Goal: Participate in discussion: Engage in conversation with other users on a specific topic

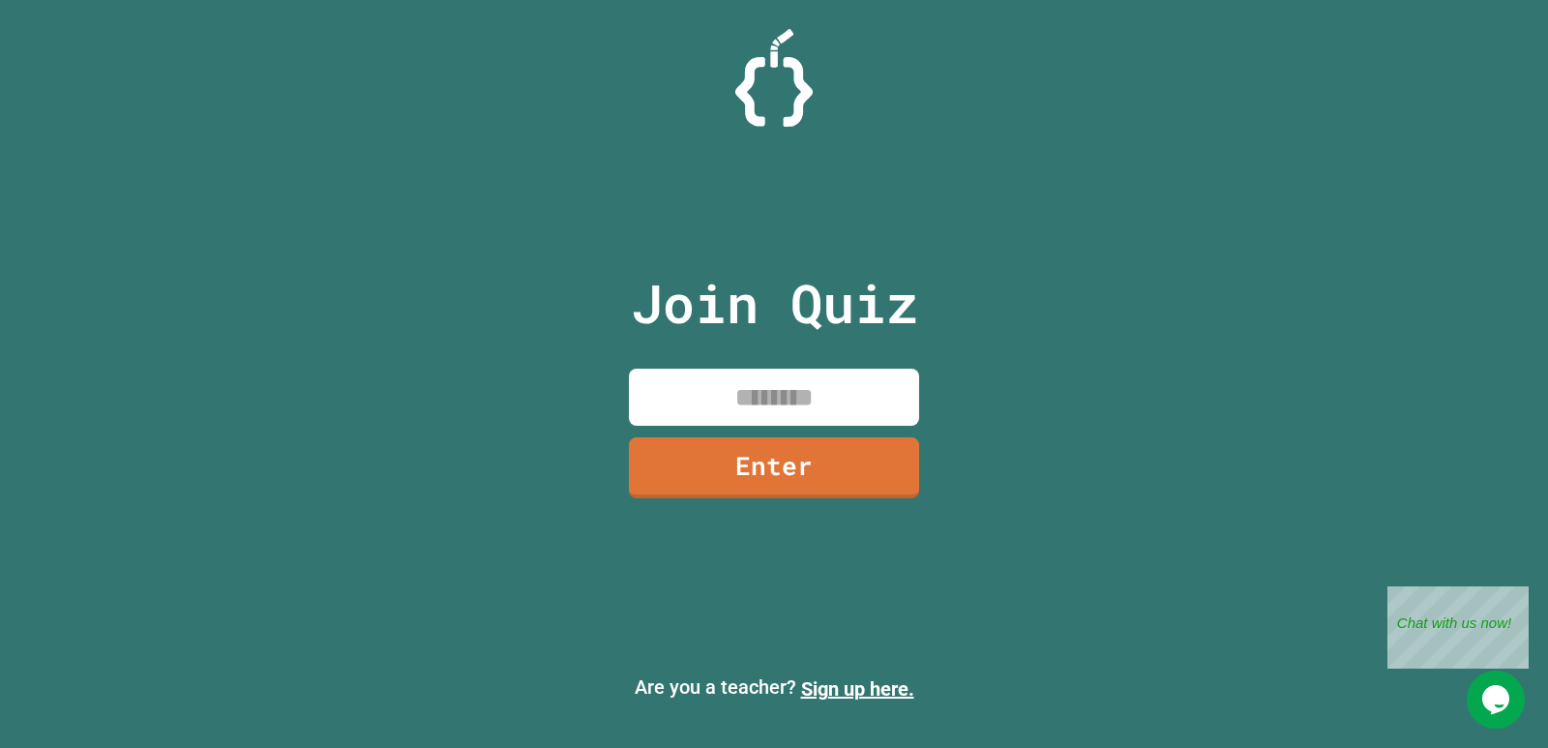
click at [759, 400] on input at bounding box center [774, 397] width 290 height 57
type input "********"
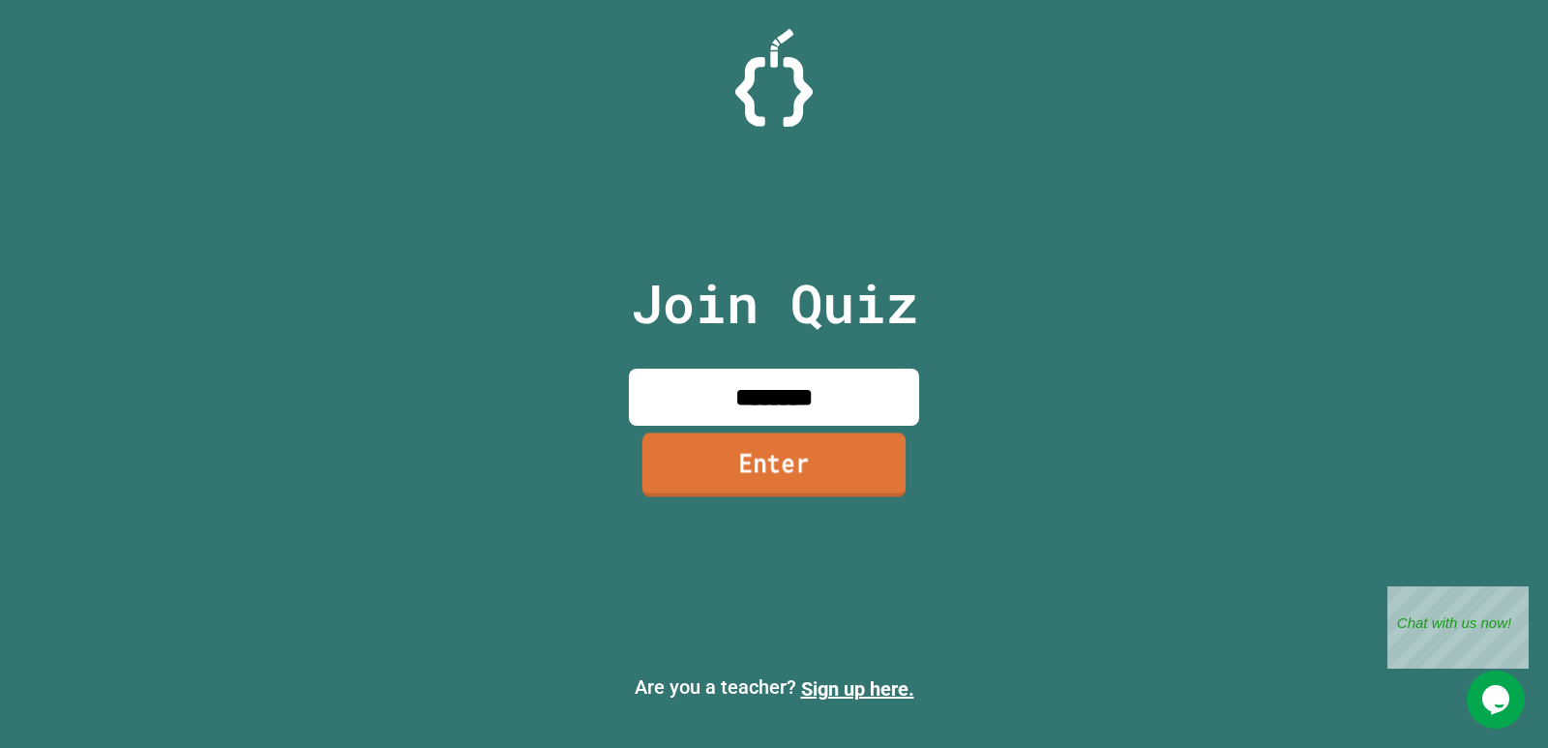
click at [765, 481] on link "Enter" at bounding box center [773, 464] width 263 height 64
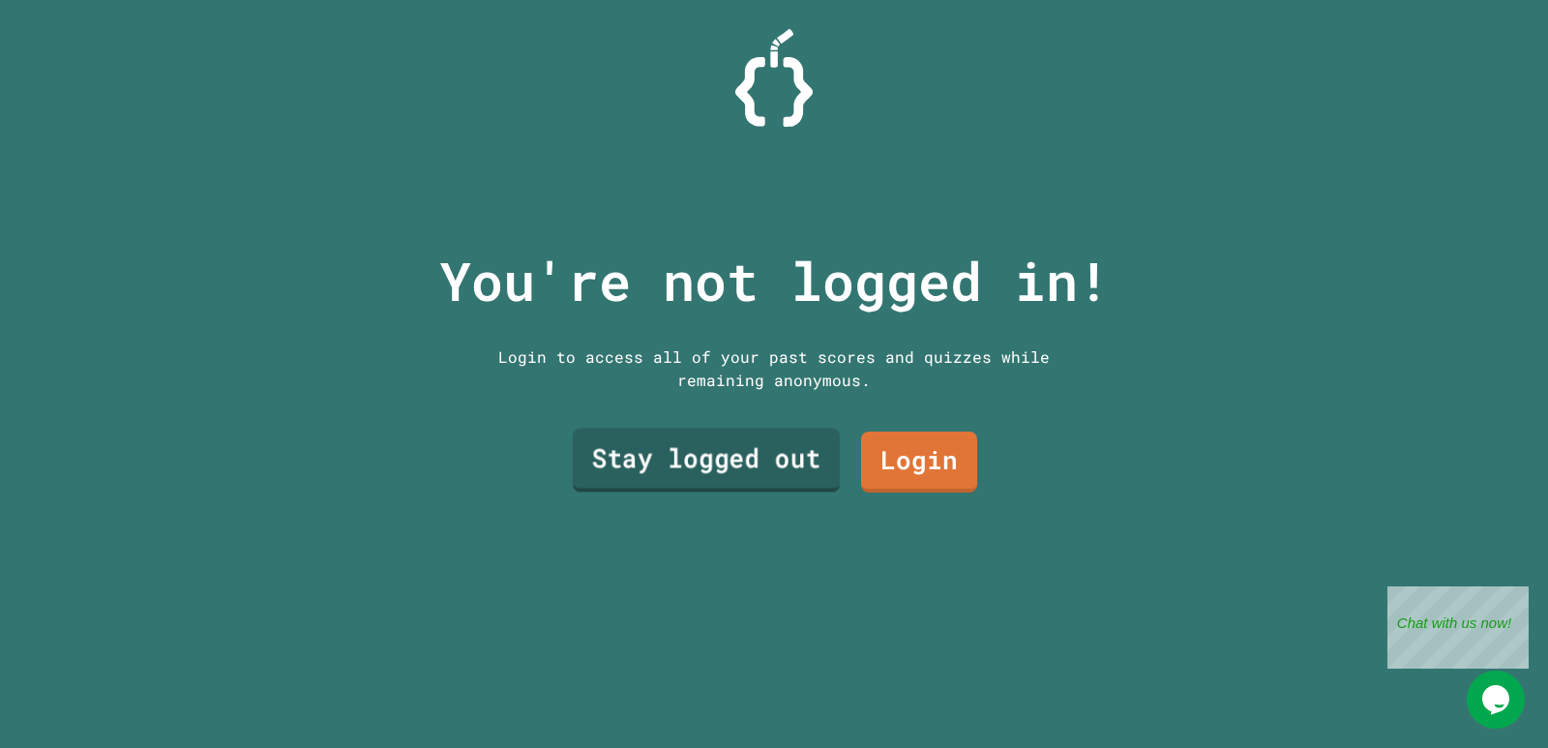
click at [775, 450] on link "Stay logged out" at bounding box center [706, 461] width 267 height 64
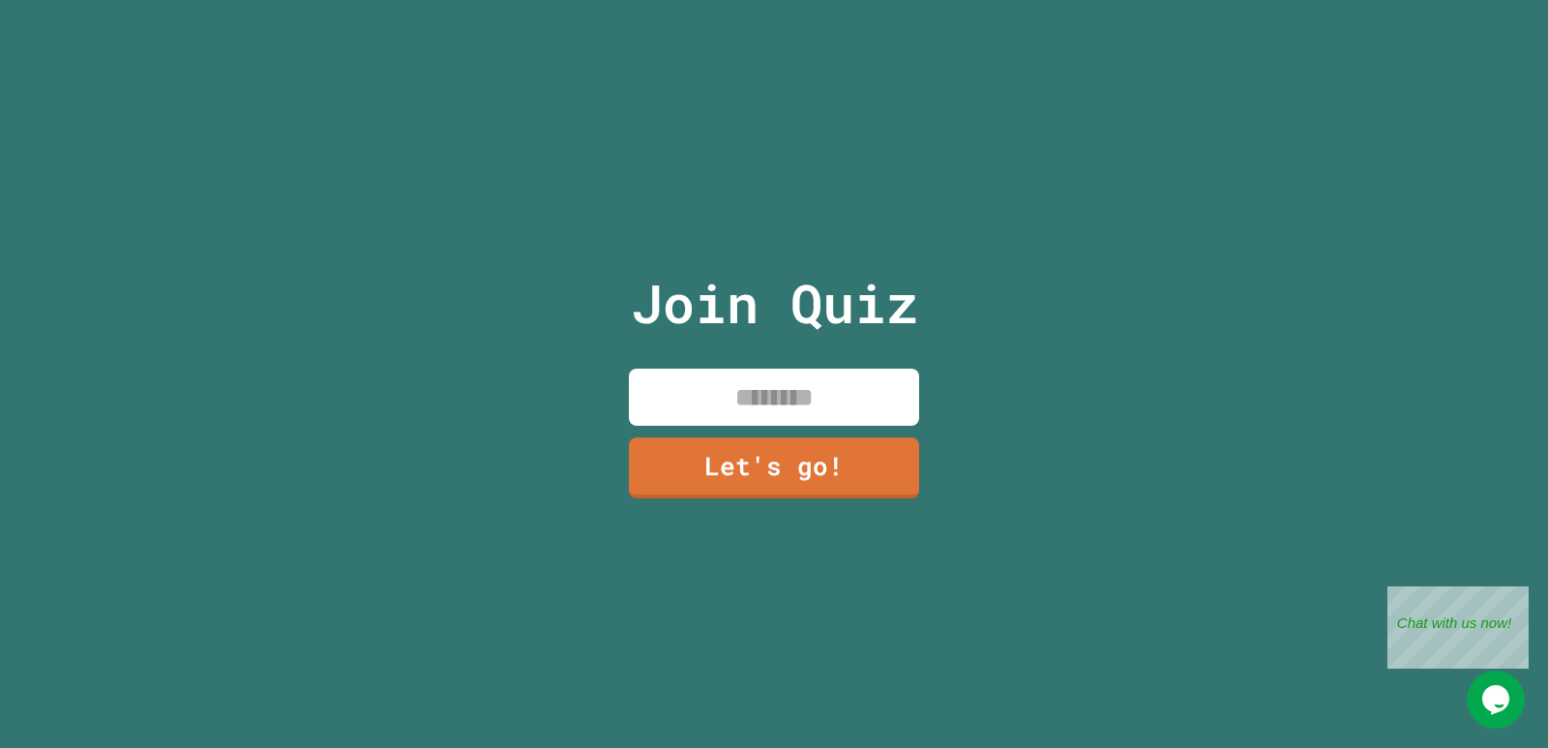
click at [788, 401] on input at bounding box center [774, 397] width 290 height 57
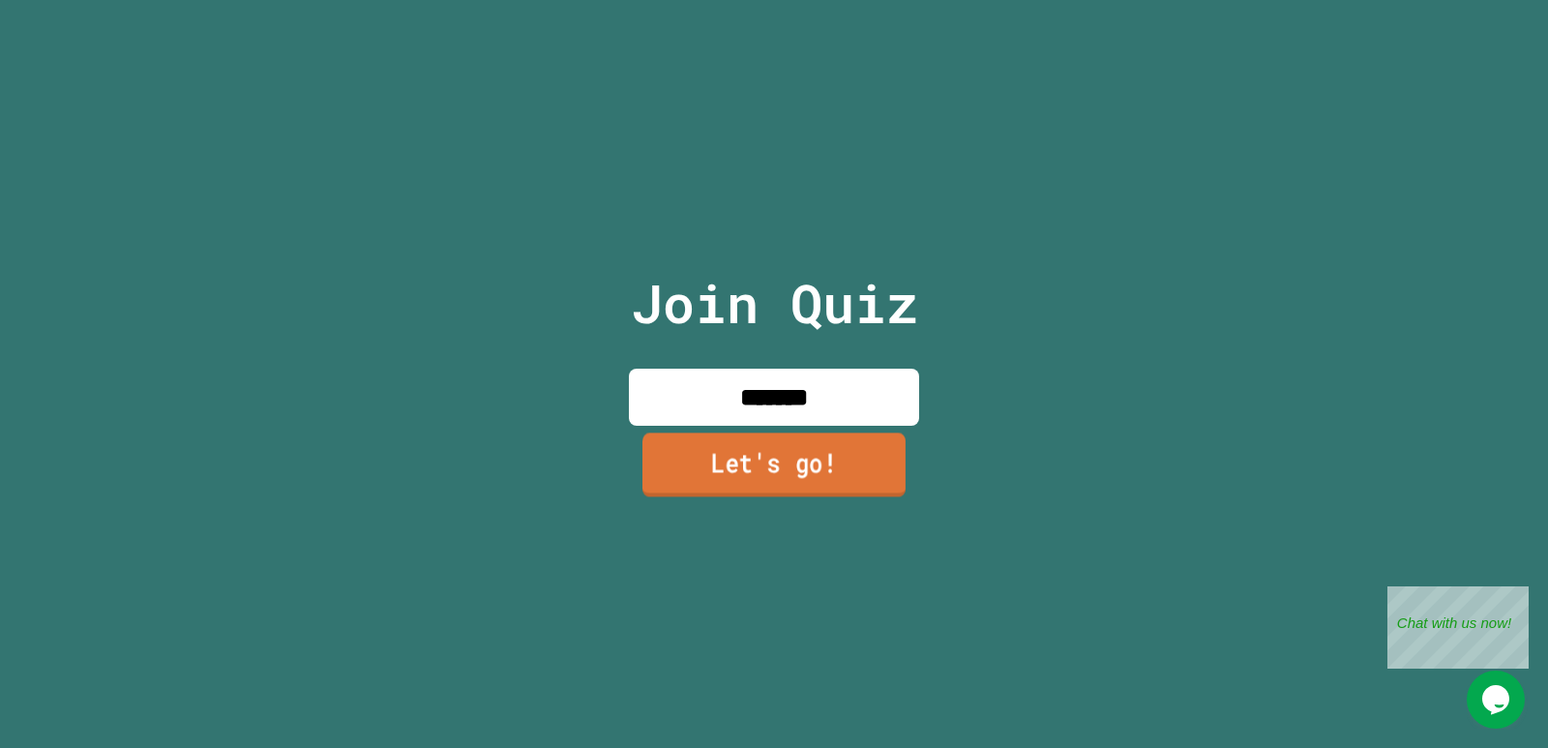
type input "*******"
click at [797, 451] on link "Let's go!" at bounding box center [773, 464] width 263 height 64
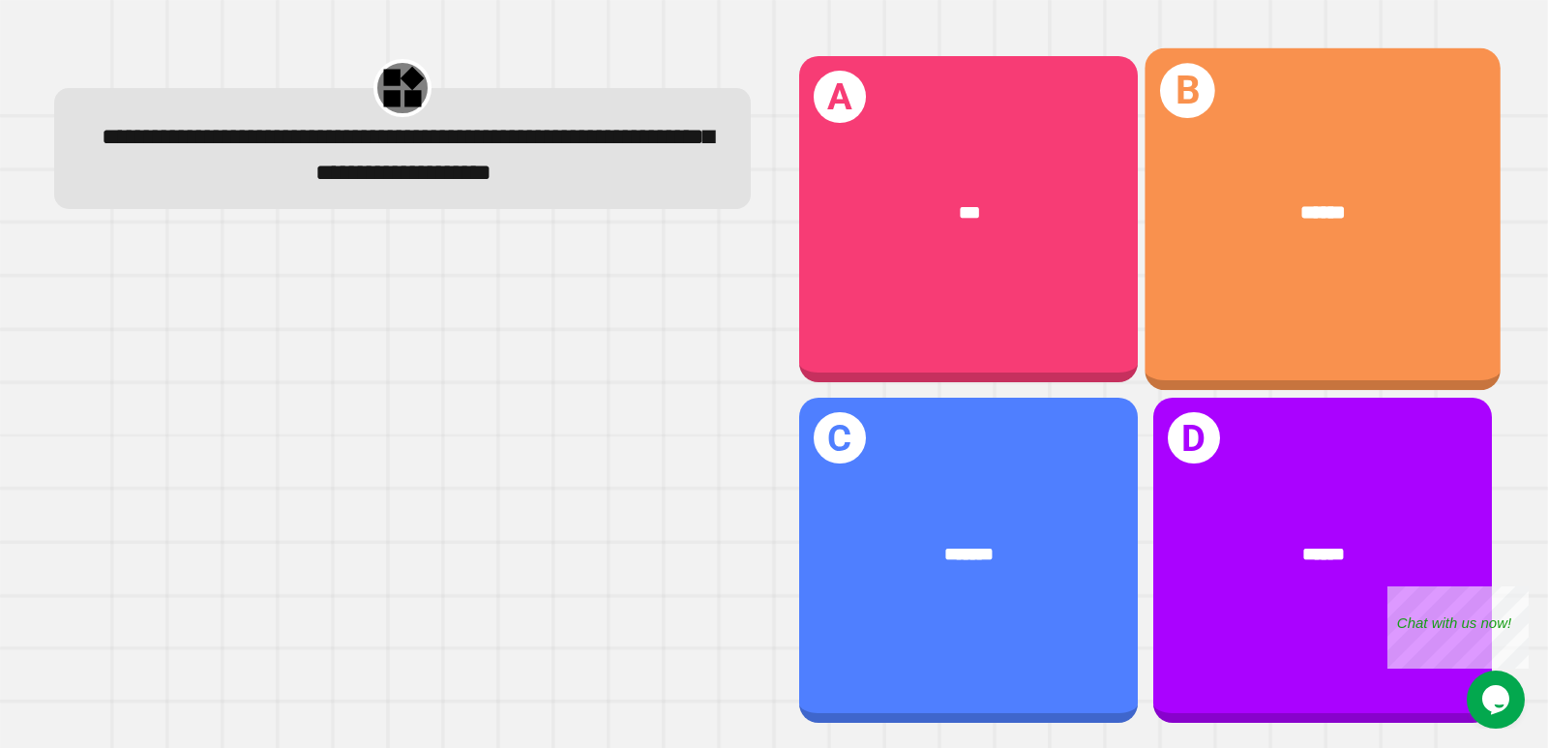
click at [1279, 273] on div "B ******" at bounding box center [1322, 219] width 356 height 342
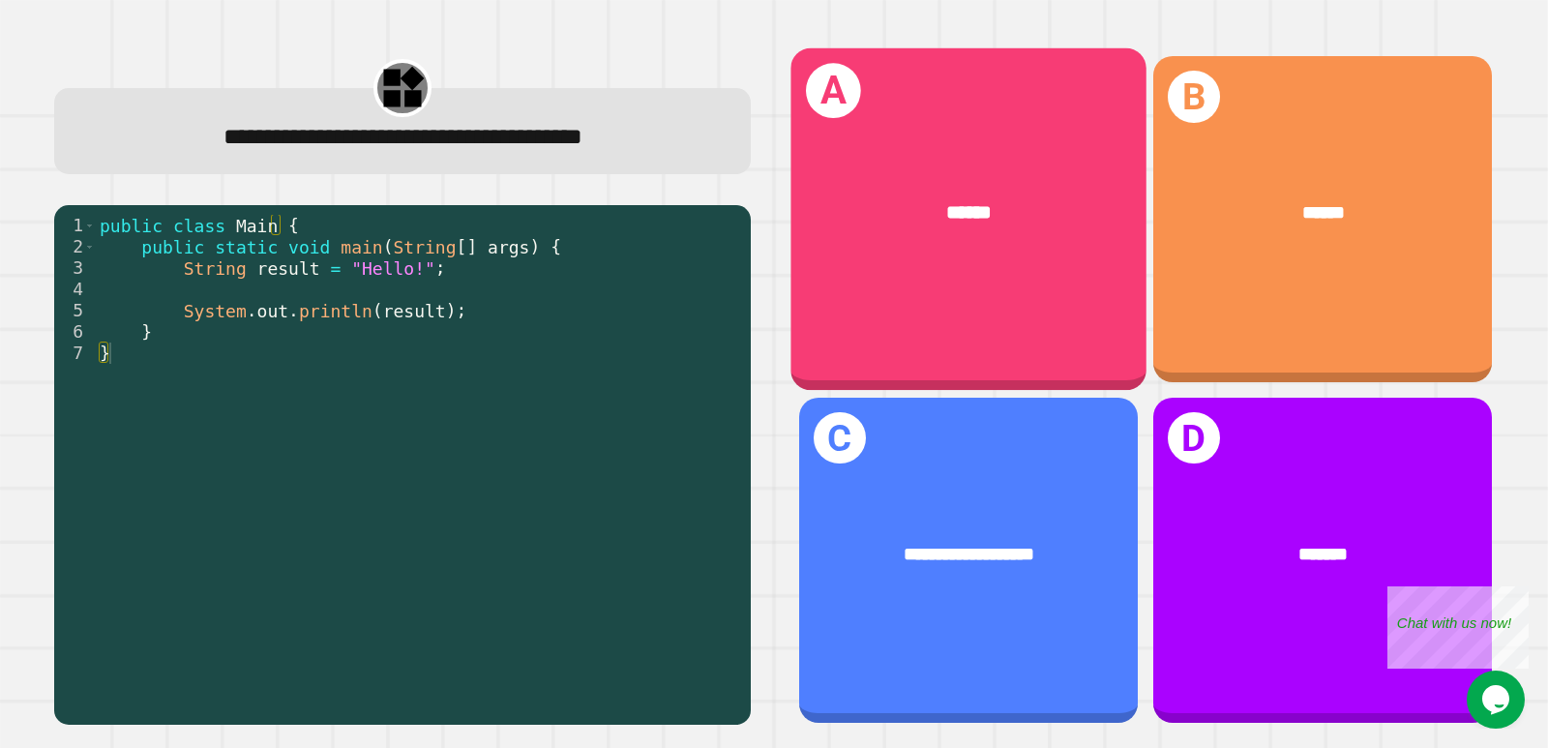
click at [984, 285] on div "A ******" at bounding box center [968, 219] width 356 height 342
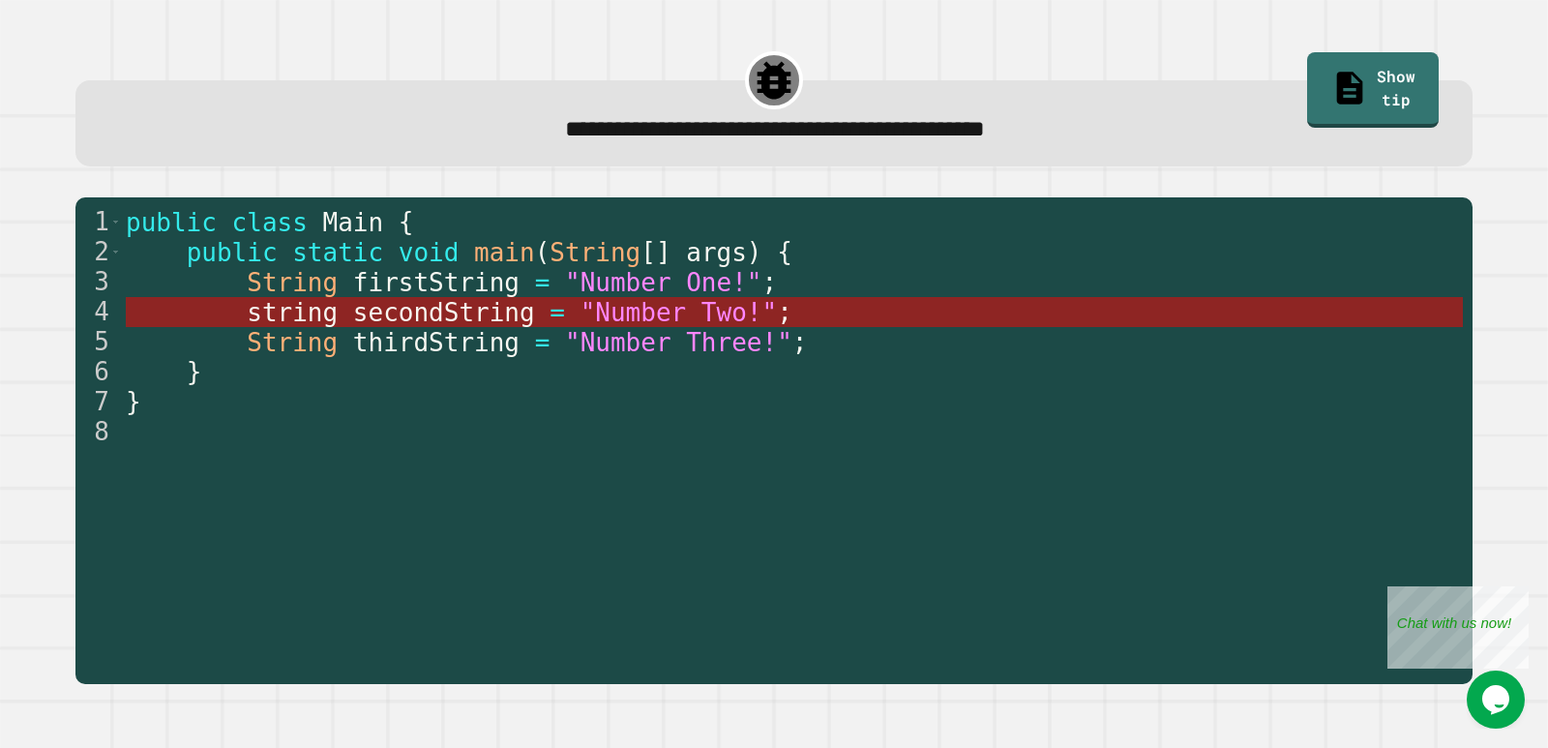
click at [437, 312] on span "secondString" at bounding box center [444, 312] width 182 height 29
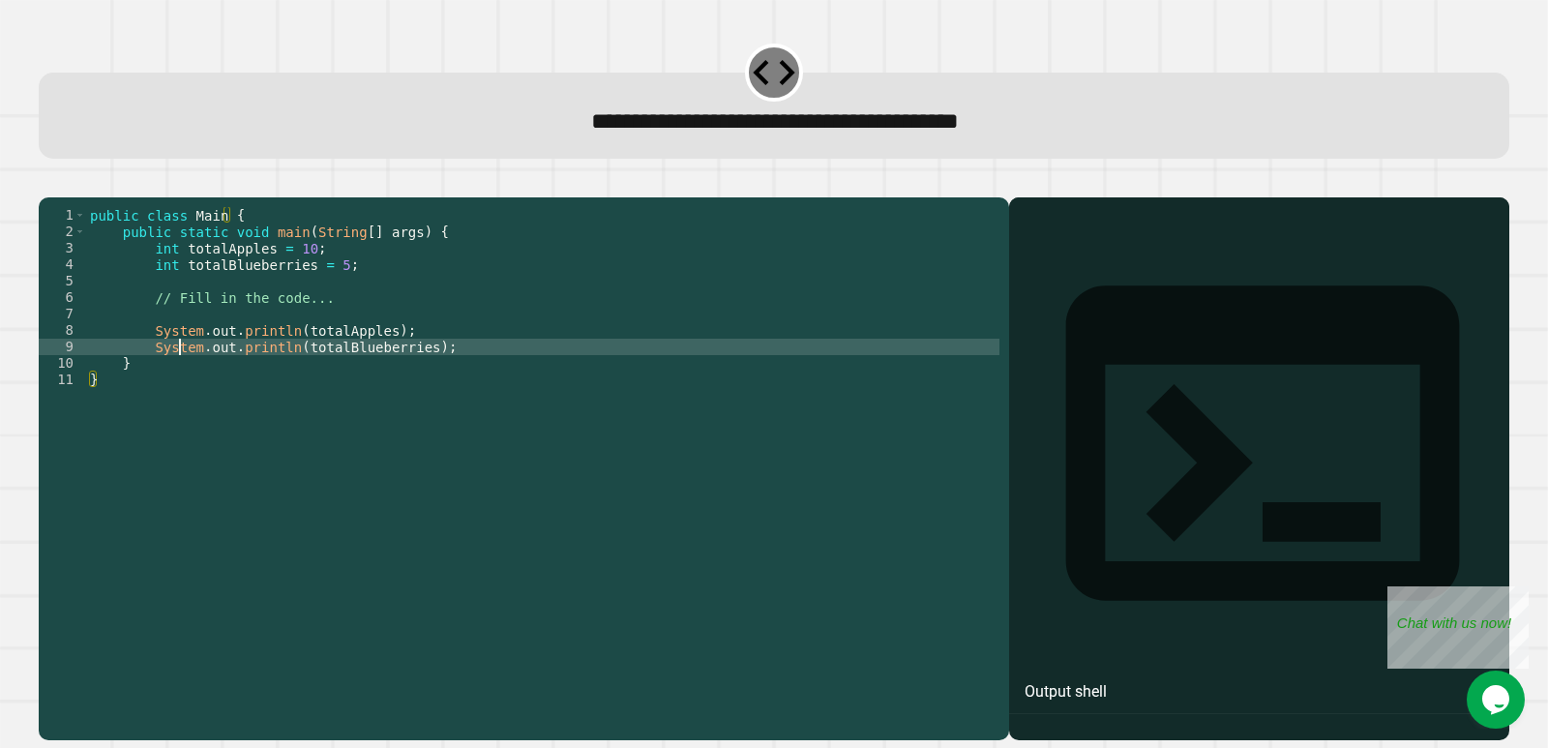
click at [182, 371] on div "public class Main { public static void main ( String [ ] args ) { int totalAppl…" at bounding box center [542, 445] width 913 height 477
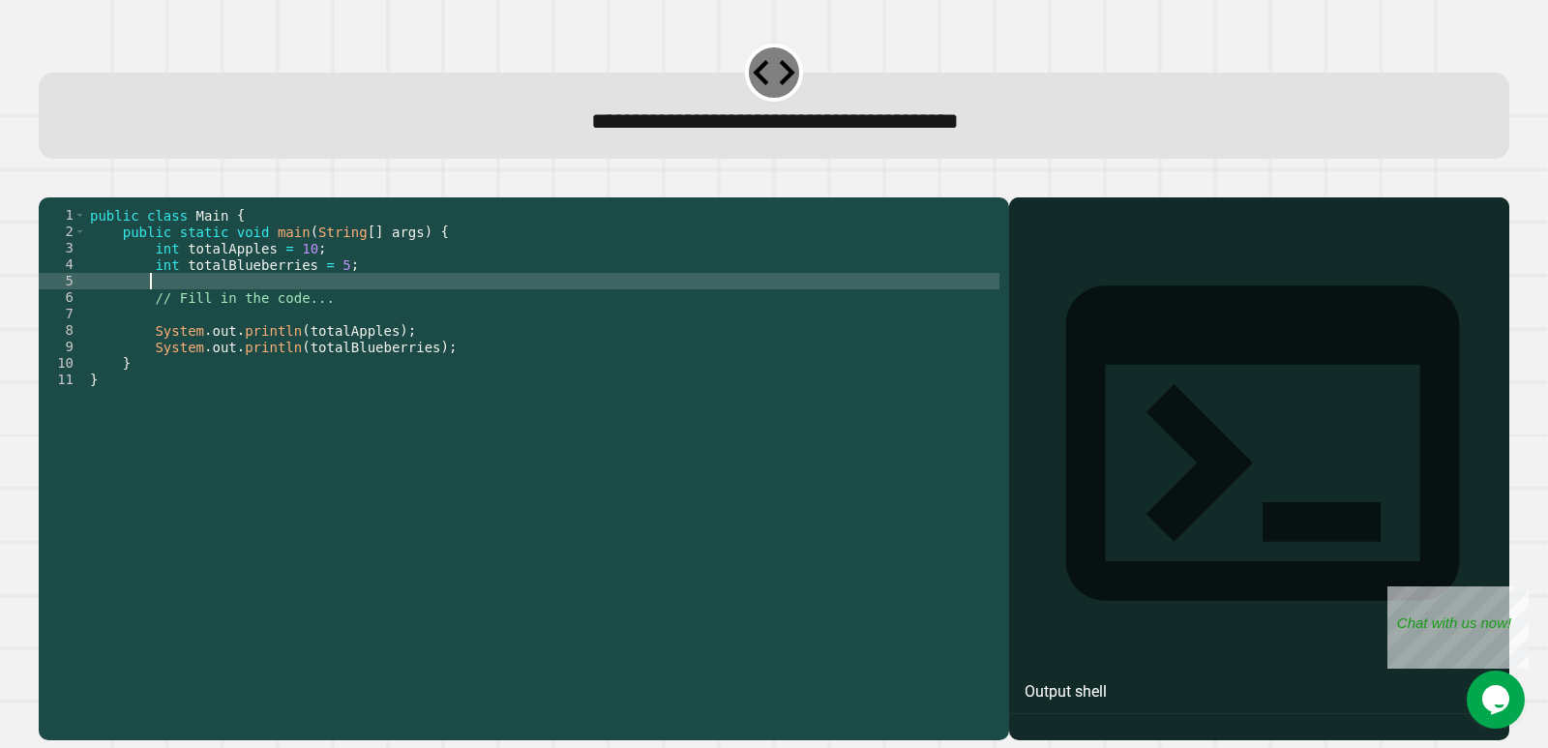
click at [196, 310] on div "public class Main { public static void main ( String [ ] args ) { int totalAppl…" at bounding box center [542, 445] width 913 height 477
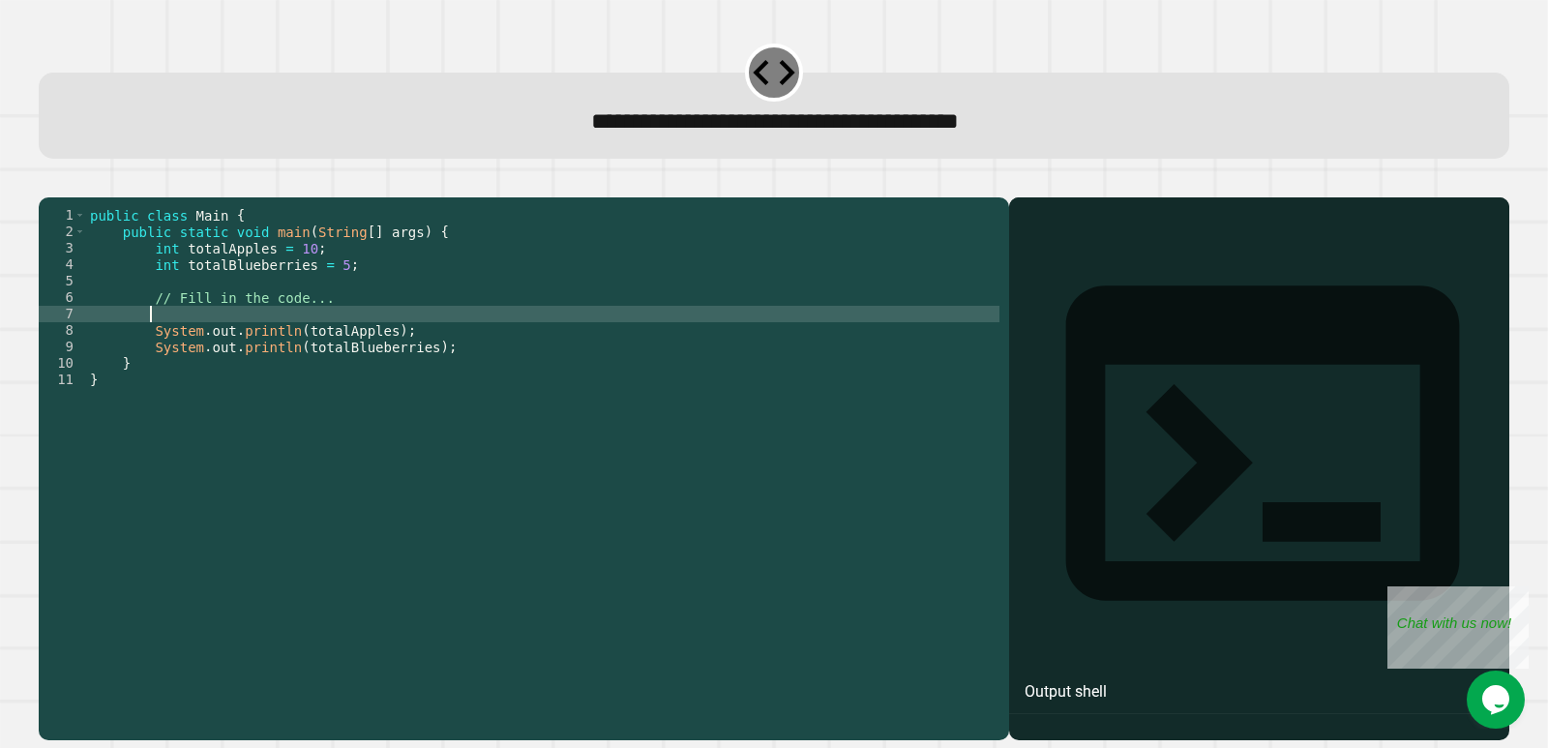
click at [242, 339] on div "public class Main { public static void main ( String [ ] args ) { int totalAppl…" at bounding box center [542, 445] width 913 height 477
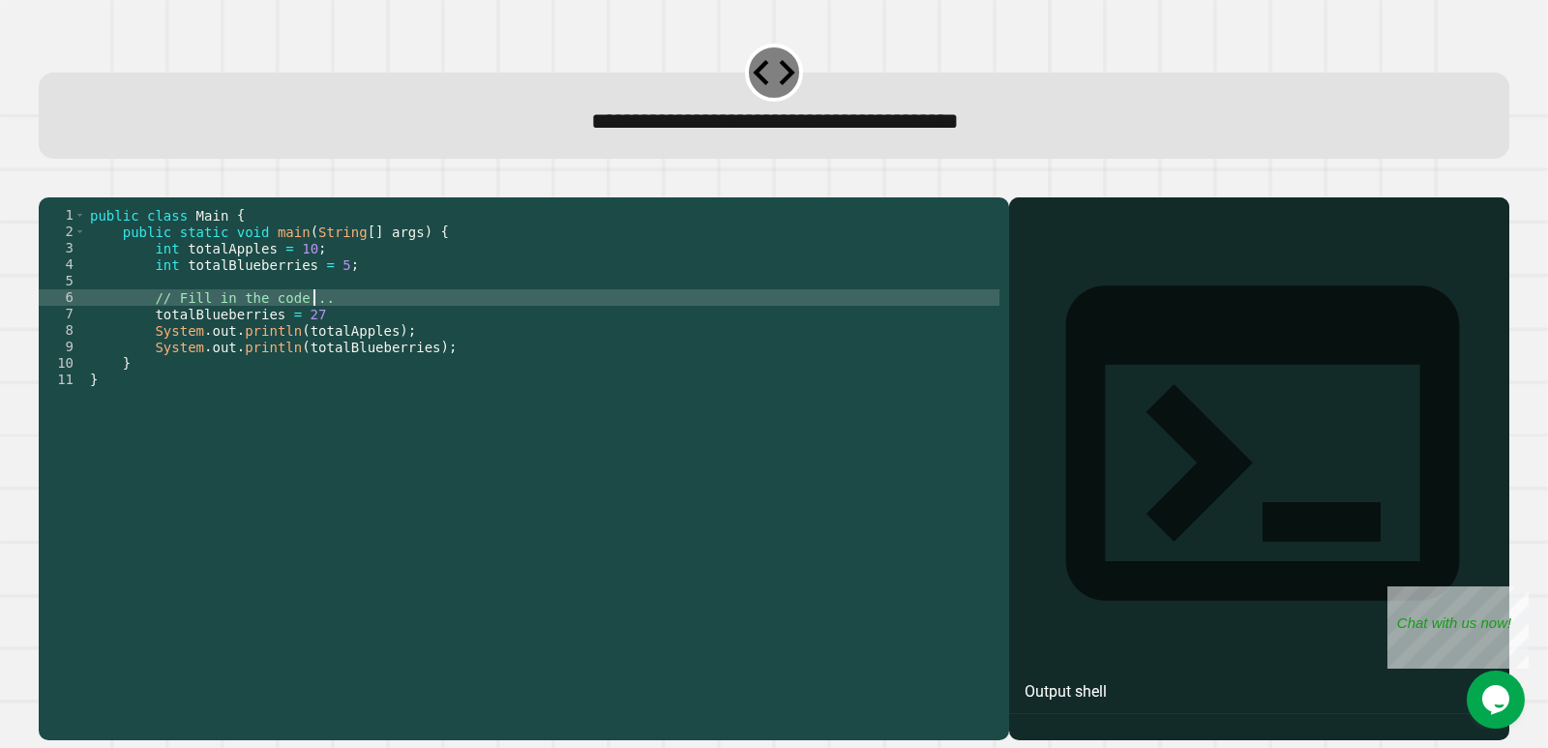
click at [527, 327] on div "public class Main { public static void main ( String [ ] args ) { int totalAppl…" at bounding box center [542, 445] width 913 height 477
click at [65, 191] on icon "button" at bounding box center [61, 193] width 11 height 14
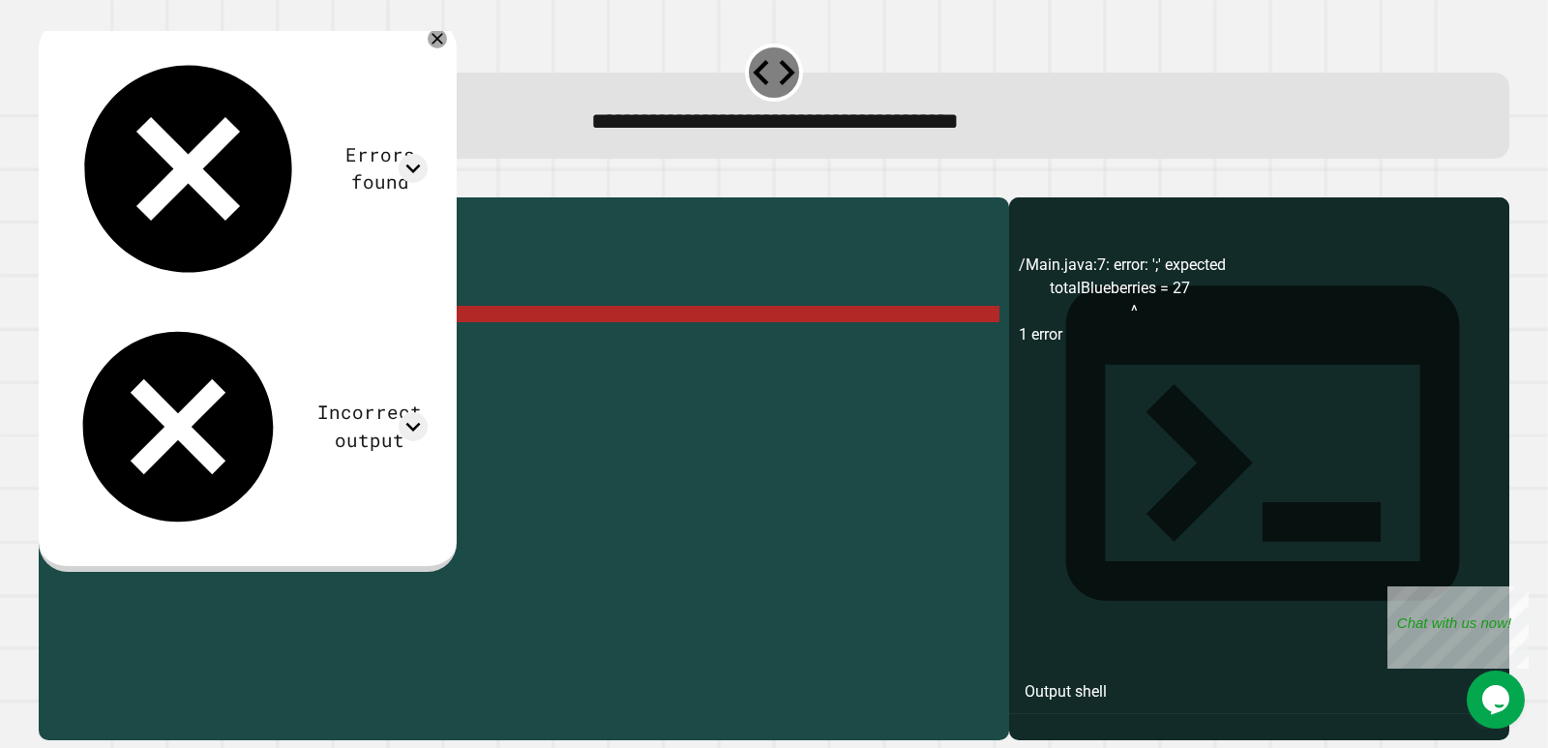
click at [307, 345] on div "public class Main { public static void main ( String [ ] args ) { int totalAppl…" at bounding box center [542, 445] width 913 height 477
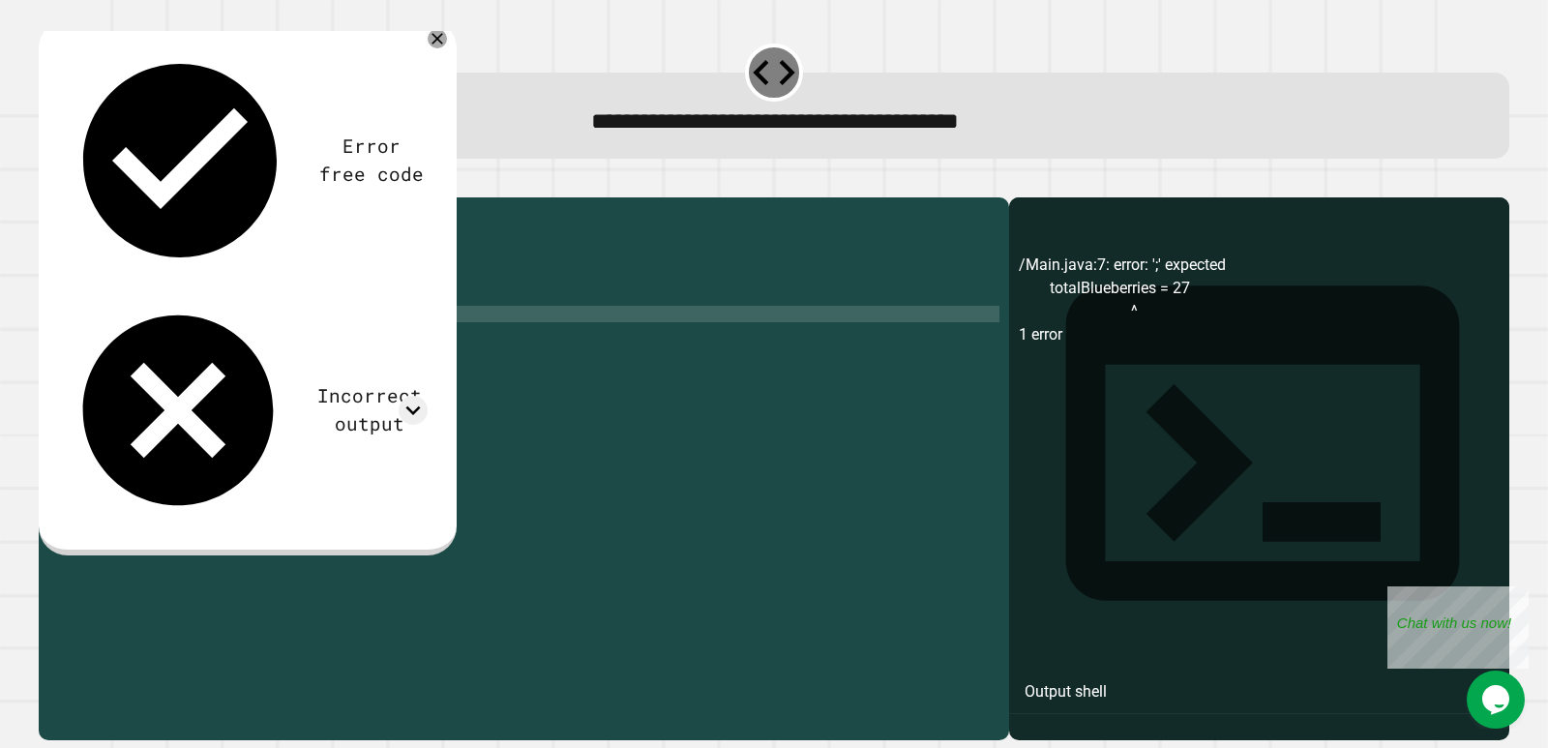
type textarea "**********"
click at [48, 181] on icon "button" at bounding box center [48, 181] width 0 height 0
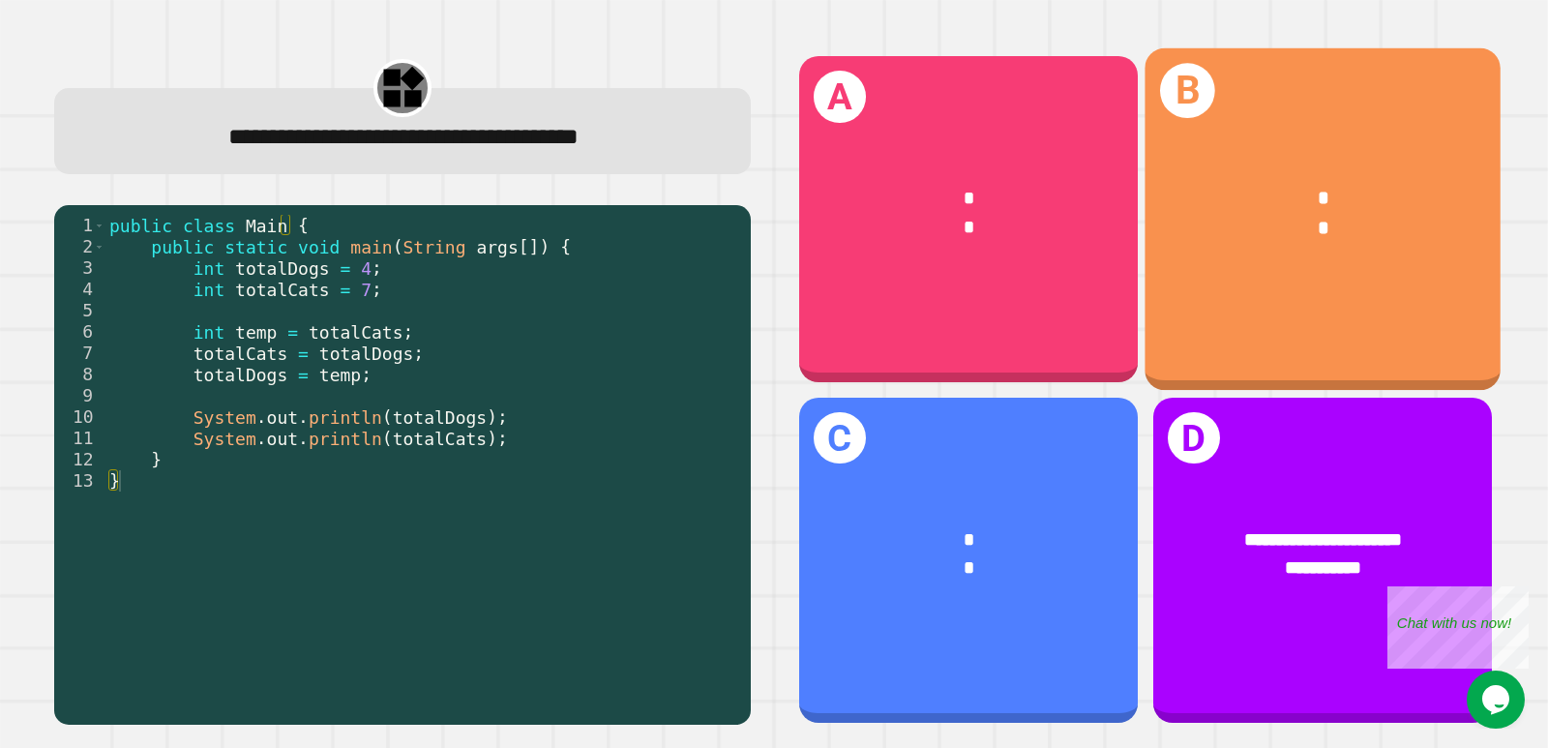
click at [1269, 279] on div "B * *" at bounding box center [1322, 219] width 356 height 342
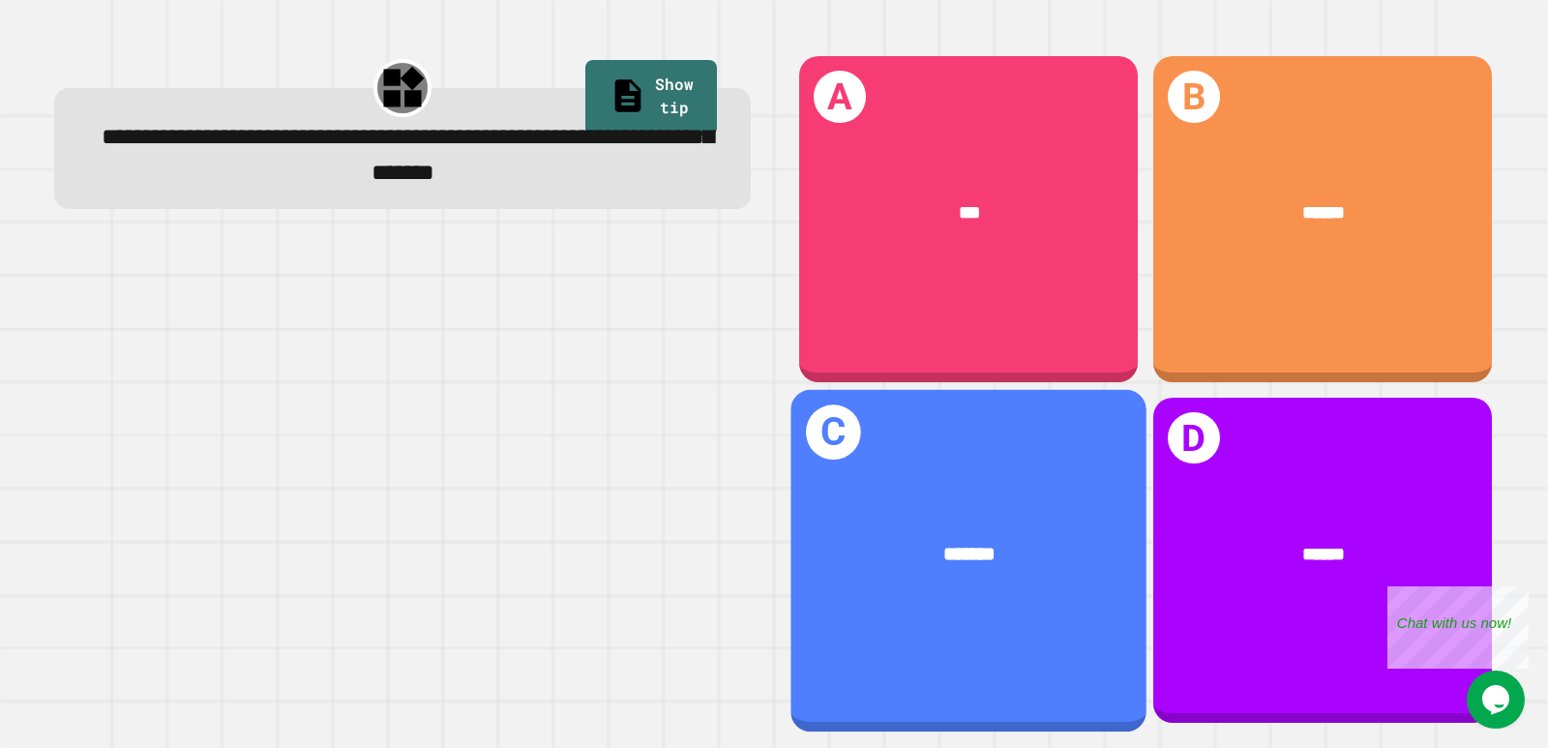
click at [1034, 501] on div "*******" at bounding box center [968, 554] width 356 height 107
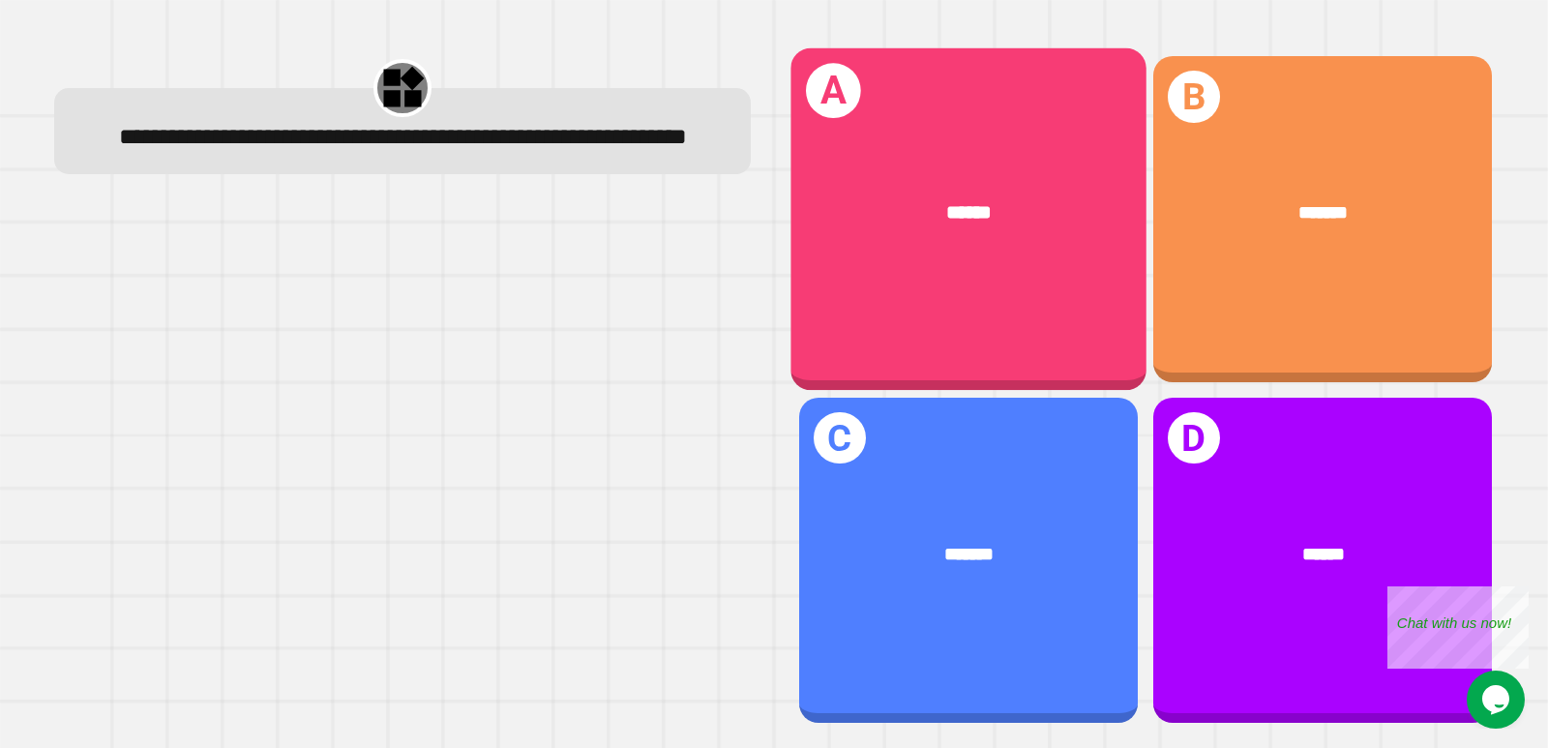
click at [997, 305] on div "A ******" at bounding box center [968, 219] width 356 height 342
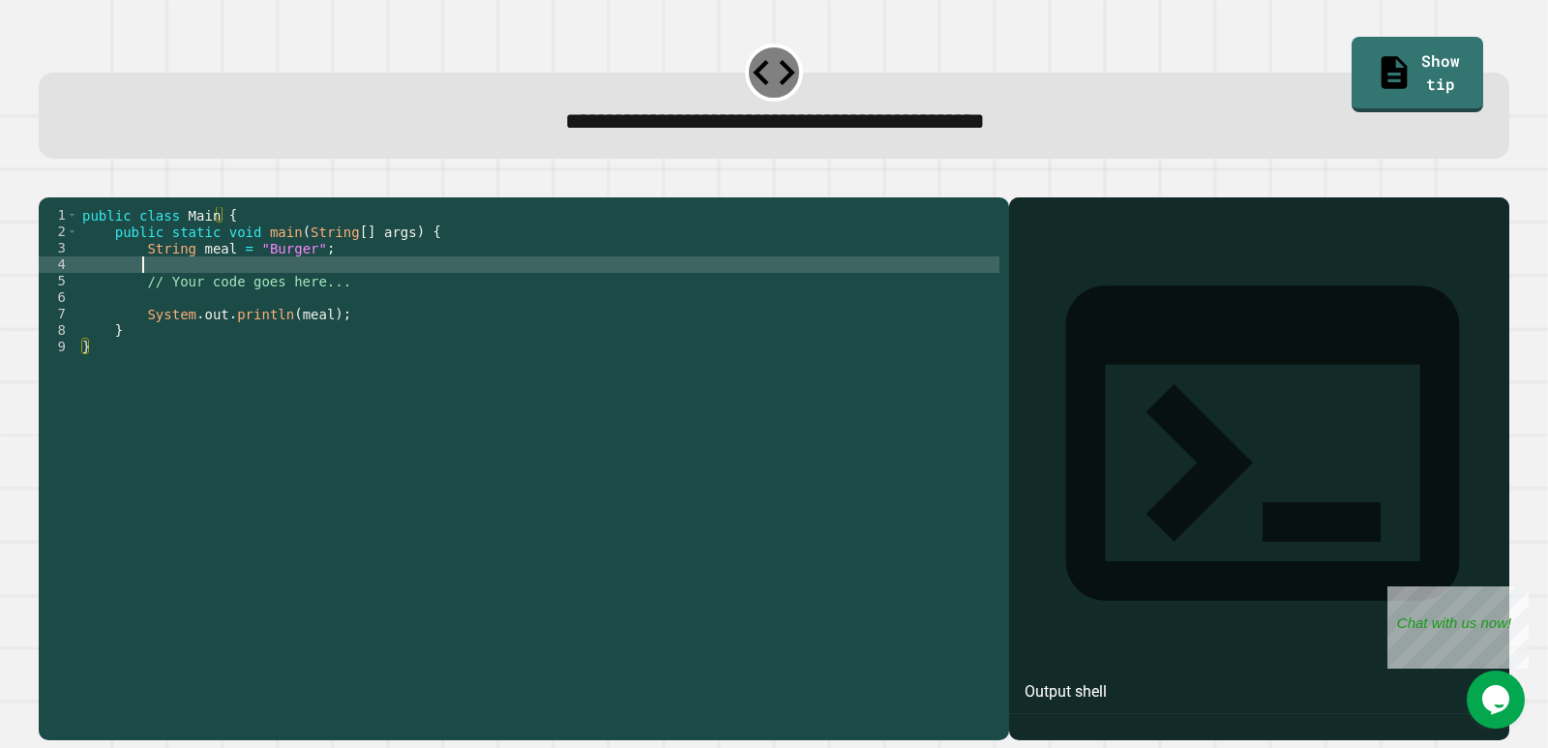
click at [194, 294] on div "public class Main { public static void main ( String [ ] args ) { String meal =…" at bounding box center [538, 445] width 921 height 477
type textarea "**********"
click at [48, 181] on button "button" at bounding box center [48, 181] width 0 height 0
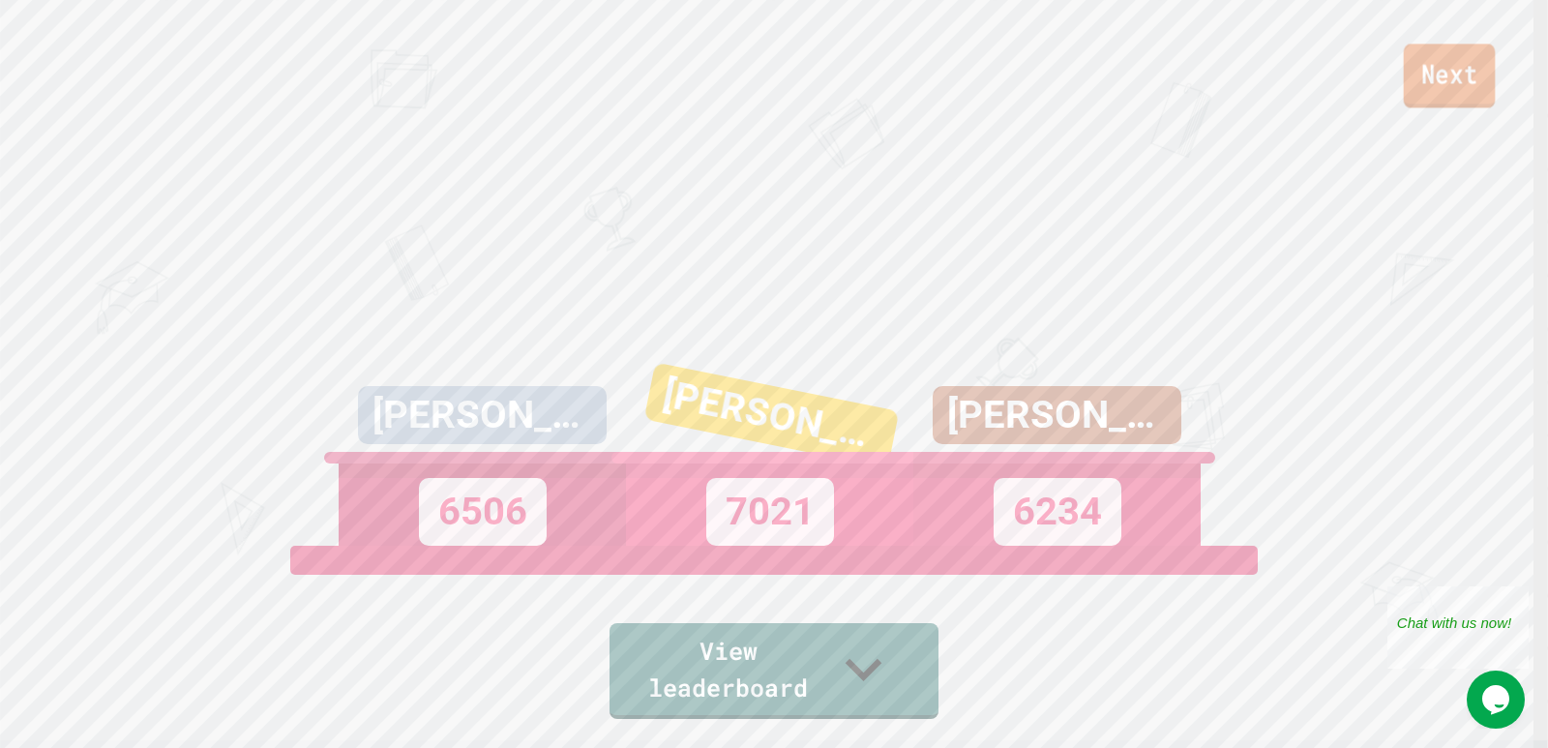
click at [1483, 71] on link "Next" at bounding box center [1450, 76] width 92 height 64
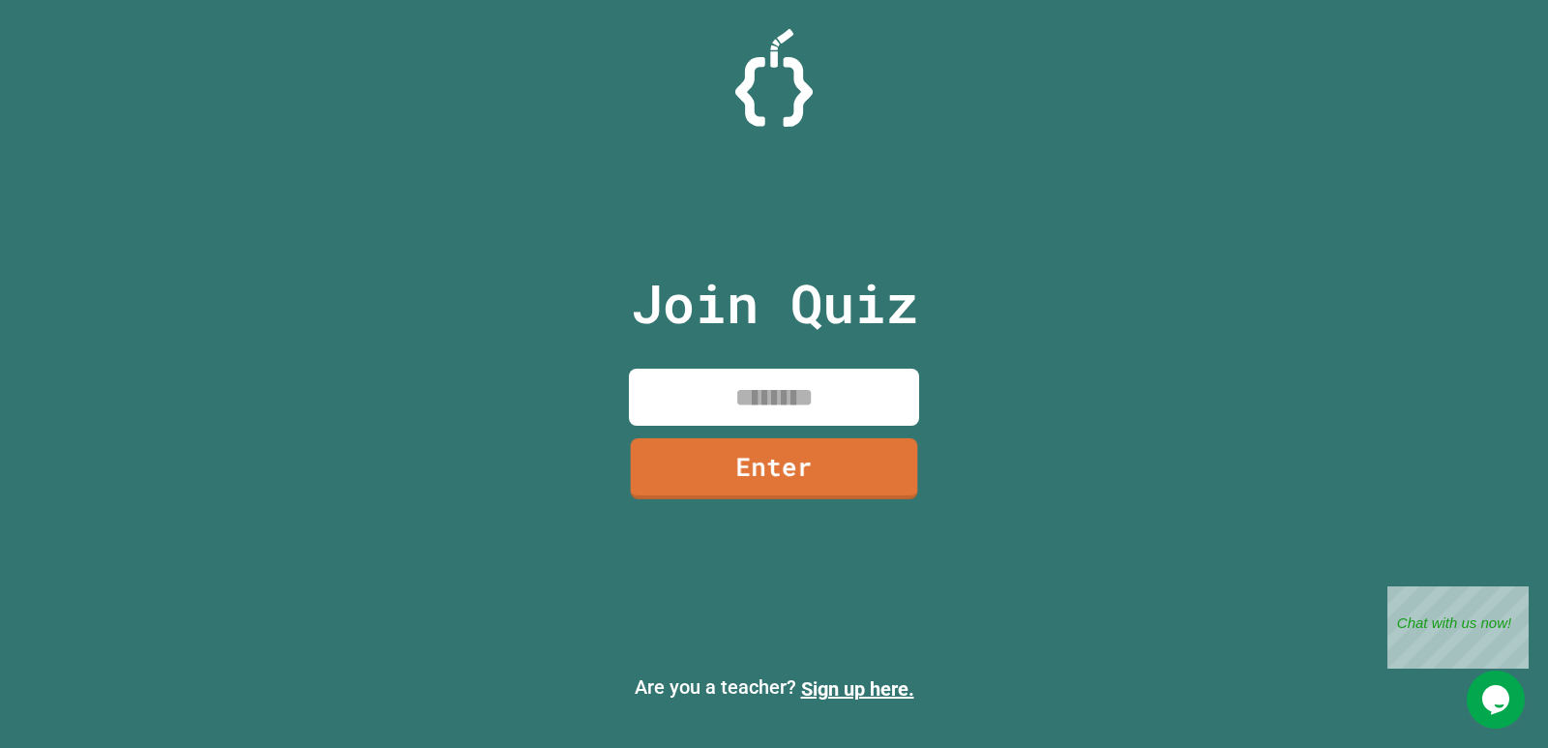
click at [757, 395] on input at bounding box center [774, 397] width 290 height 57
type input "********"
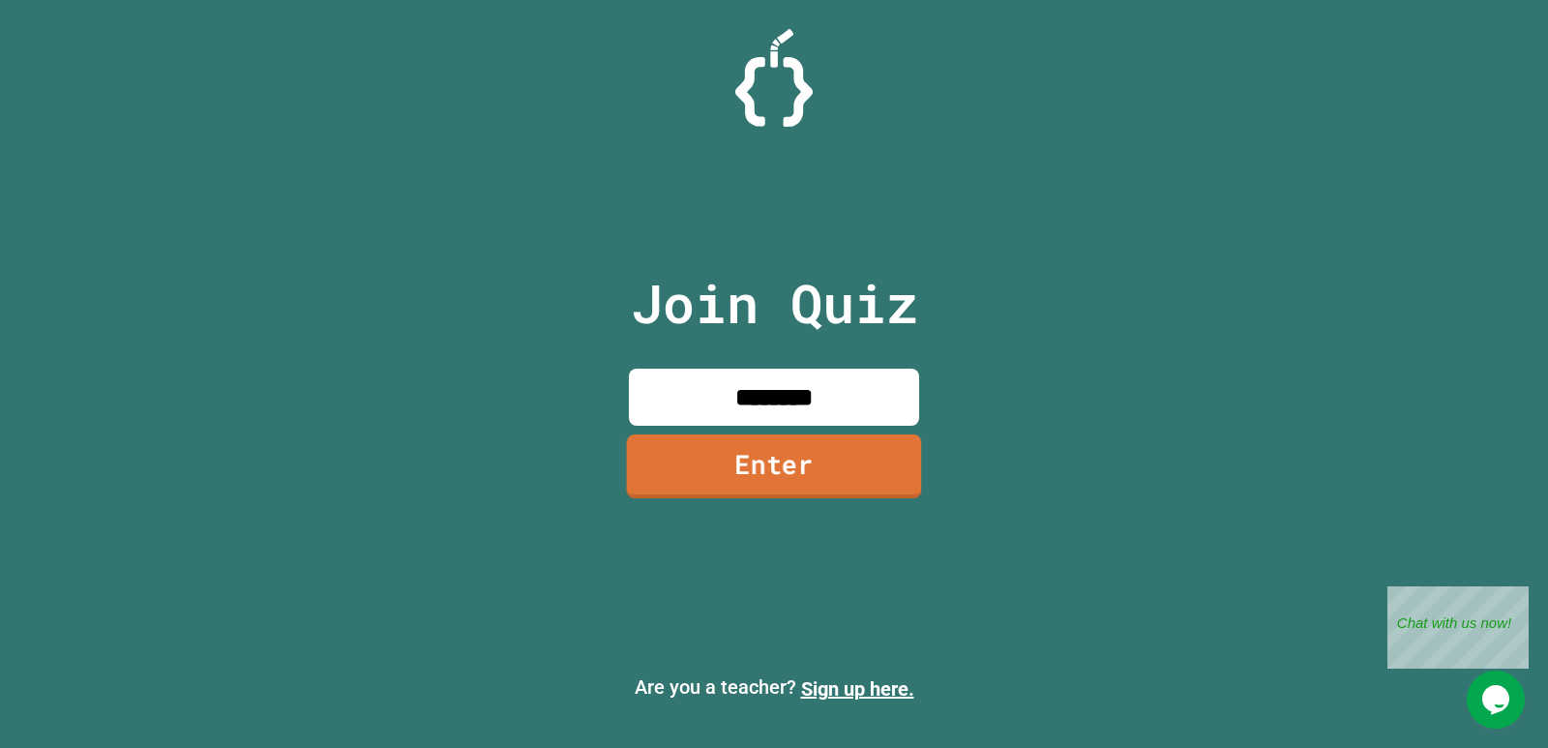
click at [787, 469] on link "Enter" at bounding box center [774, 466] width 295 height 64
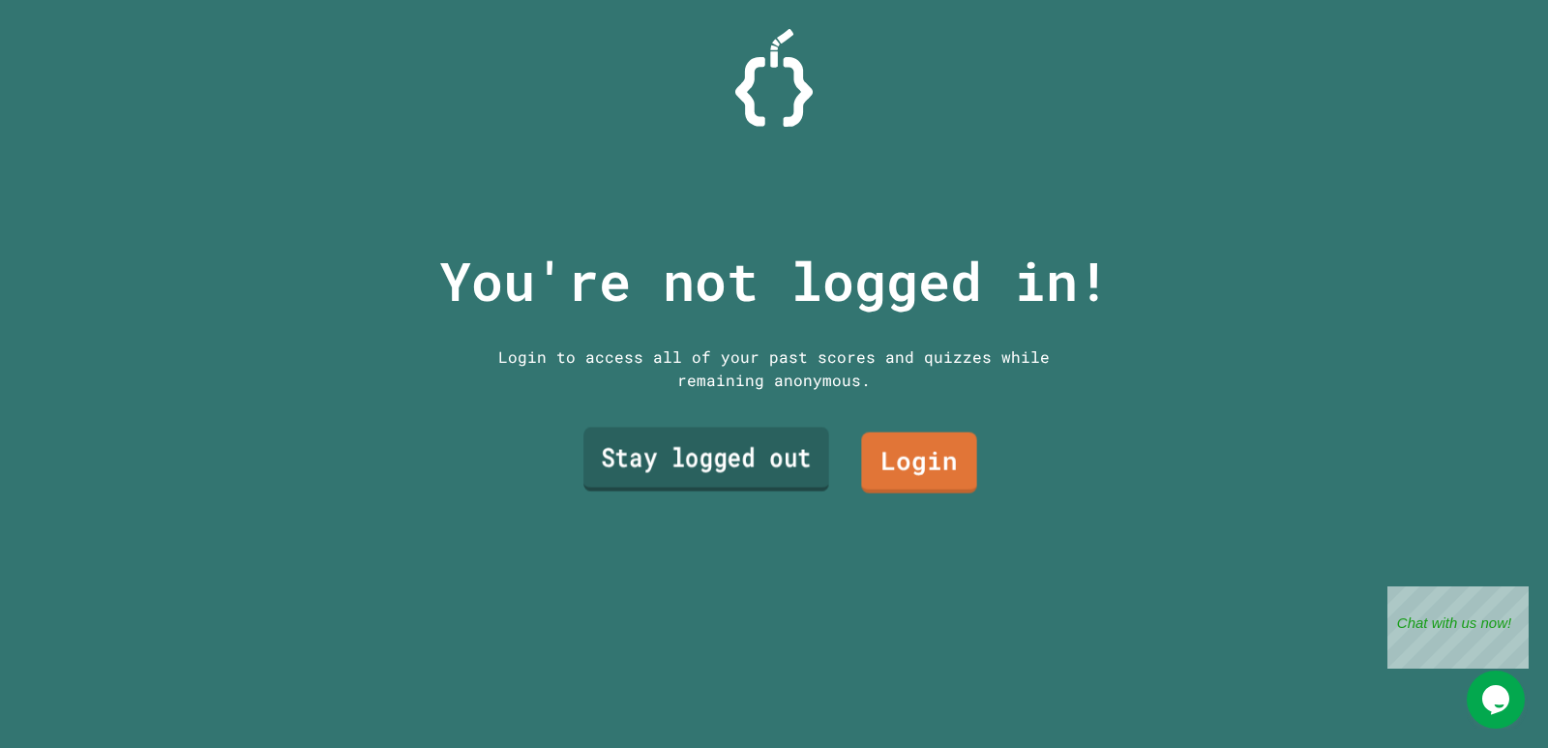
click at [777, 446] on link "Stay logged out" at bounding box center [706, 460] width 246 height 64
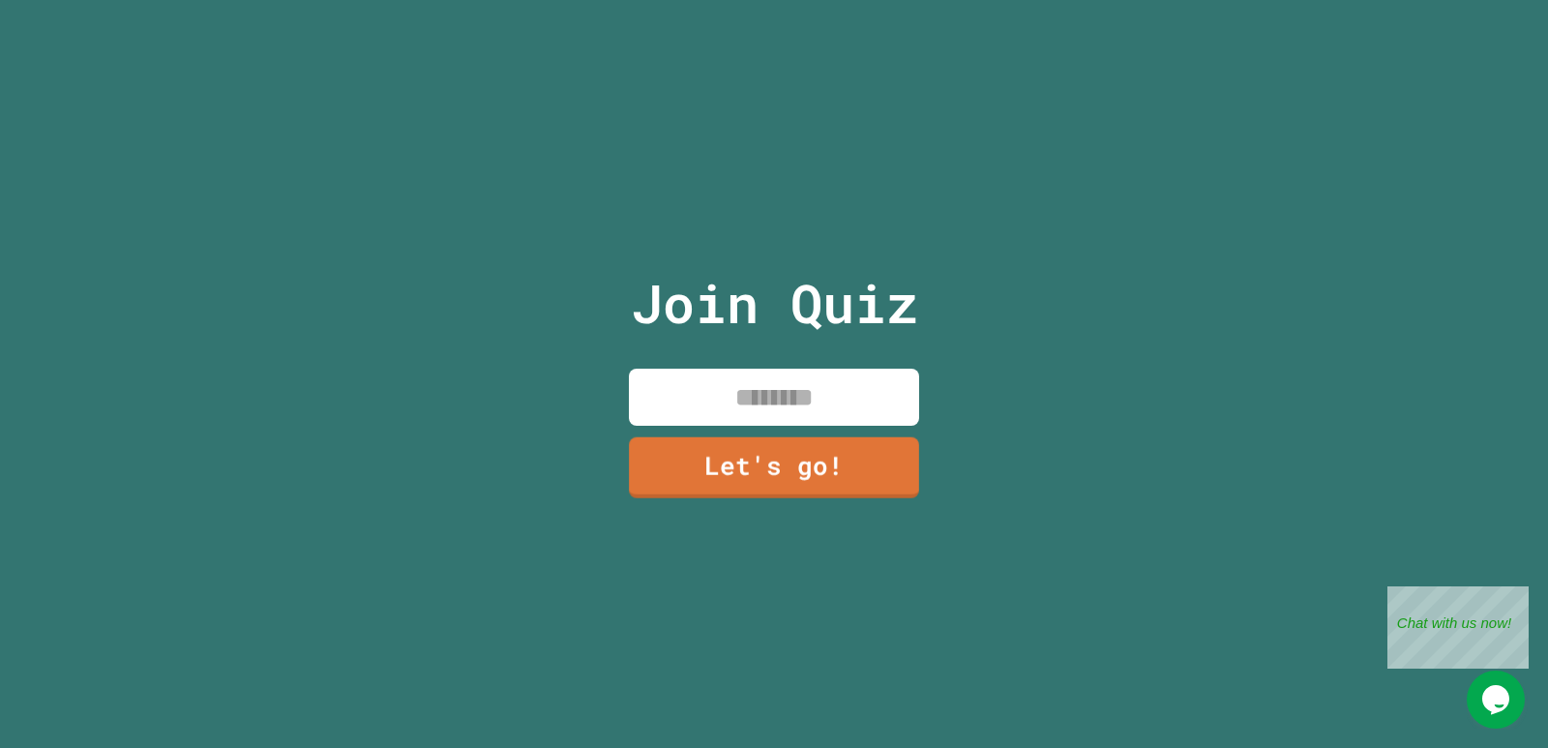
click at [751, 379] on input at bounding box center [774, 397] width 290 height 57
type input "*******"
click at [771, 450] on link "Let's go!" at bounding box center [773, 466] width 295 height 64
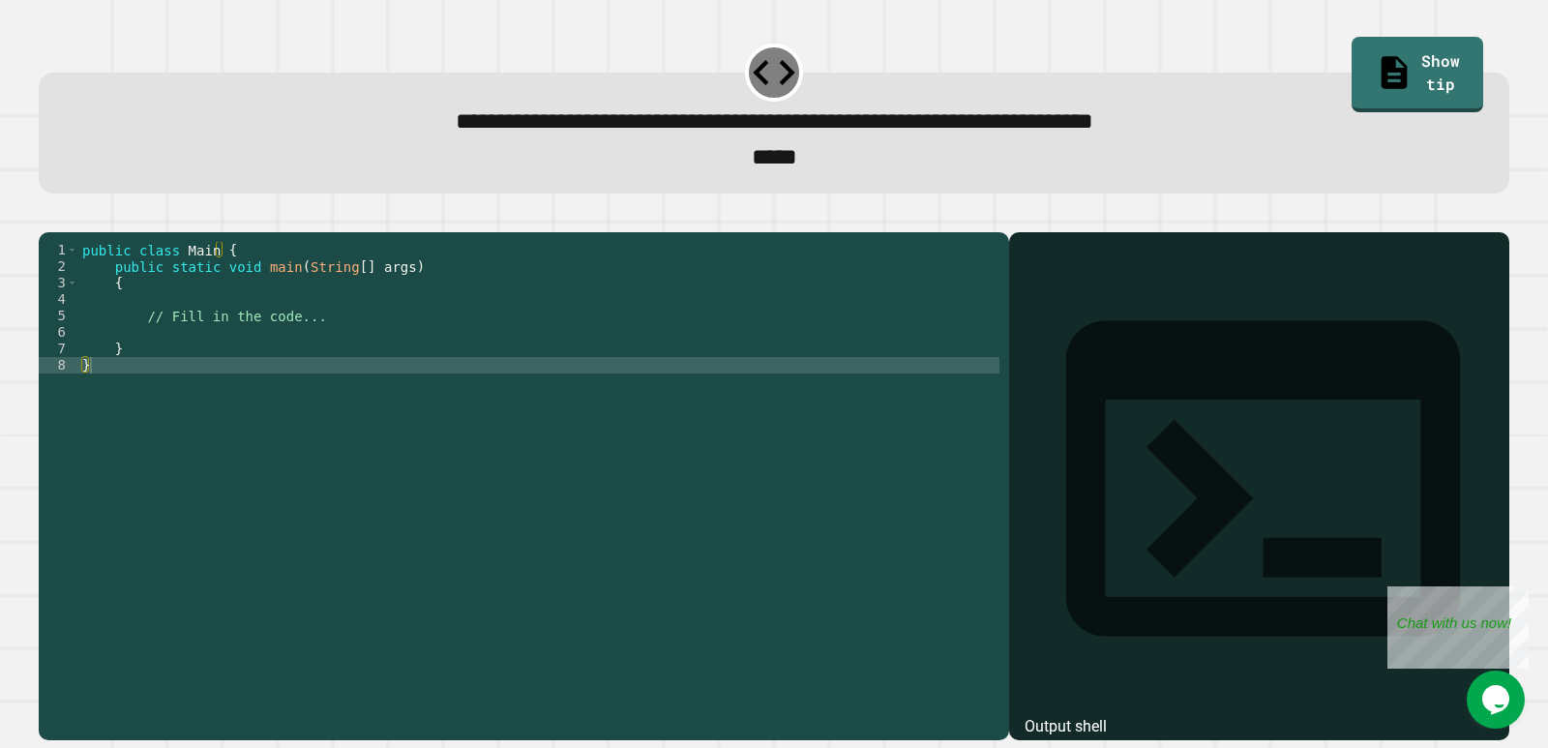
click at [270, 354] on div "public class Main { public static void main ( String [ ] args ) { // Fill in th…" at bounding box center [538, 464] width 921 height 444
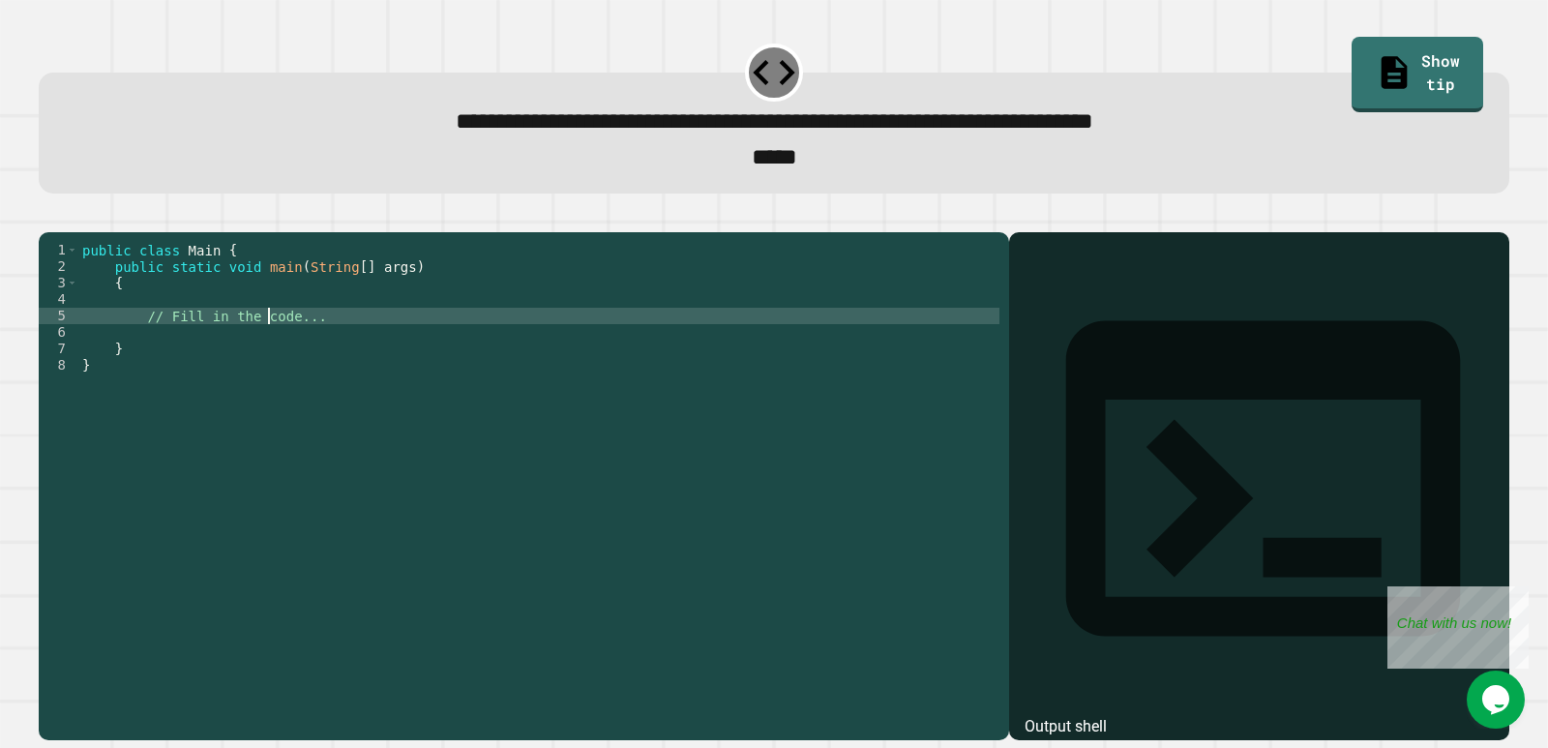
click at [270, 372] on div "public class Main { public static void main ( String [ ] args ) { // Fill in th…" at bounding box center [538, 464] width 921 height 444
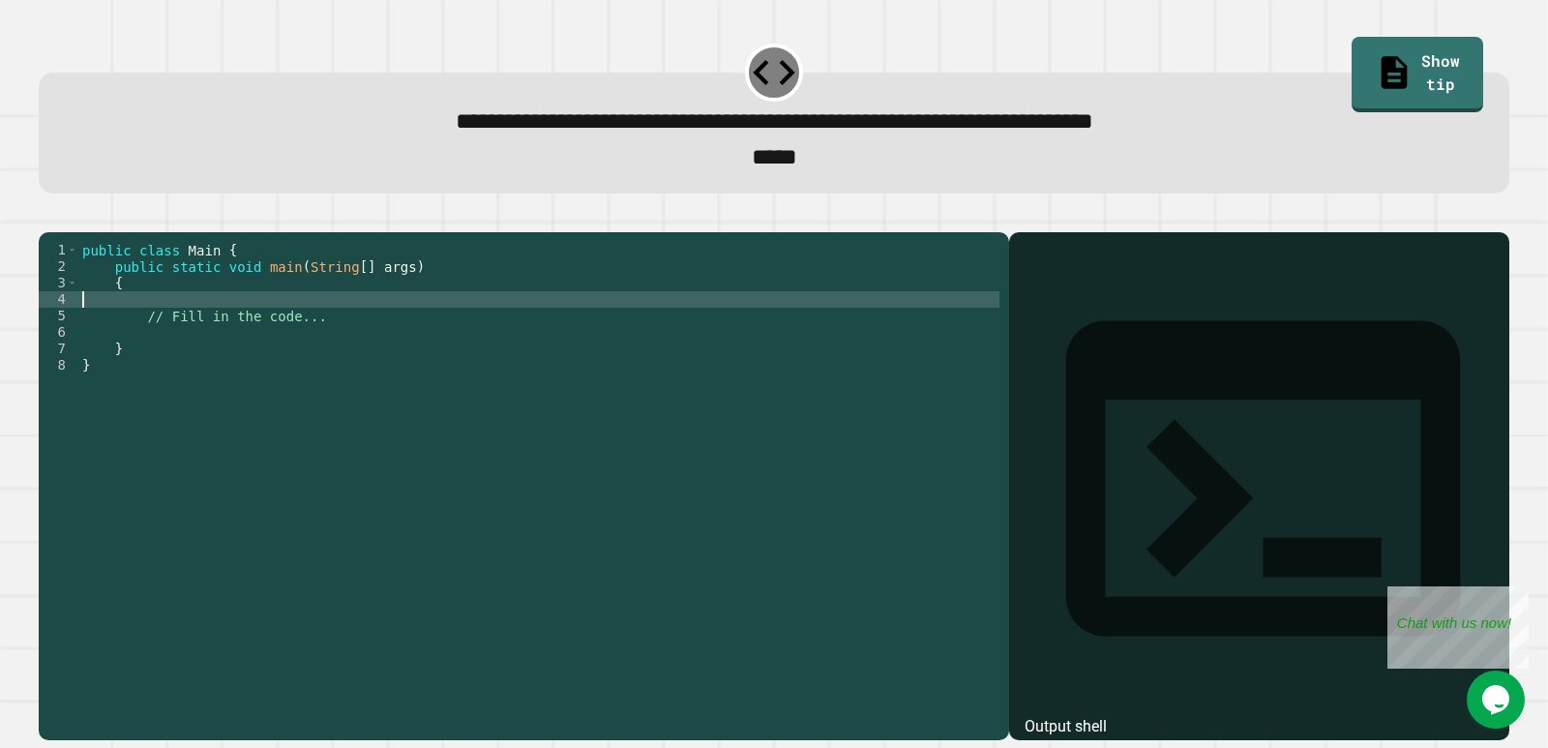
click at [231, 324] on div "public class Main { public static void main ( String [ ] args ) { // Fill in th…" at bounding box center [538, 464] width 921 height 444
click at [329, 330] on div "public class Main { public static void main ( String [ ] args ) { Script . out …" at bounding box center [538, 464] width 921 height 444
click at [48, 217] on icon "button" at bounding box center [48, 217] width 0 height 0
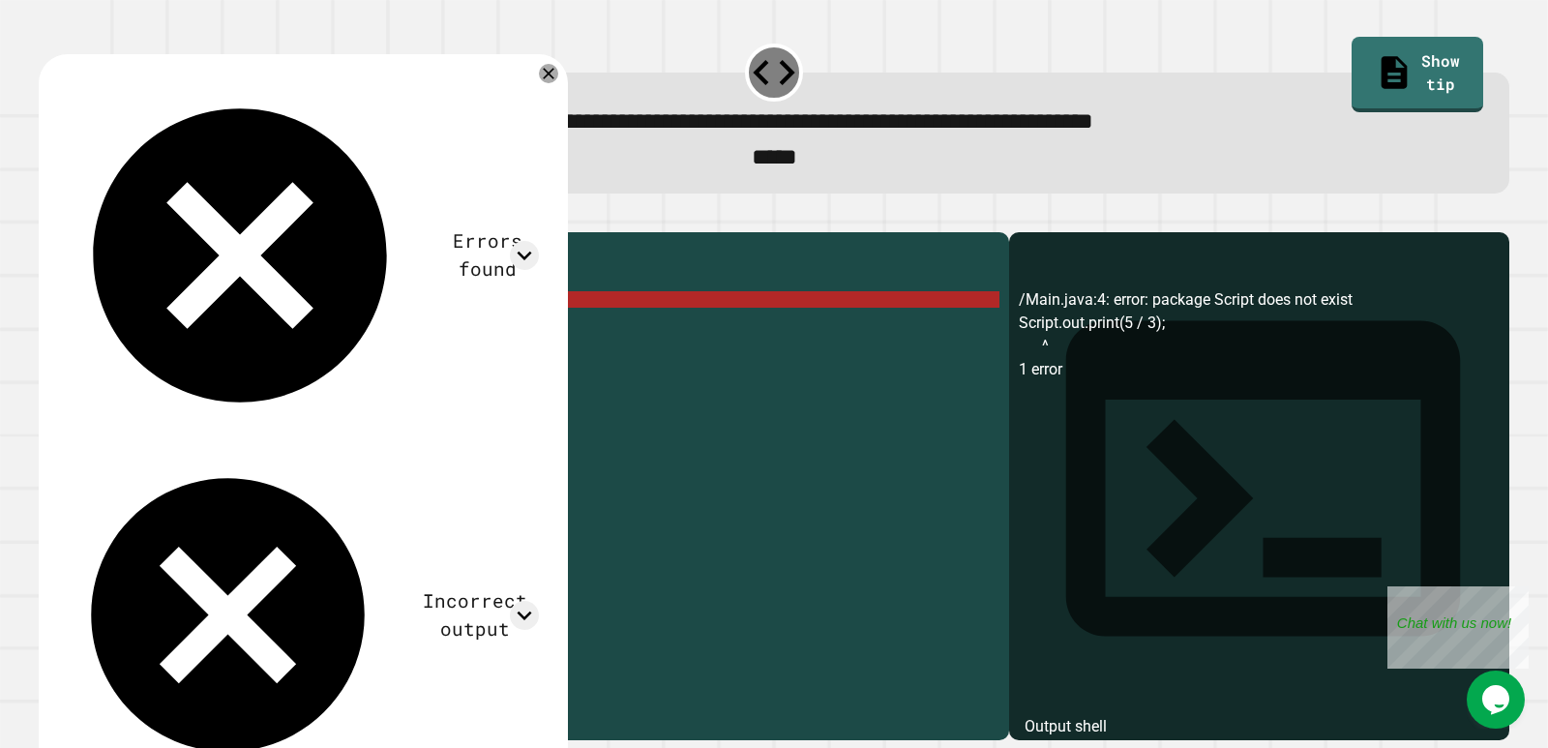
click at [78, 329] on div "public class Main { public static void main ( String [ ] args ) { Script . out …" at bounding box center [538, 464] width 921 height 444
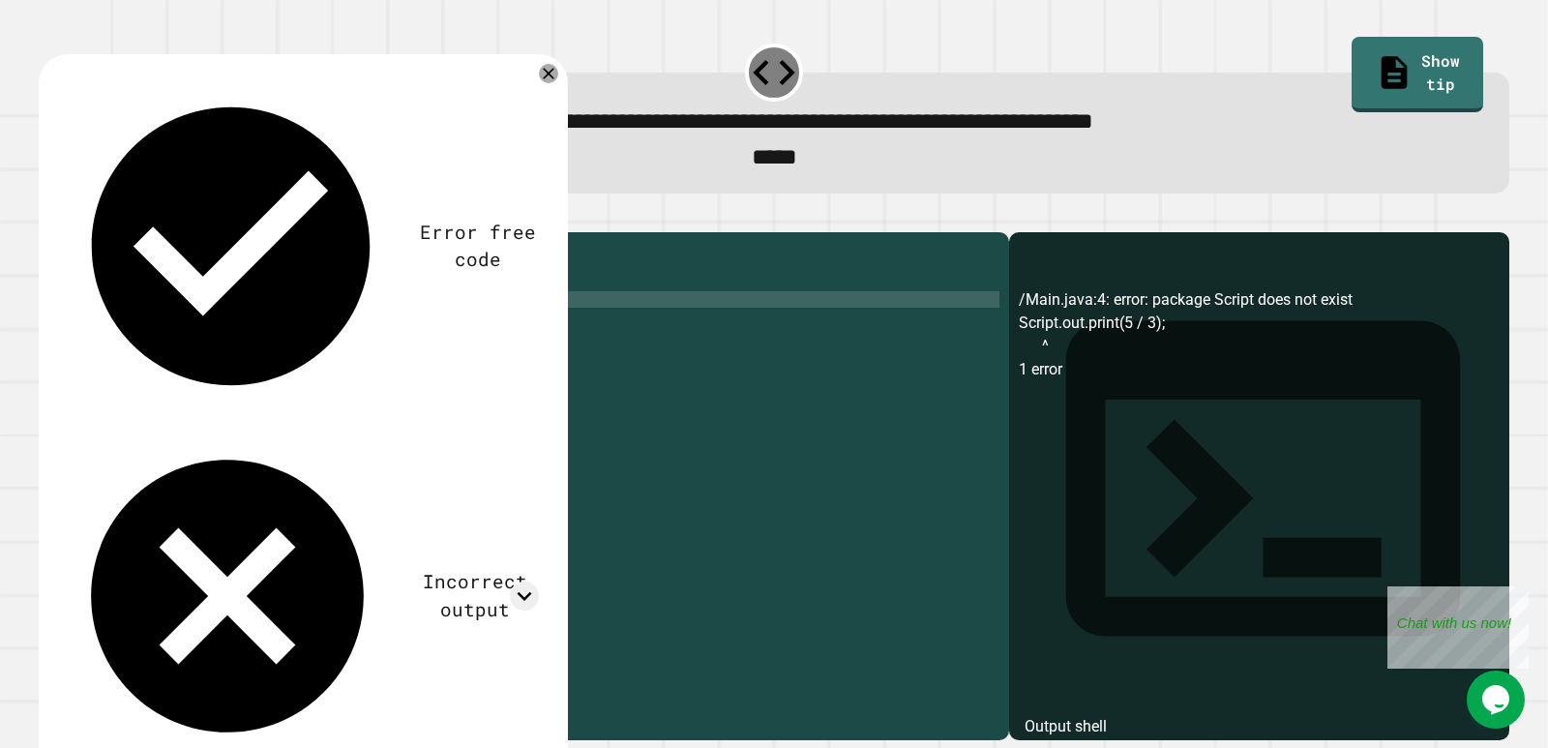
click at [48, 217] on icon "button" at bounding box center [48, 217] width 0 height 0
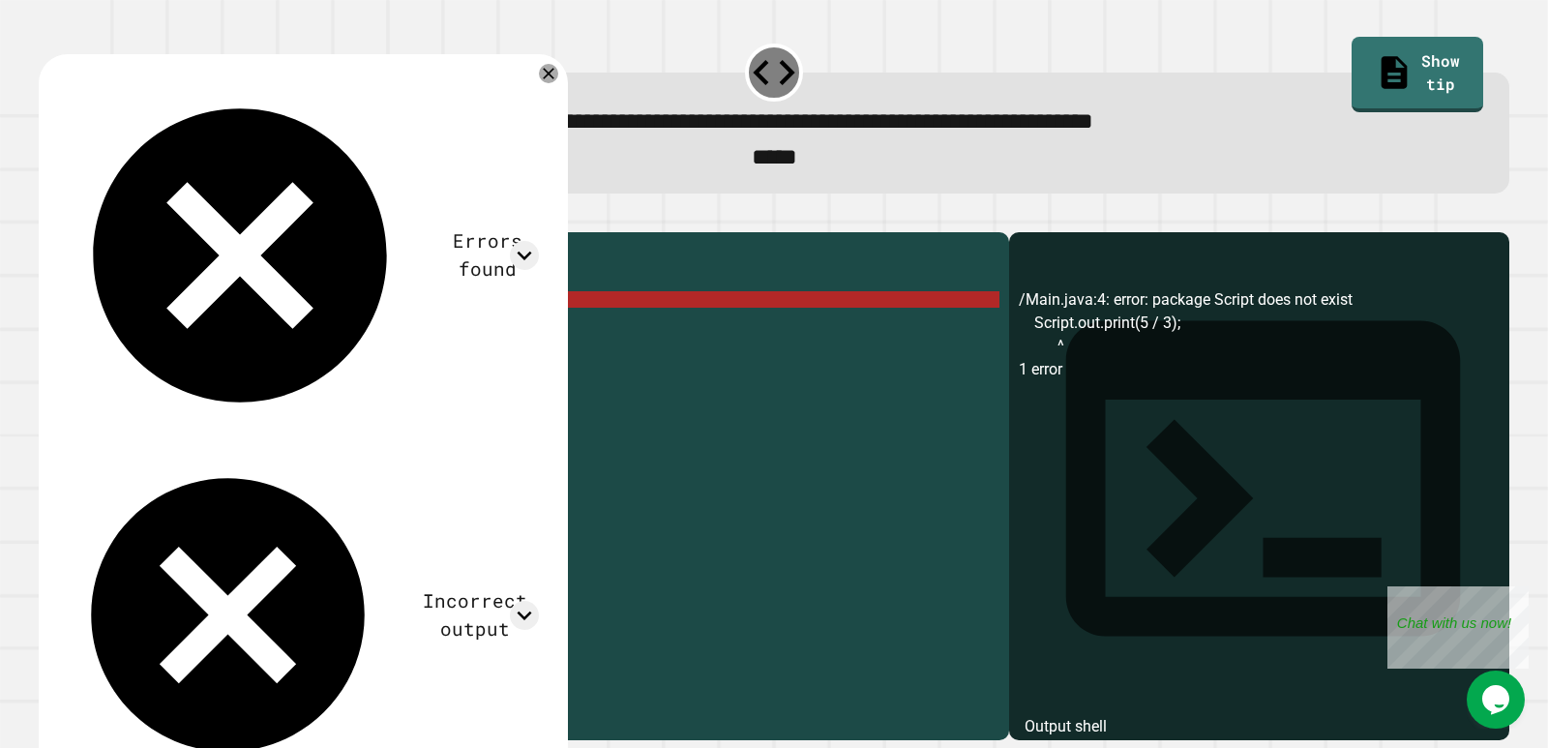
click at [152, 333] on div "public class Main { public static void main ( String [ ] args ) { Script . out …" at bounding box center [538, 464] width 921 height 444
click at [159, 333] on div "public class Main { public static void main ( String [ ] args ) { Script . out …" at bounding box center [538, 464] width 921 height 444
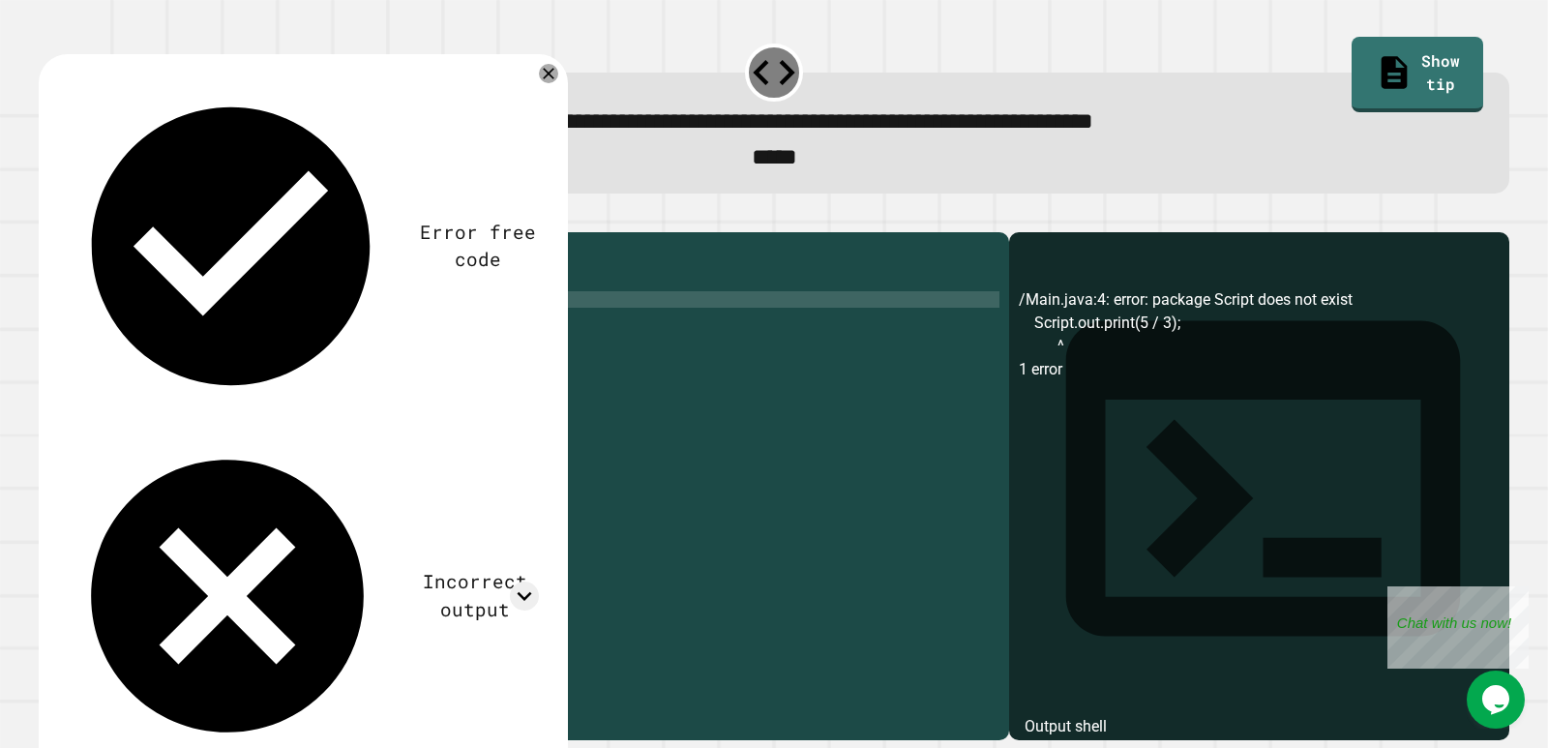
scroll to position [0, 5]
click at [48, 217] on icon "button" at bounding box center [48, 217] width 0 height 0
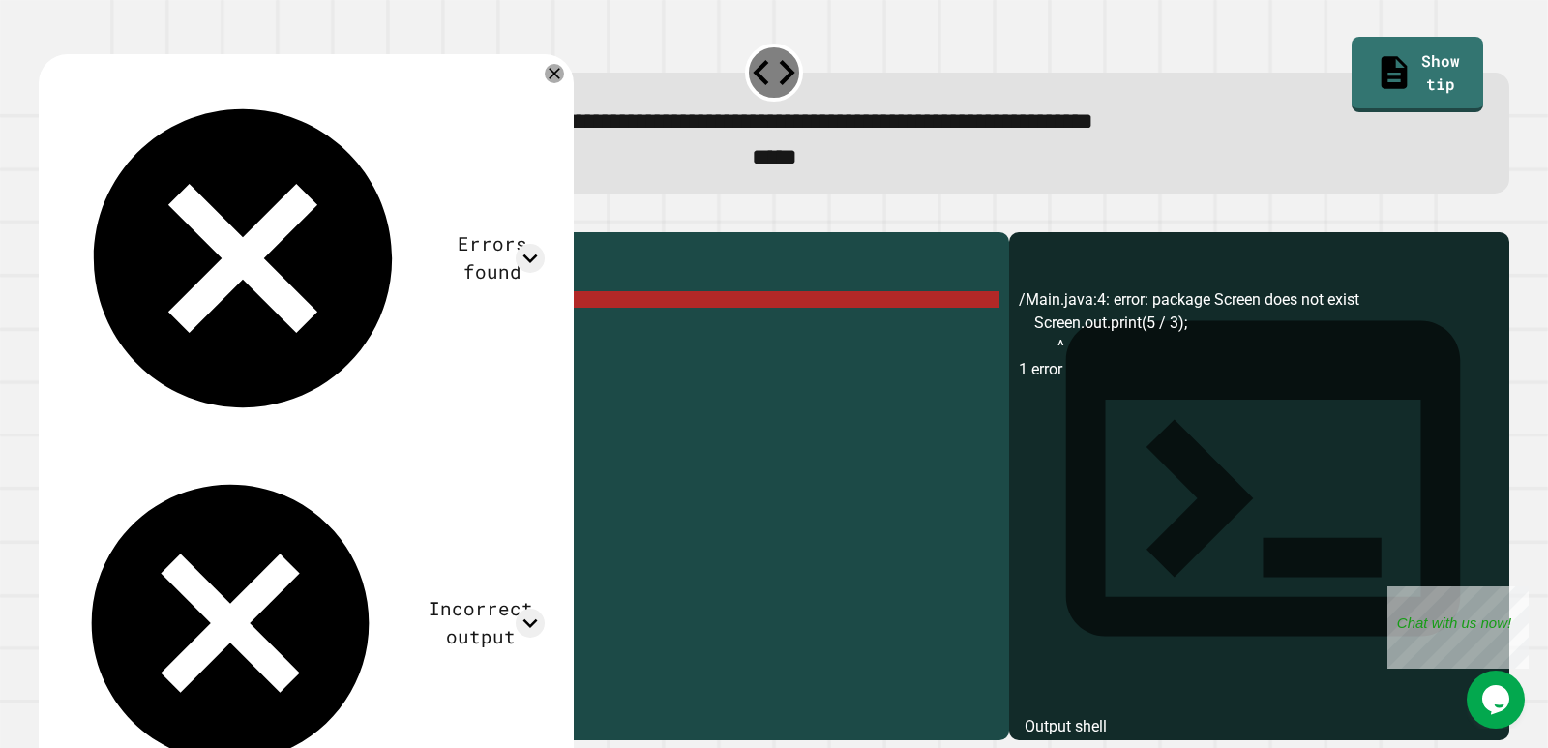
click at [156, 331] on div "public class Main { public static void main ( String [ ] args ) { Screen . out …" at bounding box center [538, 464] width 921 height 444
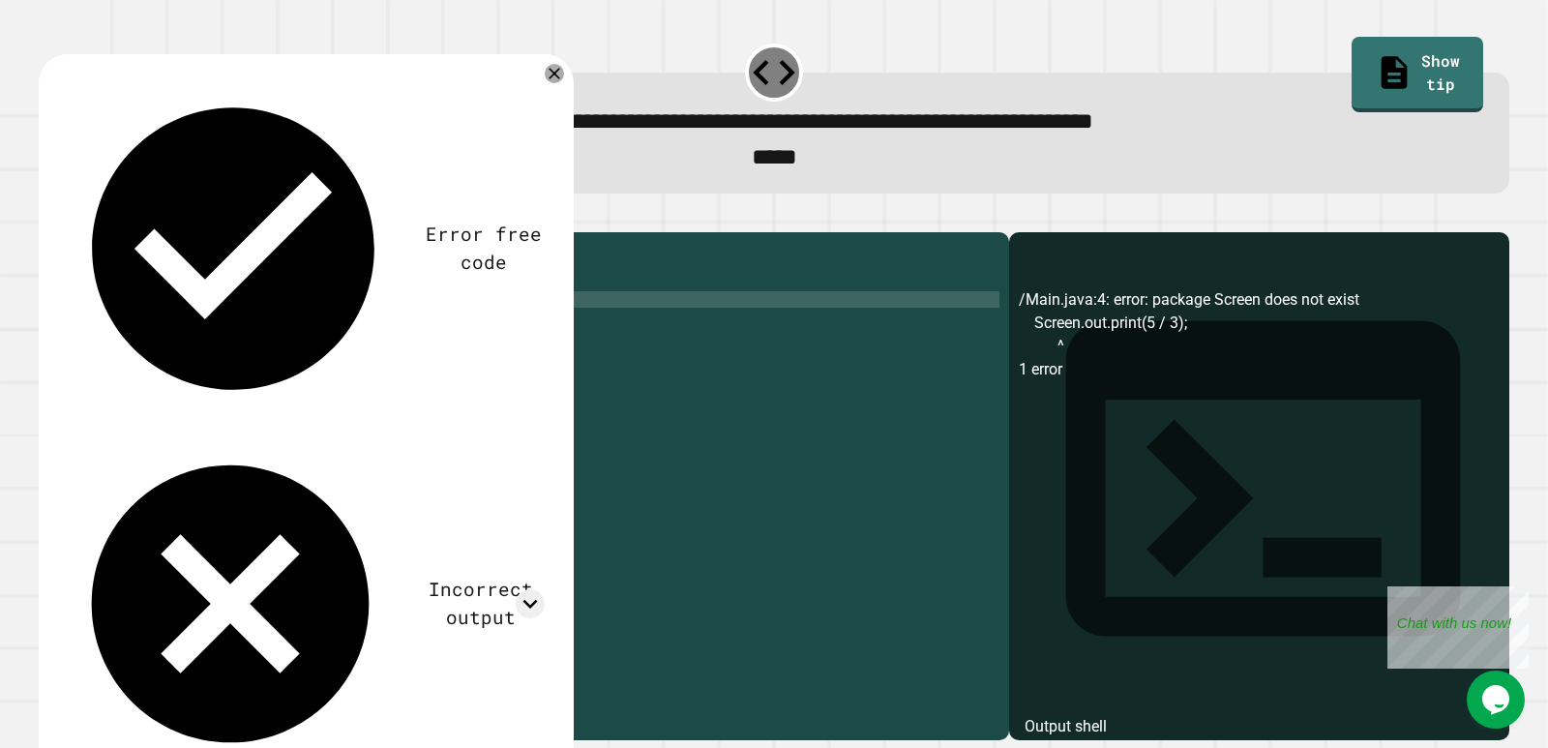
click at [48, 217] on icon "button" at bounding box center [48, 217] width 0 height 0
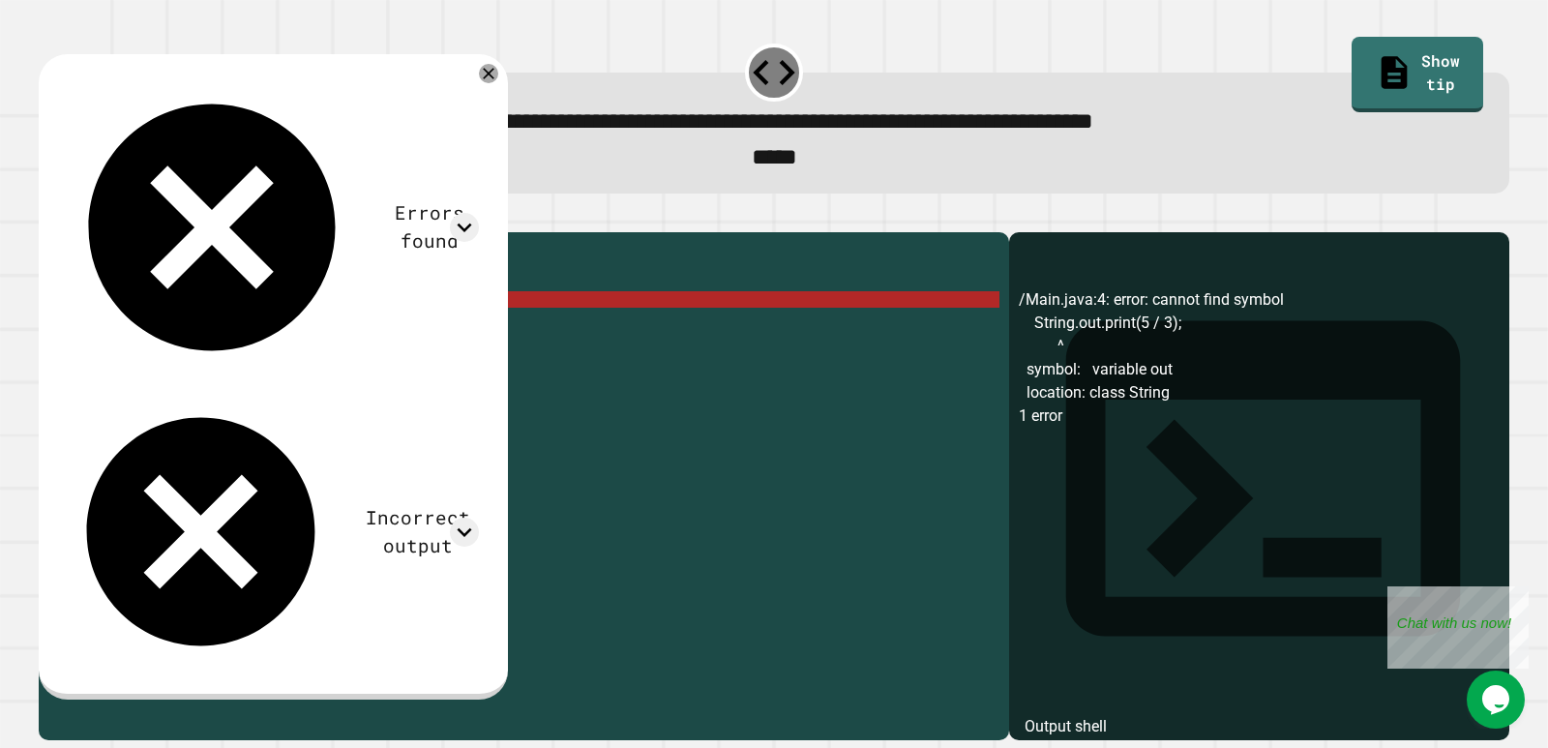
click at [183, 336] on div "public class Main { public static void main ( String [ ] args ) { String . out …" at bounding box center [538, 464] width 921 height 444
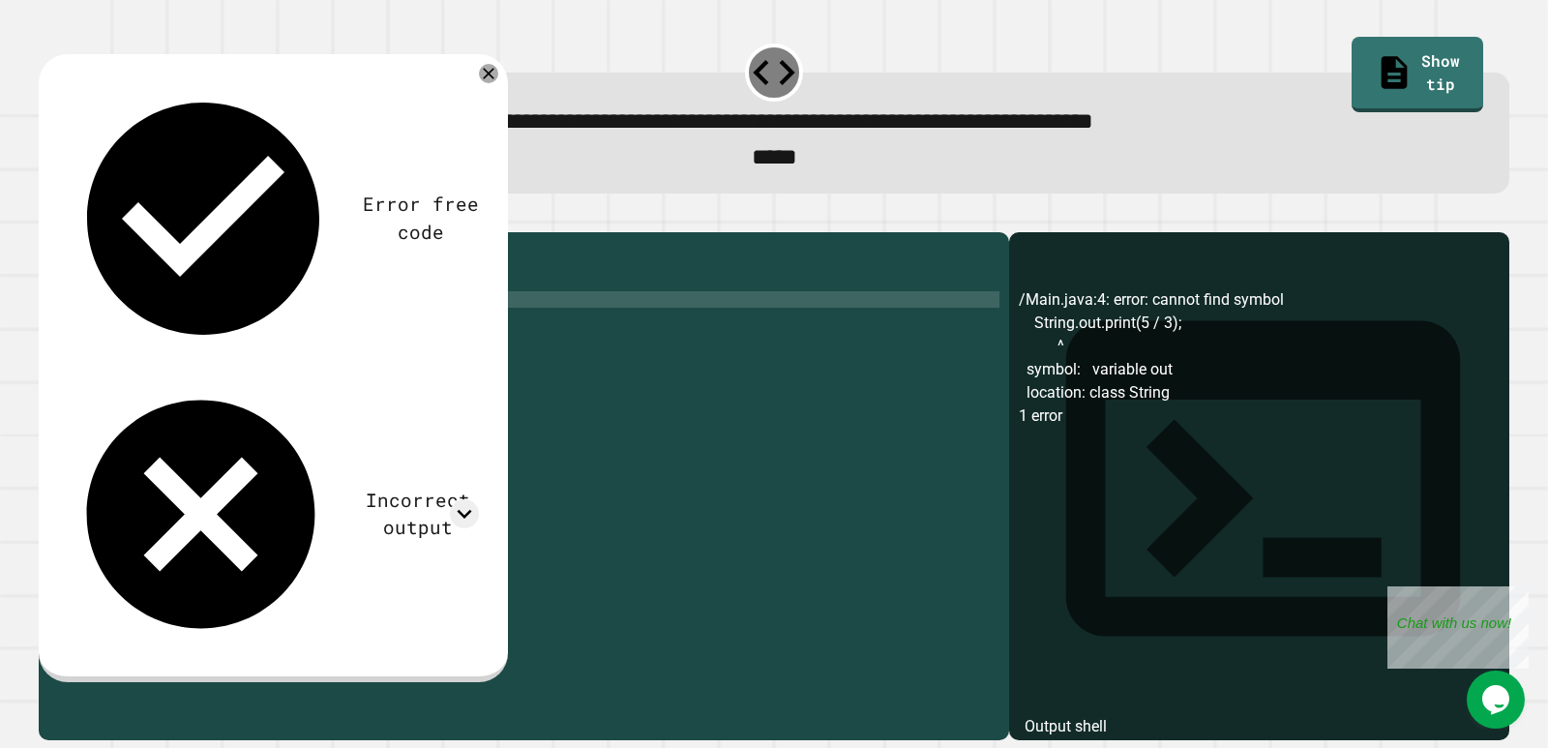
scroll to position [0, 7]
click at [154, 334] on div "public class Main { public static void main ( String [ ] args ) { String . out …" at bounding box center [538, 464] width 921 height 444
click at [64, 232] on icon "button" at bounding box center [61, 229] width 11 height 14
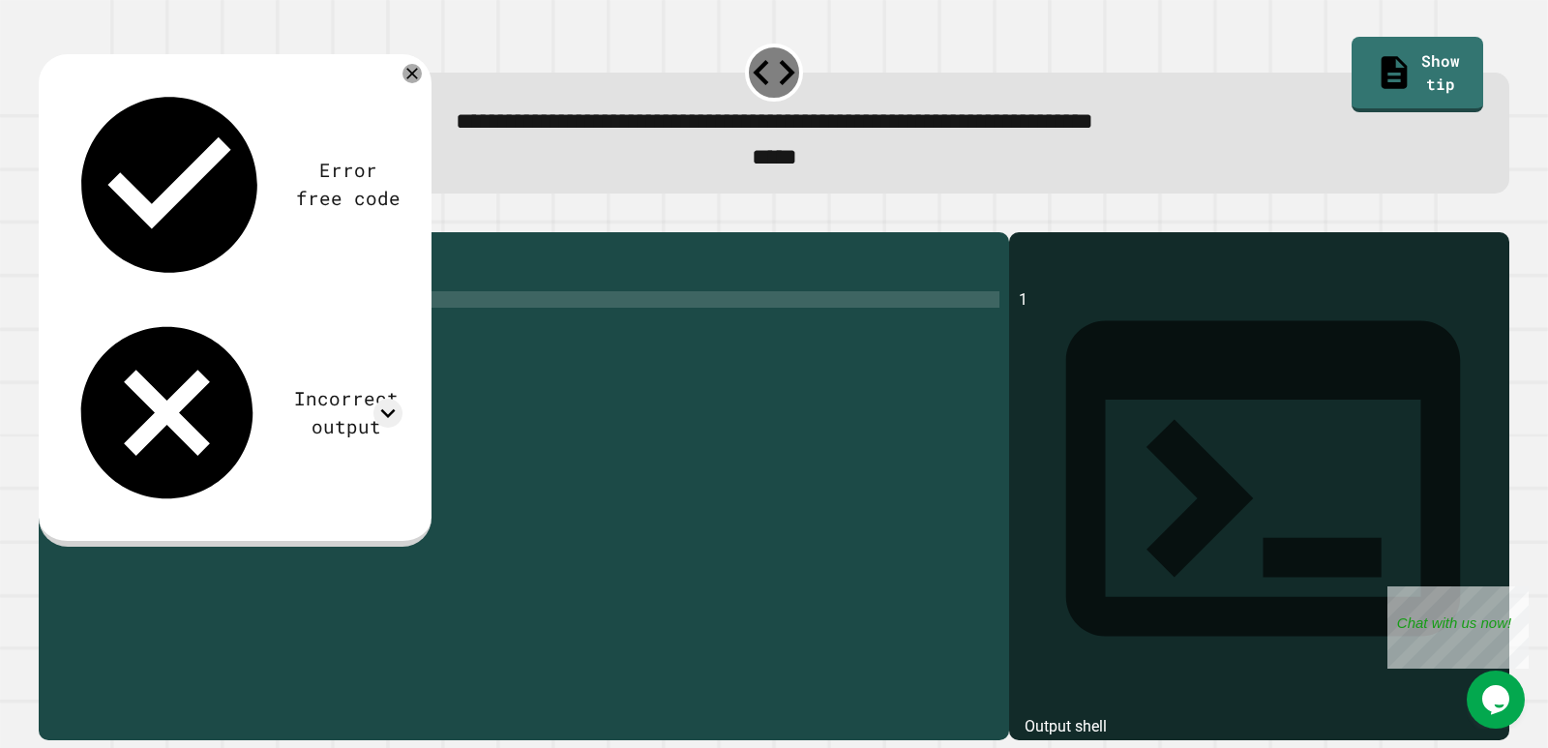
click at [260, 330] on div "public class Main { public static void main ( String [ ] args ) { System . out …" at bounding box center [538, 464] width 921 height 444
type textarea "**********"
click at [48, 217] on icon "button" at bounding box center [48, 217] width 0 height 0
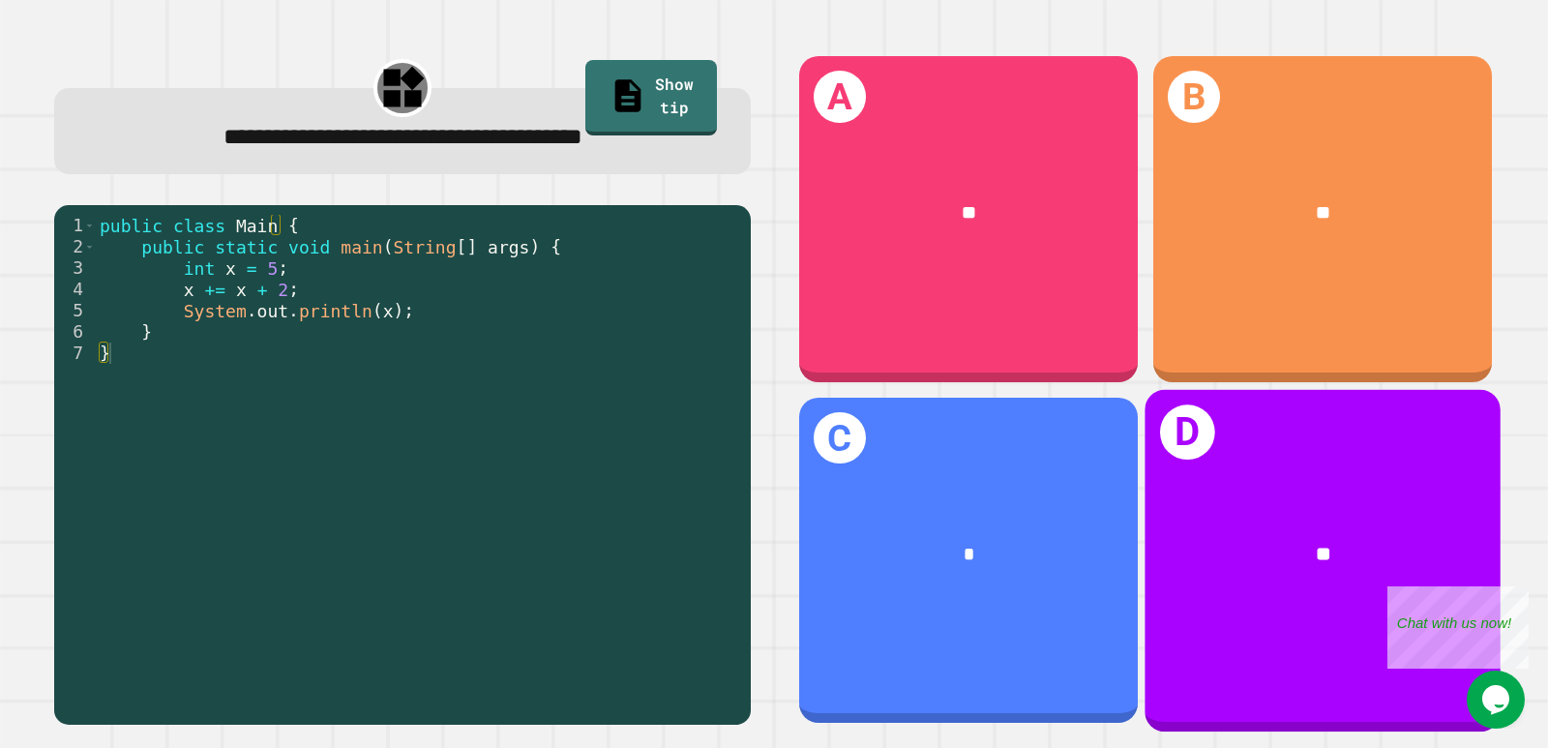
click at [1324, 540] on div "**" at bounding box center [1322, 555] width 277 height 30
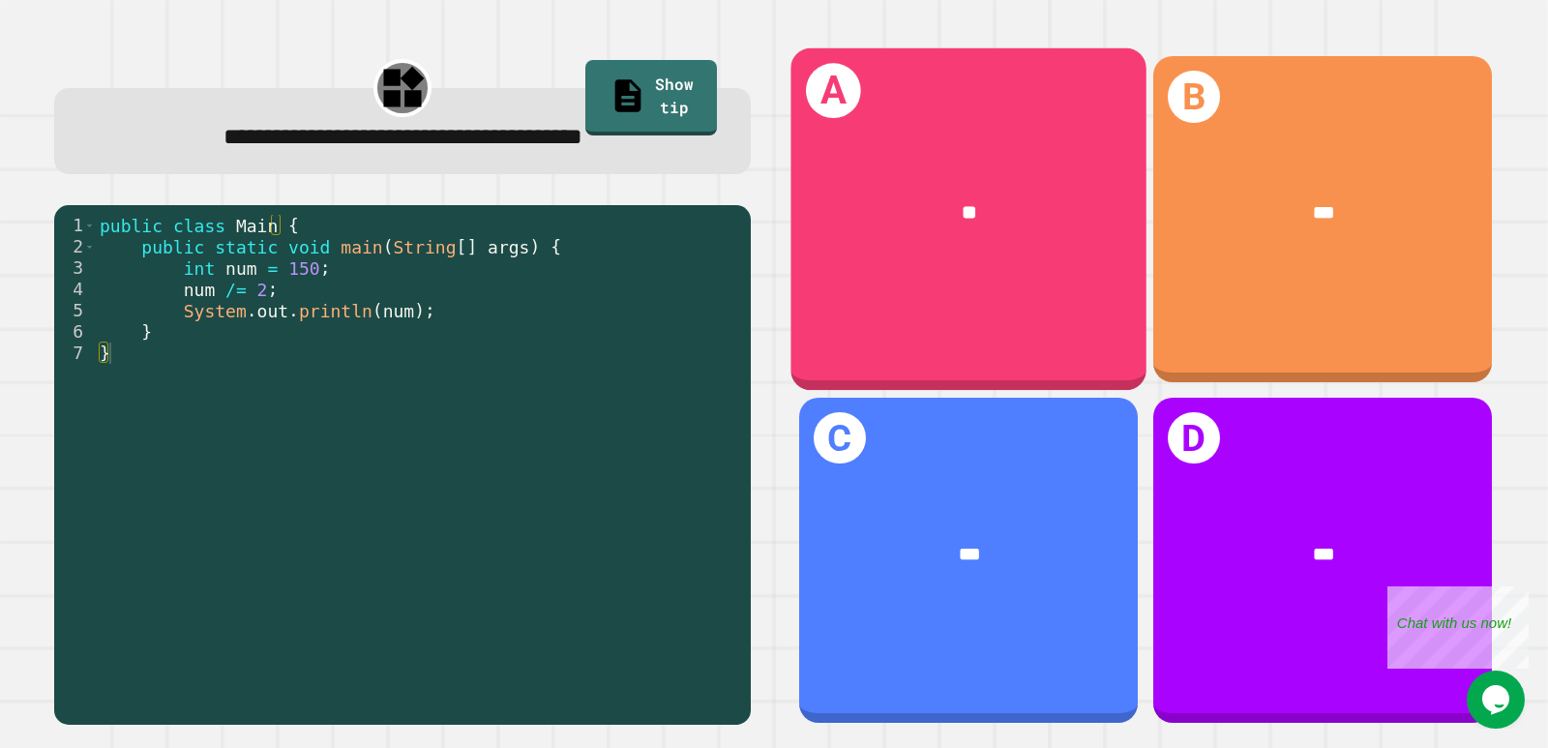
click at [895, 284] on div "A **" at bounding box center [968, 219] width 356 height 342
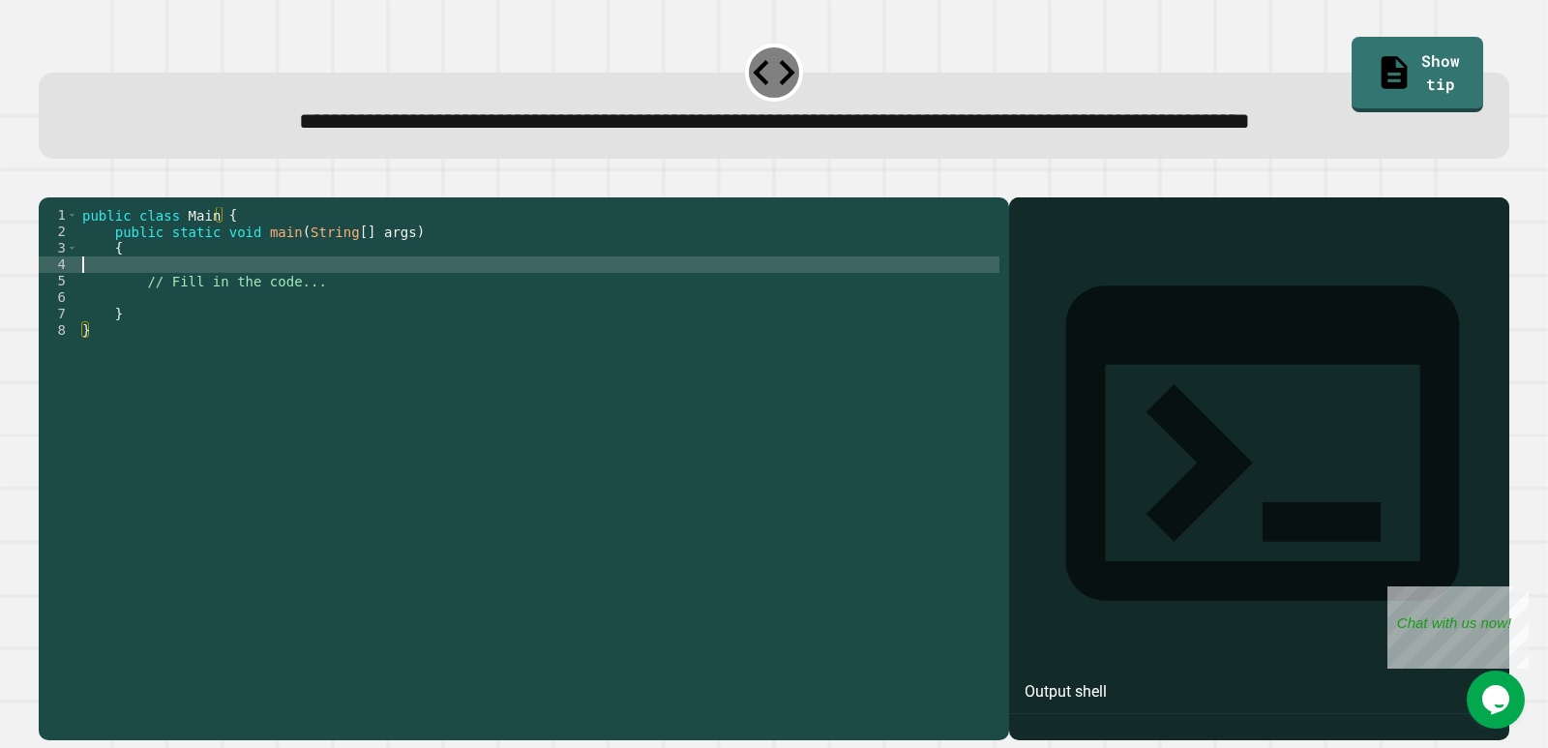
click at [227, 325] on div "public class Main { public static void main ( String [ ] args ) { // Fill in th…" at bounding box center [538, 429] width 921 height 444
type textarea "**********"
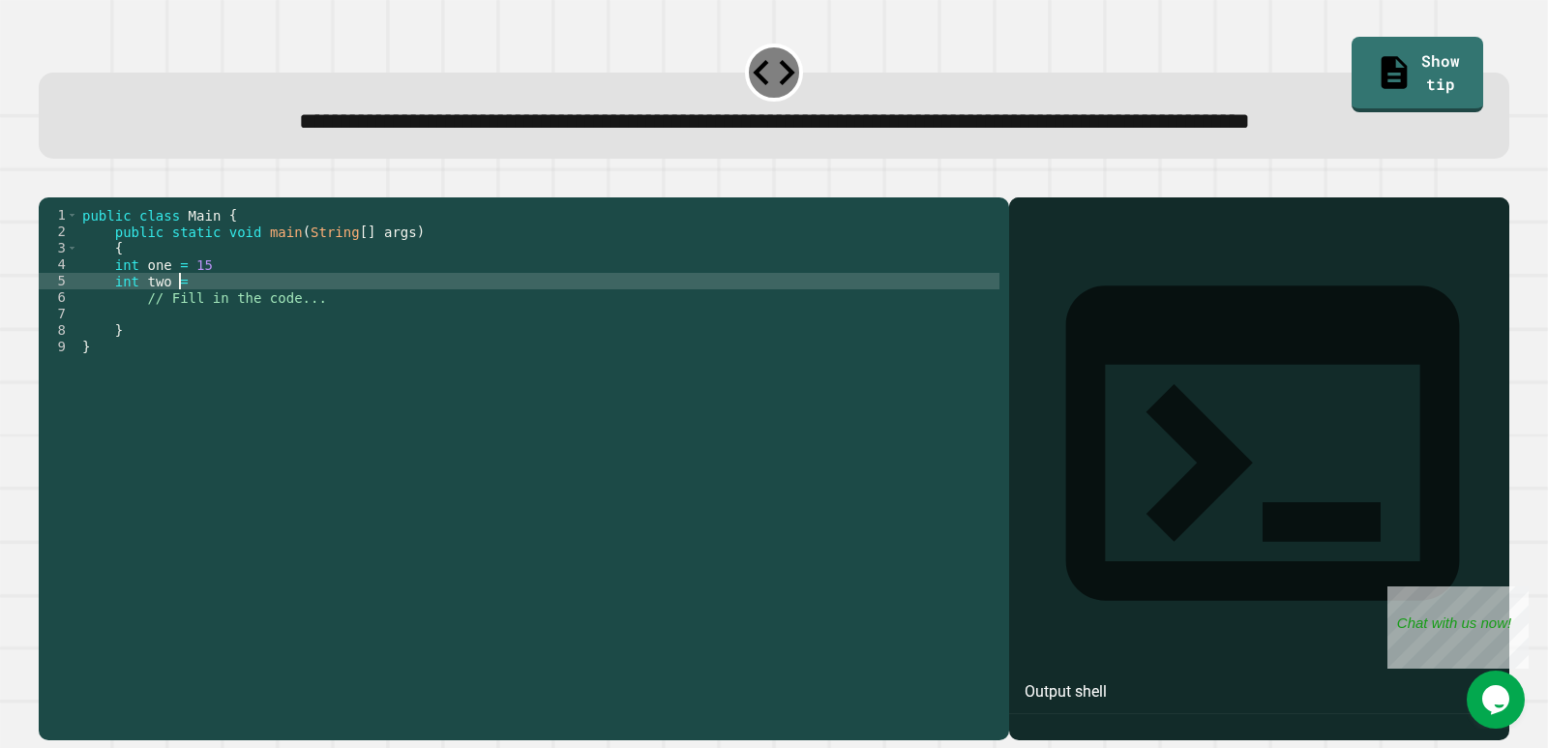
scroll to position [0, 6]
type textarea "**********"
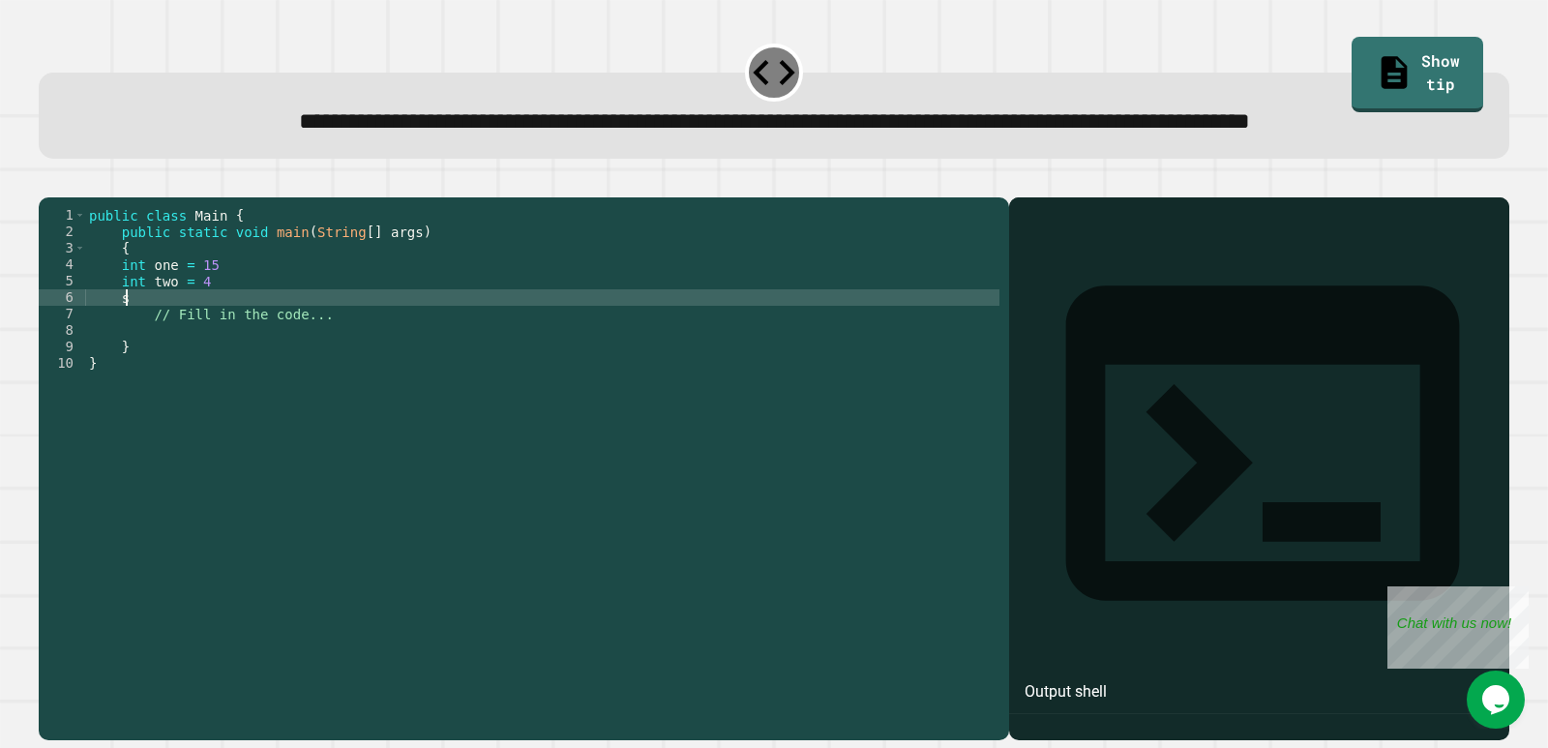
scroll to position [0, 2]
type textarea "*"
click at [115, 370] on div "public class Main { public static void main ( String [ ] args ) { int one = 15 …" at bounding box center [542, 429] width 914 height 444
click at [119, 370] on div "public class Main { public static void main ( String [ ] args ) { int one = 15 …" at bounding box center [542, 429] width 914 height 444
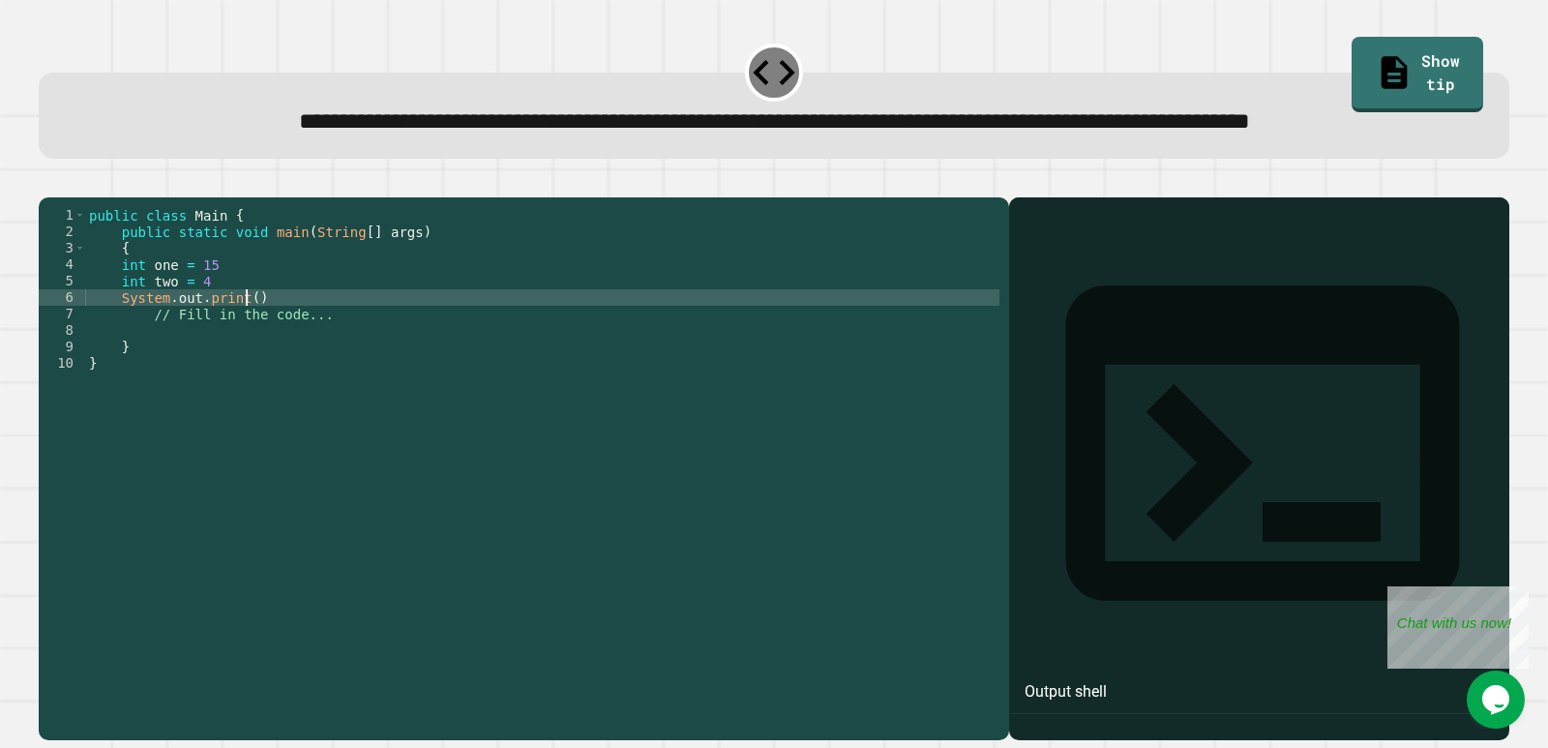
click at [244, 363] on div "public class Main { public static void main ( String [ ] args ) { int one = 15 …" at bounding box center [542, 429] width 914 height 444
click at [119, 363] on div "public class Main { public static void main ( String [ ] args ) { int one = 15 …" at bounding box center [542, 429] width 914 height 444
click at [142, 361] on div "public class Main { public static void main ( String [ ] args ) { int one = 15 …" at bounding box center [542, 429] width 914 height 444
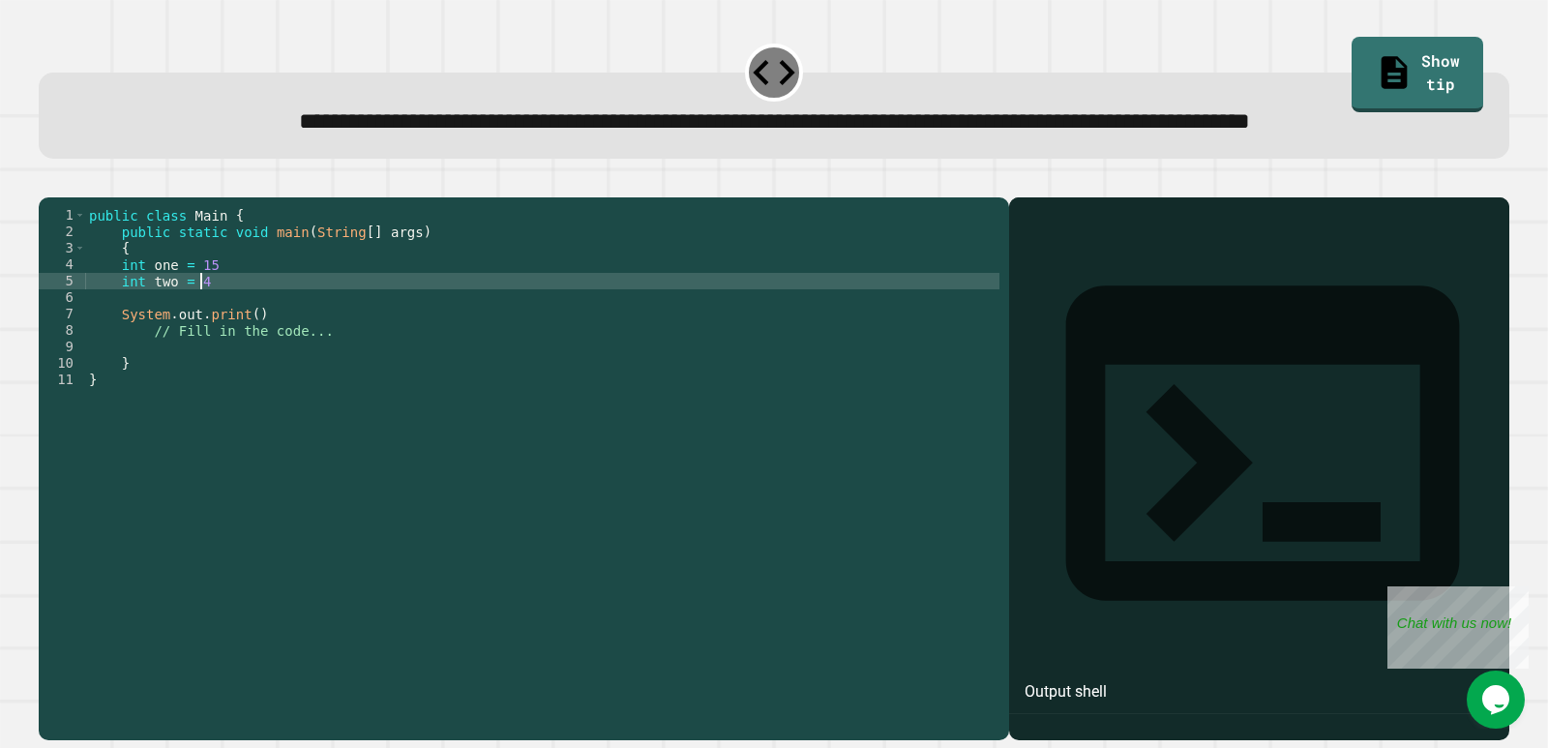
click at [205, 351] on div "public class Main { public static void main ( String [ ] args ) { int one = 15 …" at bounding box center [542, 429] width 914 height 444
type textarea "**********"
click at [193, 379] on div "public class Main { public static void main ( String [ ] args ) { int one = 15 …" at bounding box center [542, 429] width 914 height 444
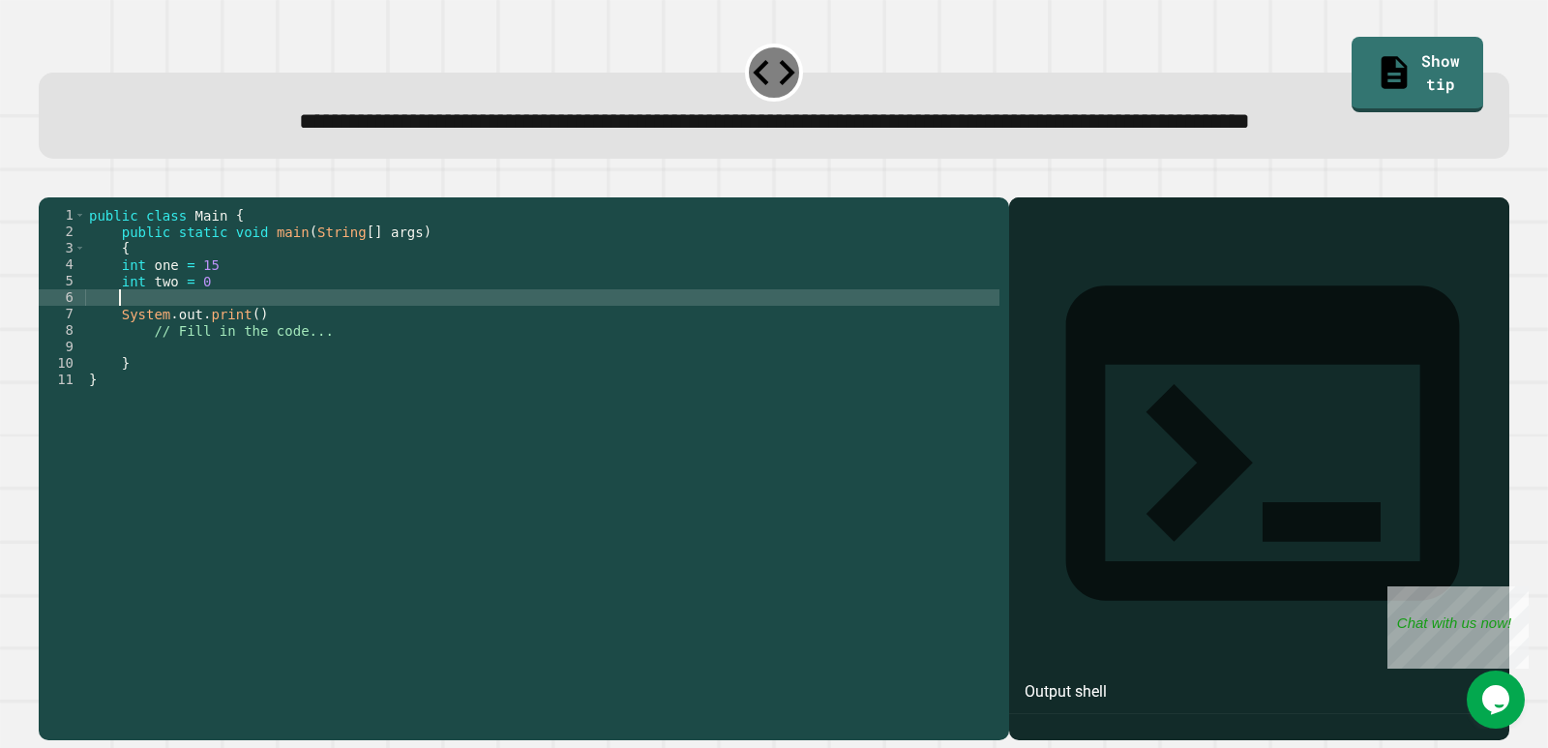
click at [193, 363] on div "public class Main { public static void main ( String [ ] args ) { int one = 15 …" at bounding box center [542, 429] width 914 height 444
type textarea "*"
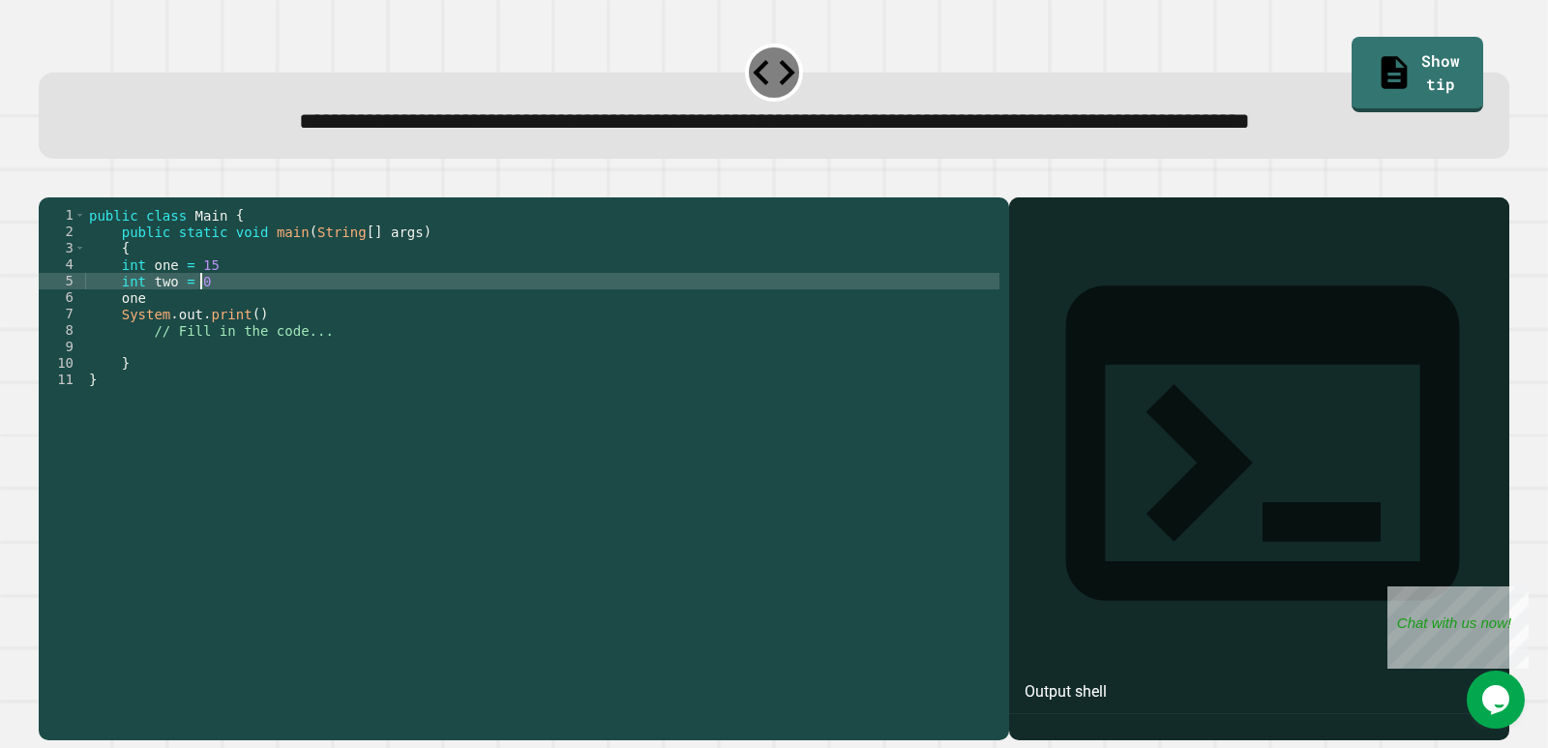
click at [200, 349] on div "public class Main { public static void main ( String [ ] args ) { int one = 15 …" at bounding box center [542, 429] width 914 height 444
click at [173, 364] on div "public class Main { public static void main ( String [ ] args ) { int one = 15 …" at bounding box center [542, 429] width 914 height 444
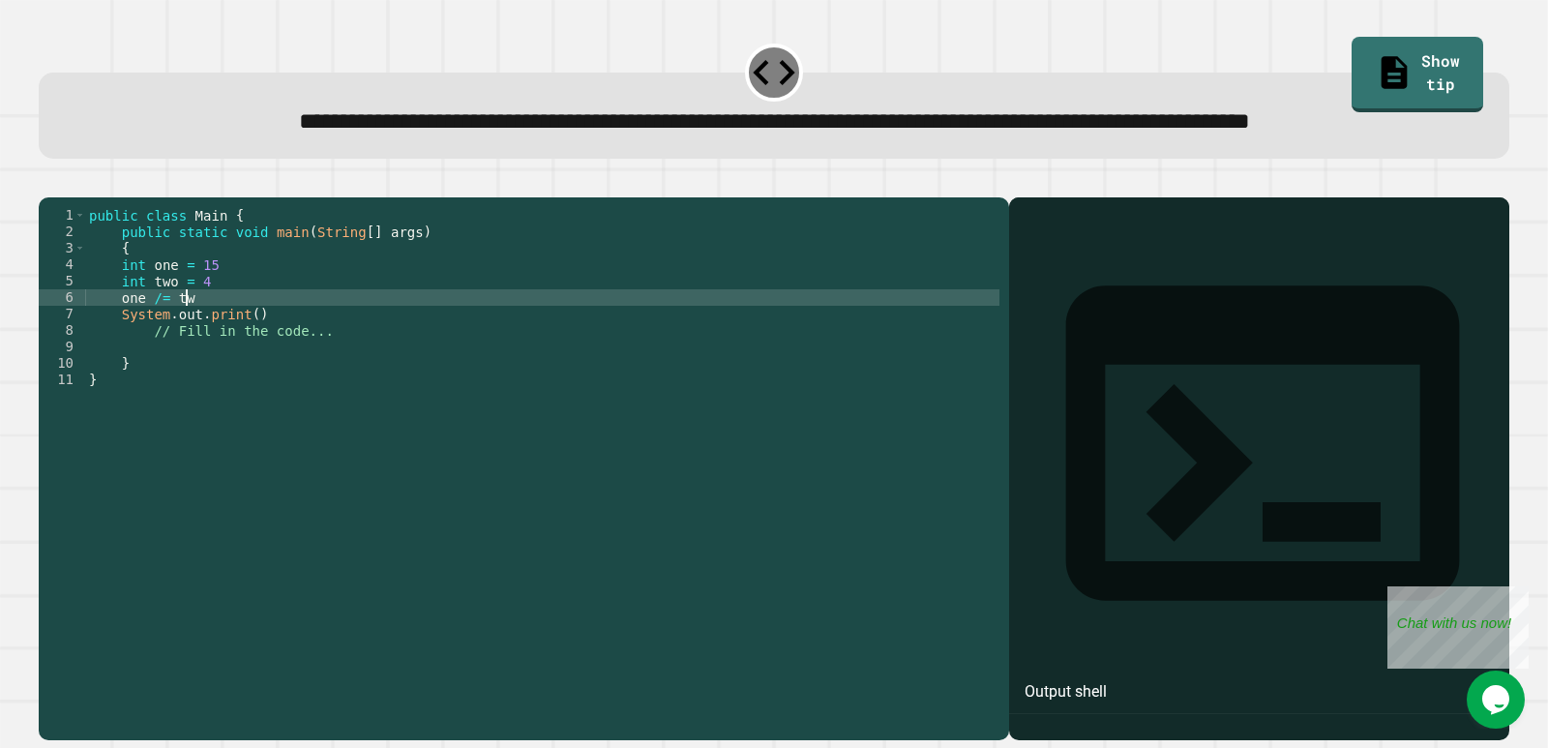
scroll to position [0, 6]
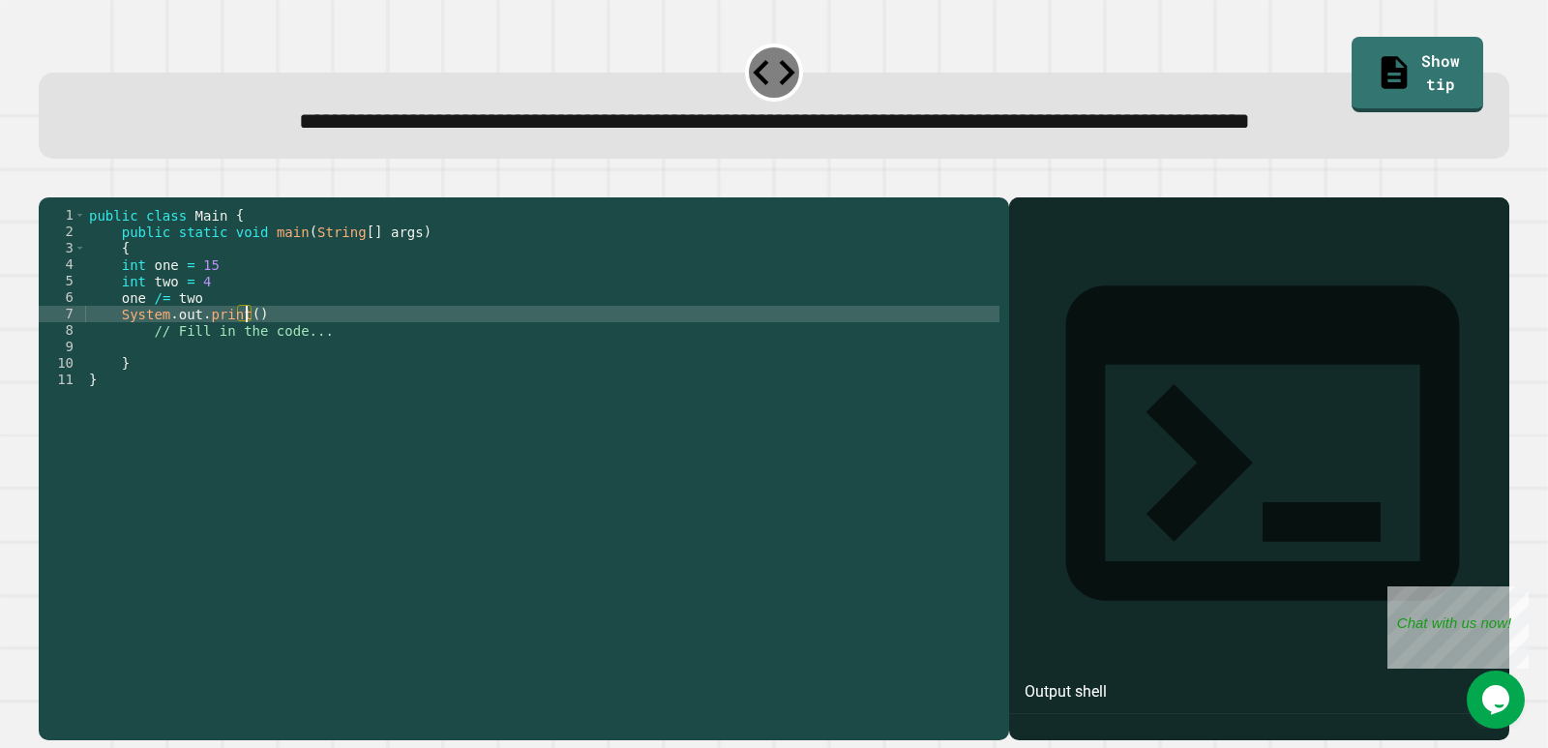
click at [244, 384] on div "public class Main { public static void main ( String [ ] args ) { int one = 15 …" at bounding box center [542, 429] width 914 height 444
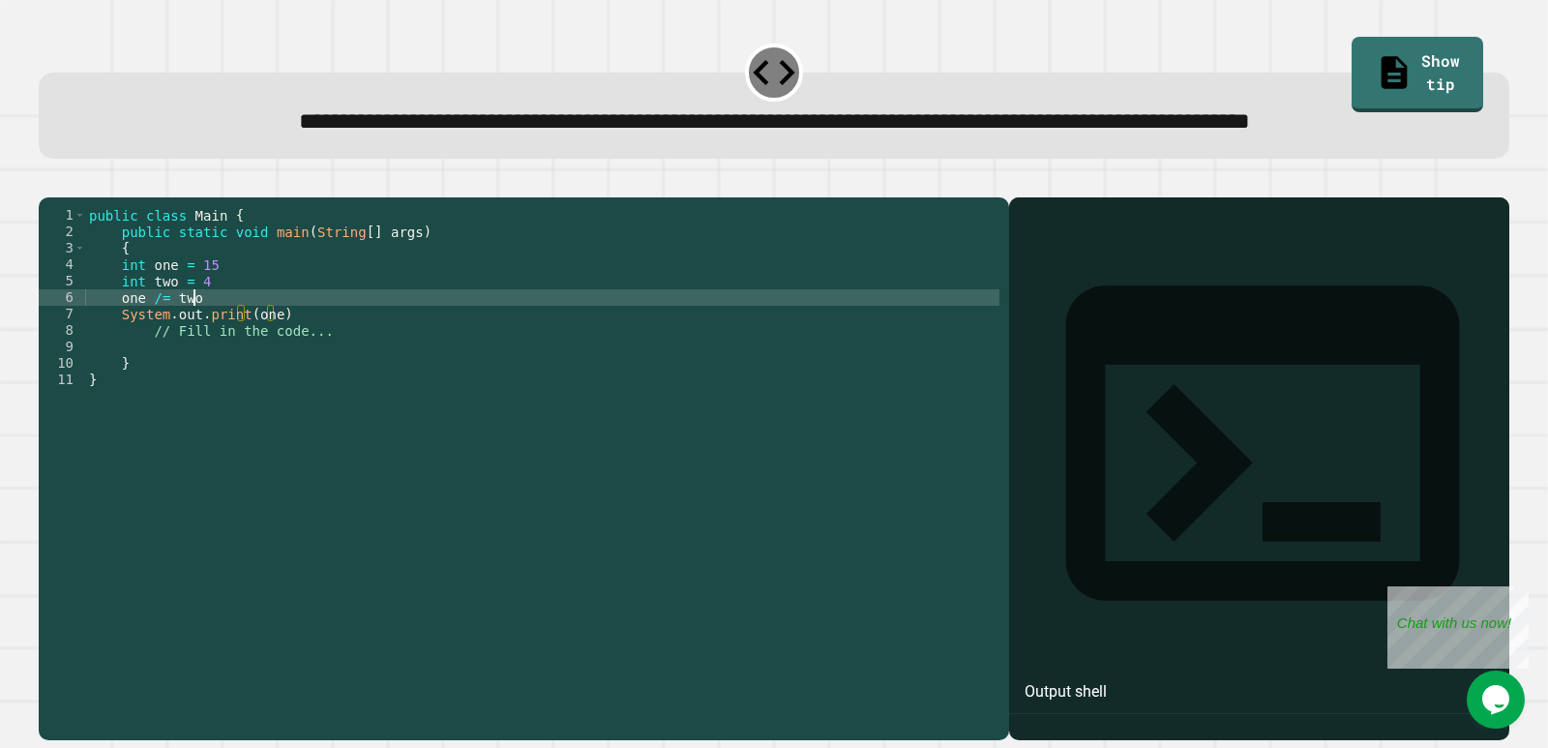
click at [292, 372] on div "public class Main { public static void main ( String [ ] args ) { int one = 15 …" at bounding box center [542, 429] width 914 height 444
click at [296, 385] on div "public class Main { public static void main ( String [ ] args ) { int one = 15 …" at bounding box center [542, 429] width 914 height 444
click at [216, 370] on div "public class Main { public static void main ( String [ ] args ) { int one = 15 …" at bounding box center [542, 429] width 914 height 444
click at [218, 348] on div "public class Main { public static void main ( String [ ] args ) { int one = 15 …" at bounding box center [542, 429] width 914 height 444
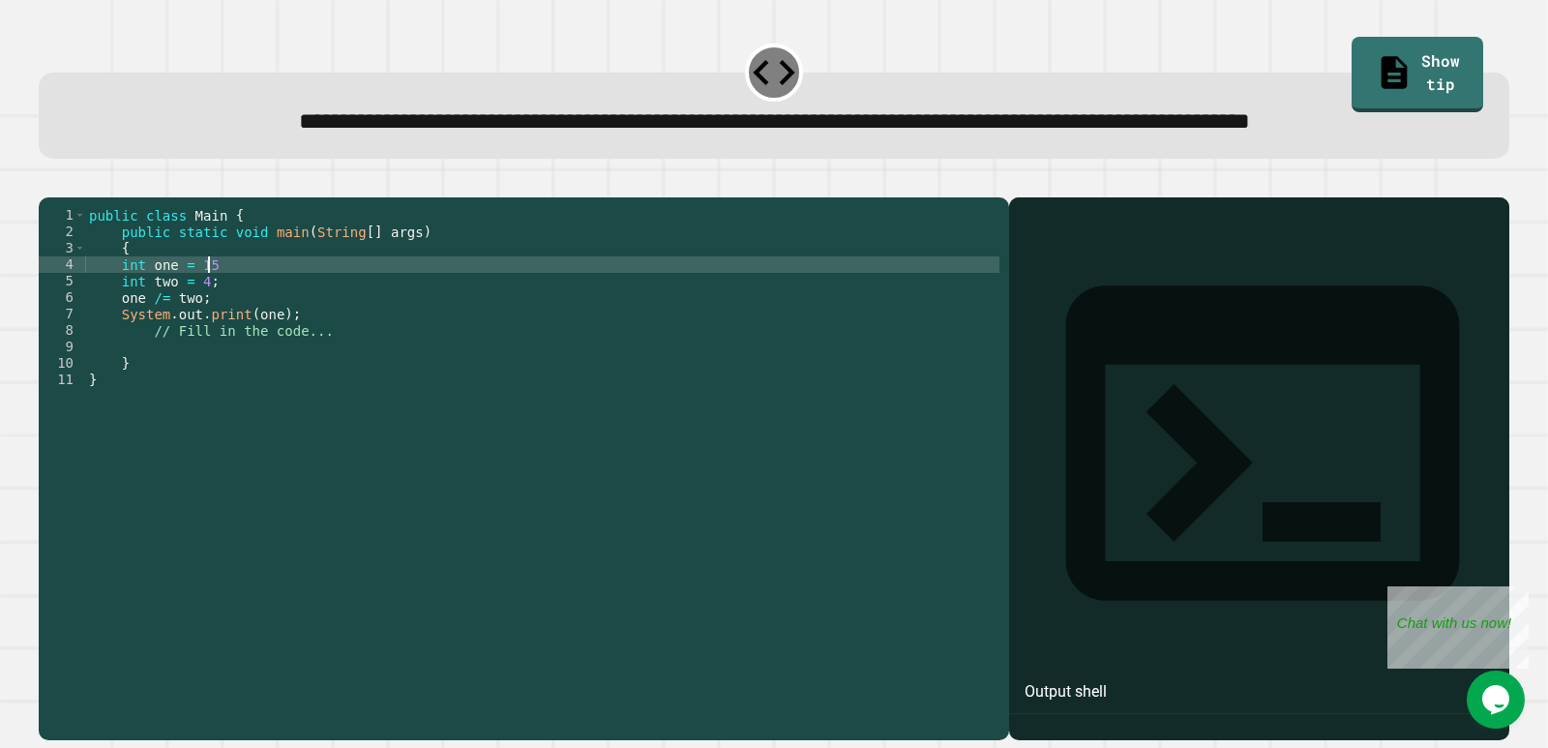
click at [222, 332] on div "public class Main { public static void main ( String [ ] args ) { int one = 15 …" at bounding box center [542, 429] width 914 height 444
type textarea "**********"
click at [48, 181] on icon "button" at bounding box center [48, 181] width 0 height 0
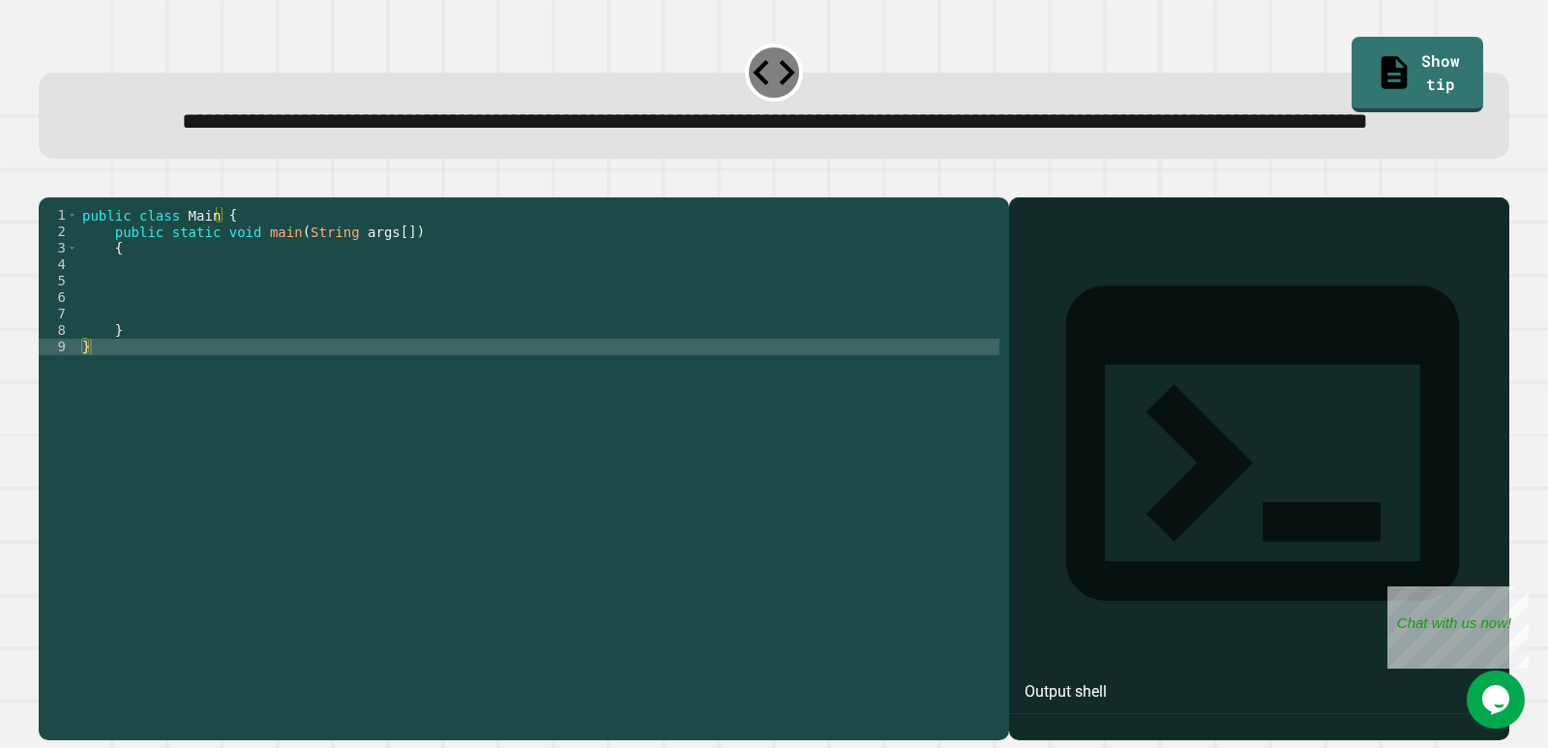
click at [319, 319] on div "public class Main { public static void main ( String args [ ]) { } }" at bounding box center [538, 429] width 921 height 444
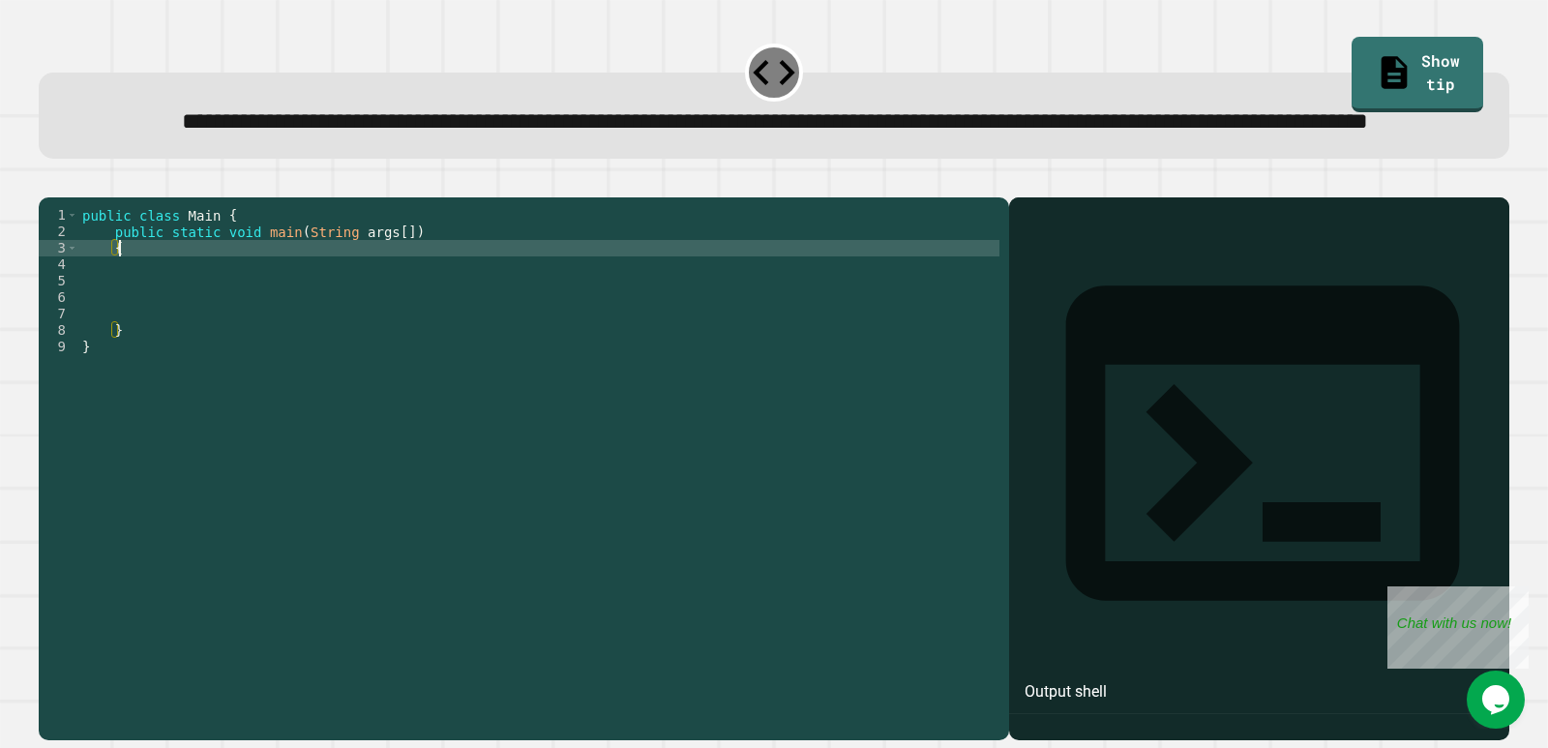
click at [321, 333] on div "public class Main { public static void main ( String args [ ]) { } }" at bounding box center [538, 429] width 921 height 444
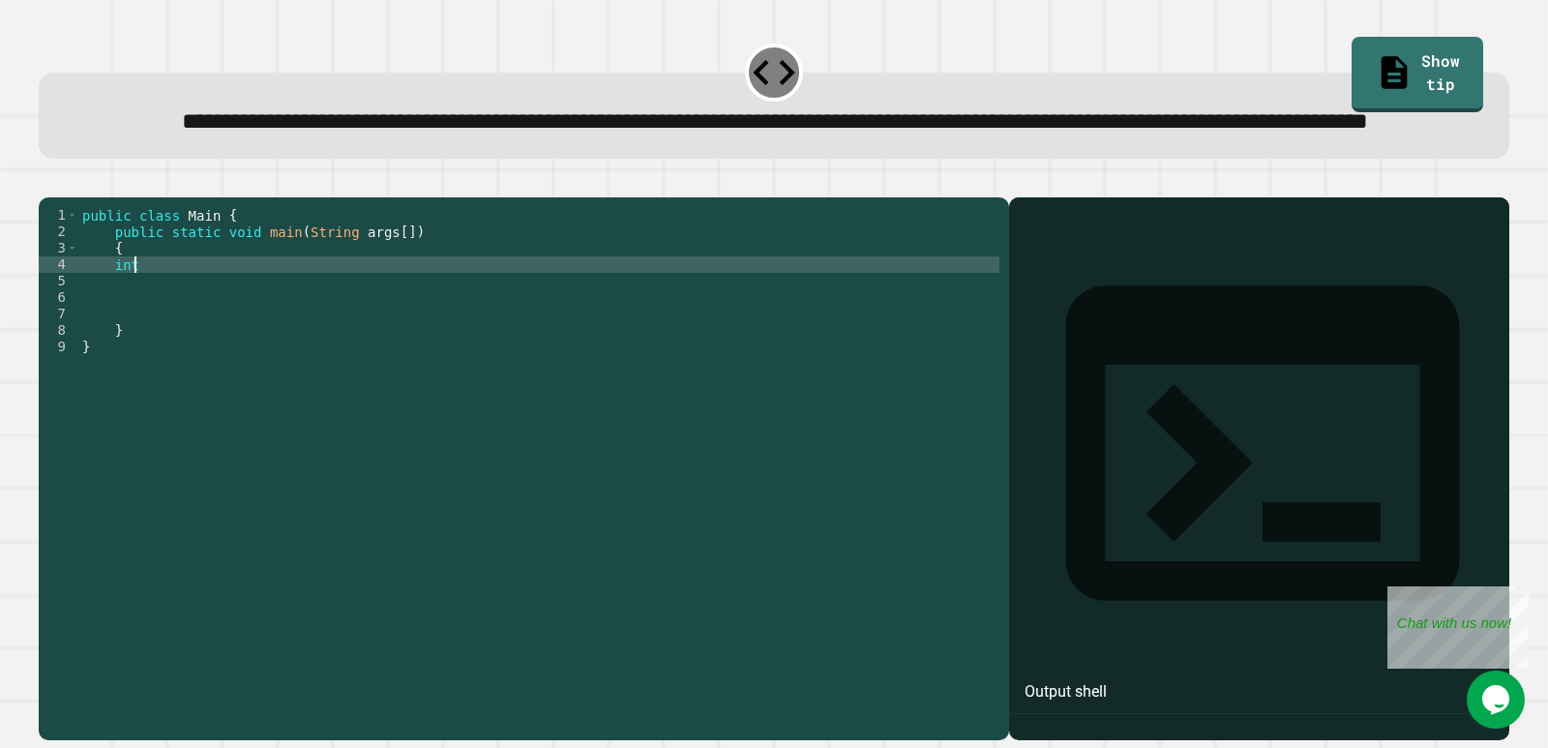
scroll to position [0, 3]
type textarea "*"
type textarea "**********"
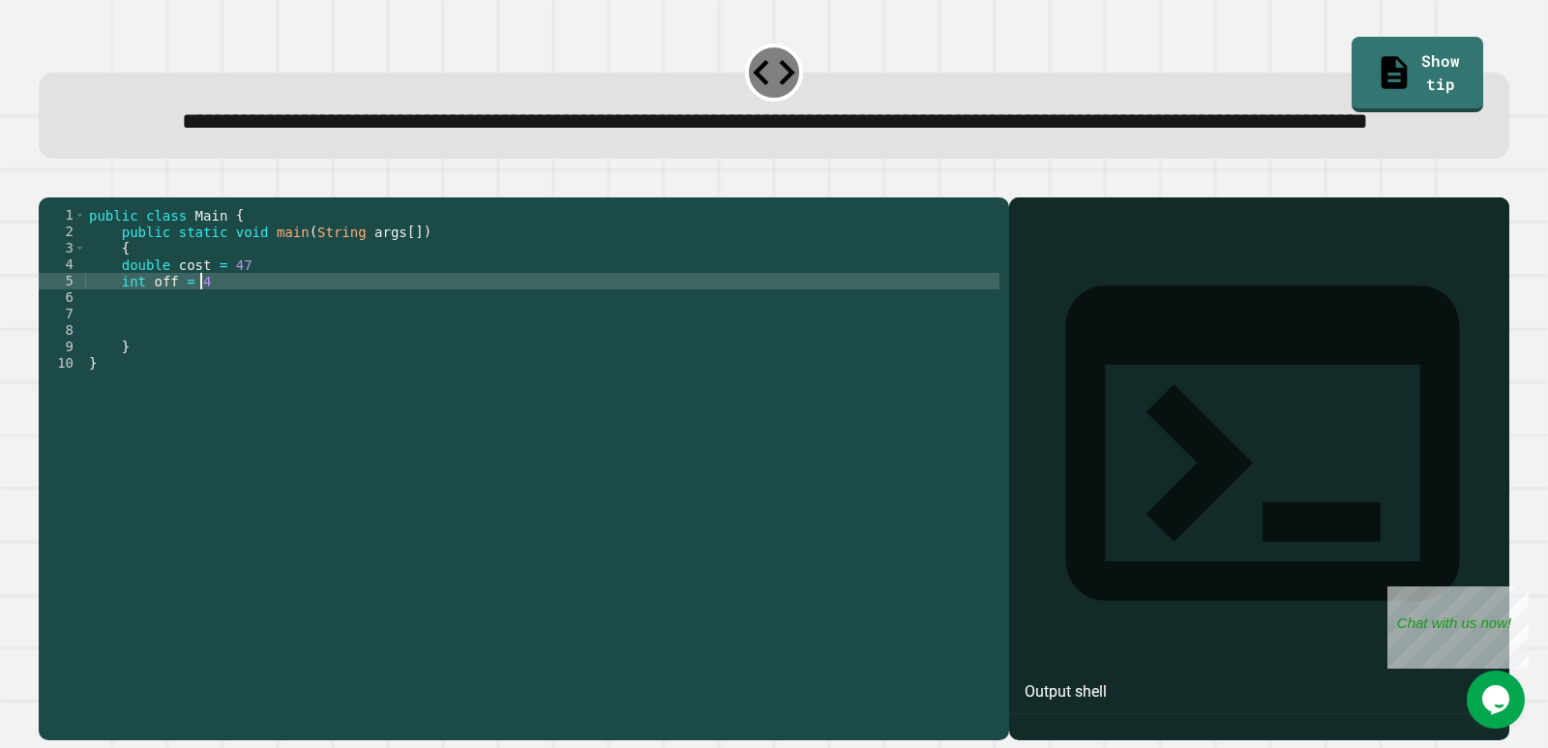
scroll to position [0, 7]
type textarea "**********"
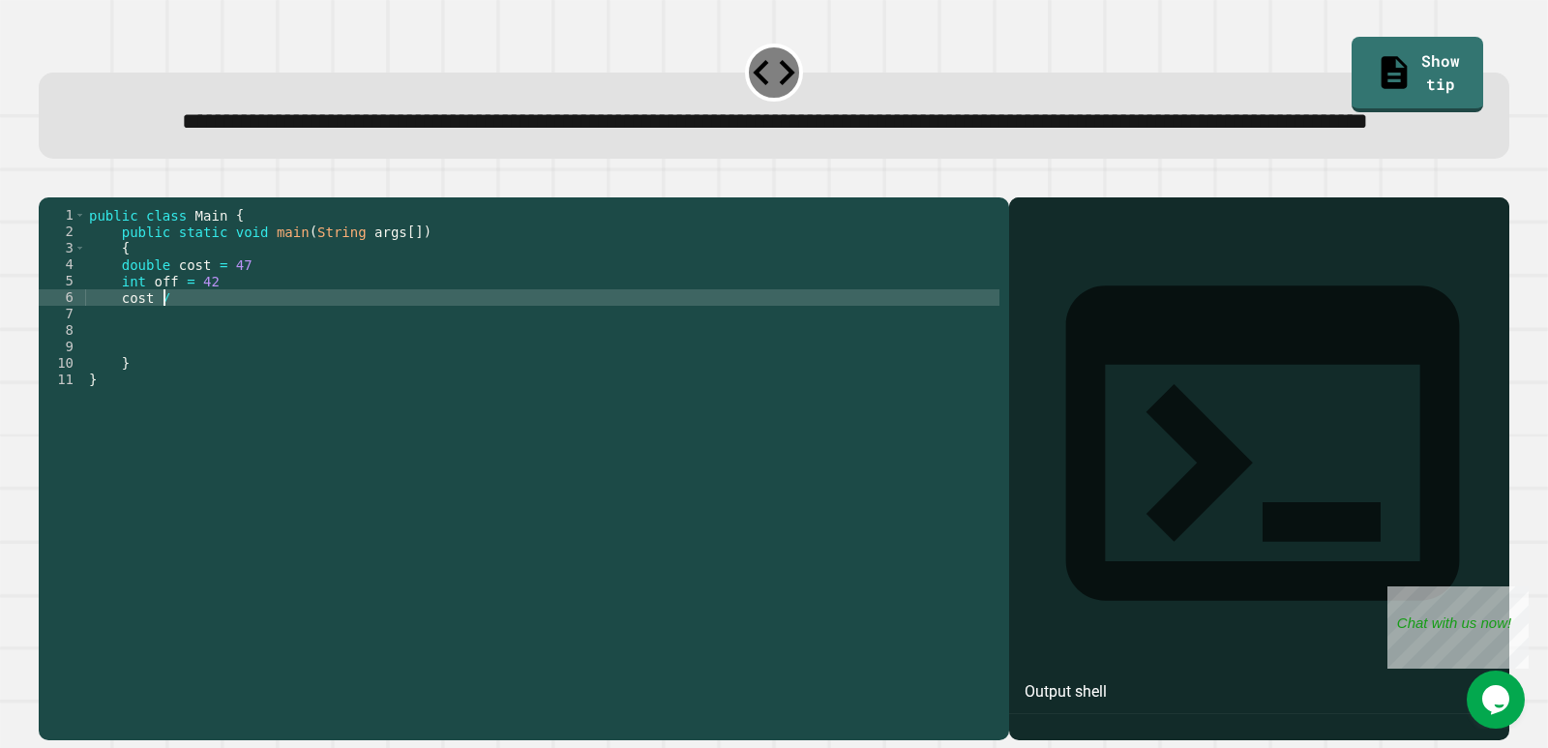
scroll to position [0, 5]
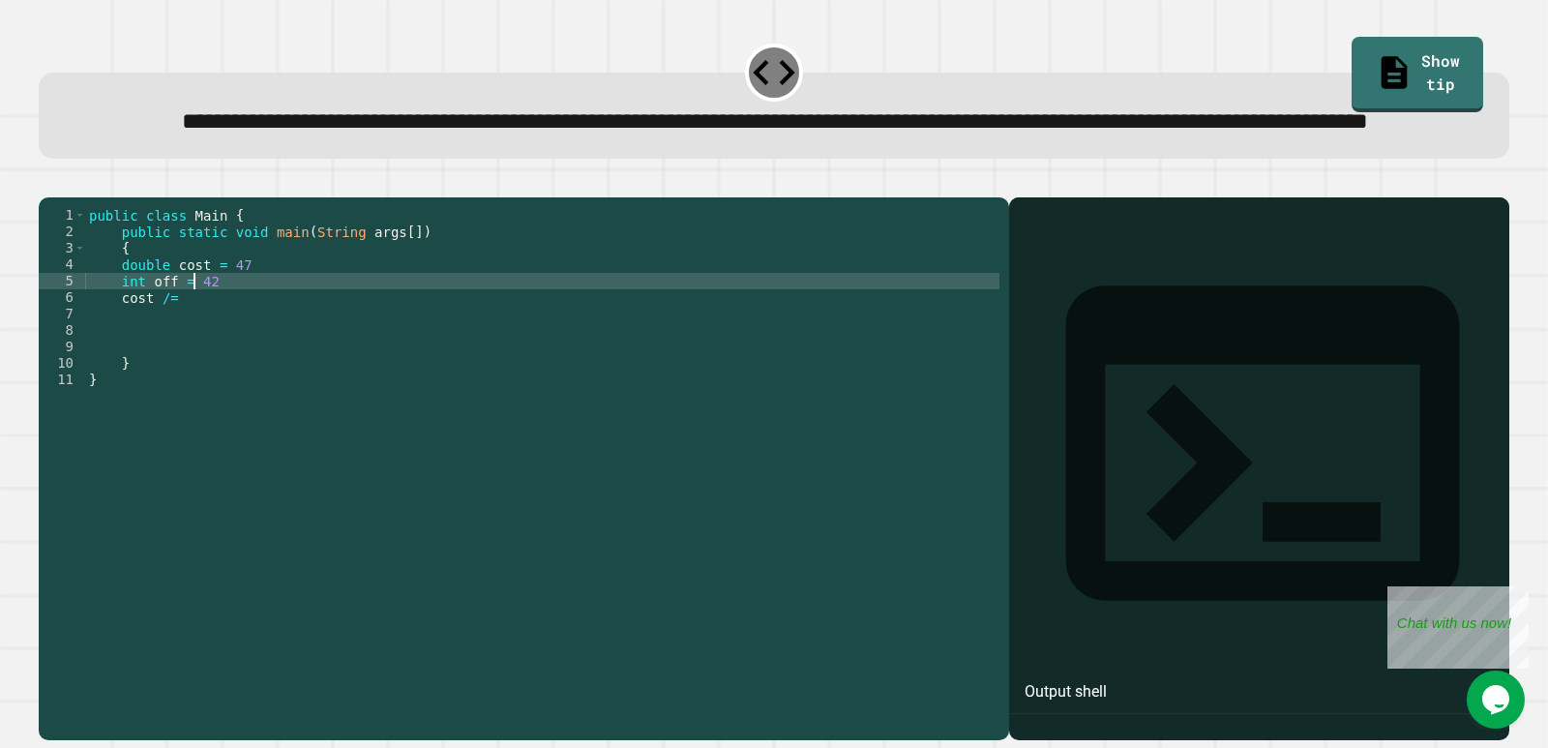
click at [193, 347] on div "public class Main { public static void main ( String args [ ]) { double cost = …" at bounding box center [542, 429] width 914 height 444
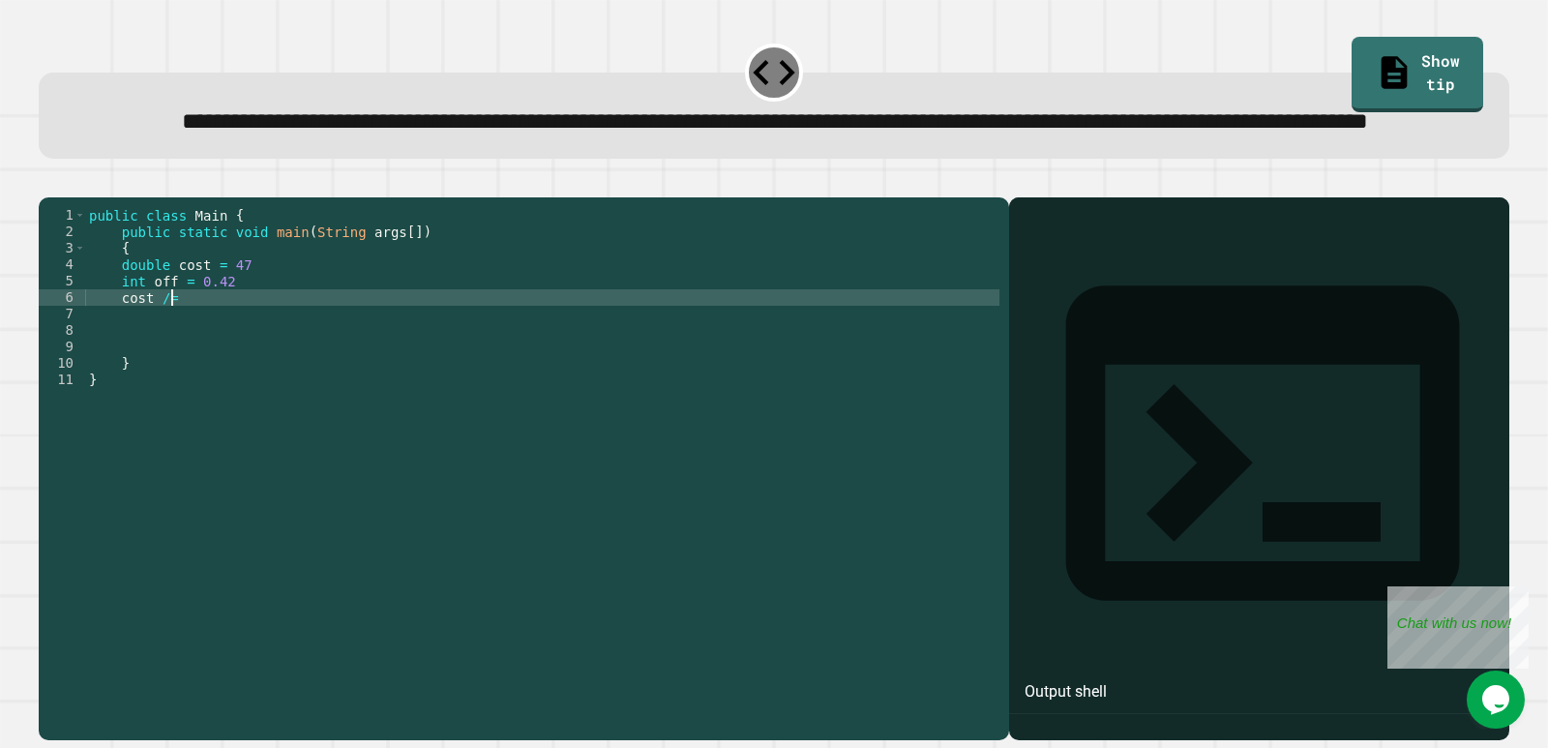
click at [203, 365] on div "public class Main { public static void main ( String args [ ]) { double cost = …" at bounding box center [542, 429] width 914 height 444
click at [244, 347] on div "public class Main { public static void main ( String args [ ]) { double cost = …" at bounding box center [542, 429] width 914 height 444
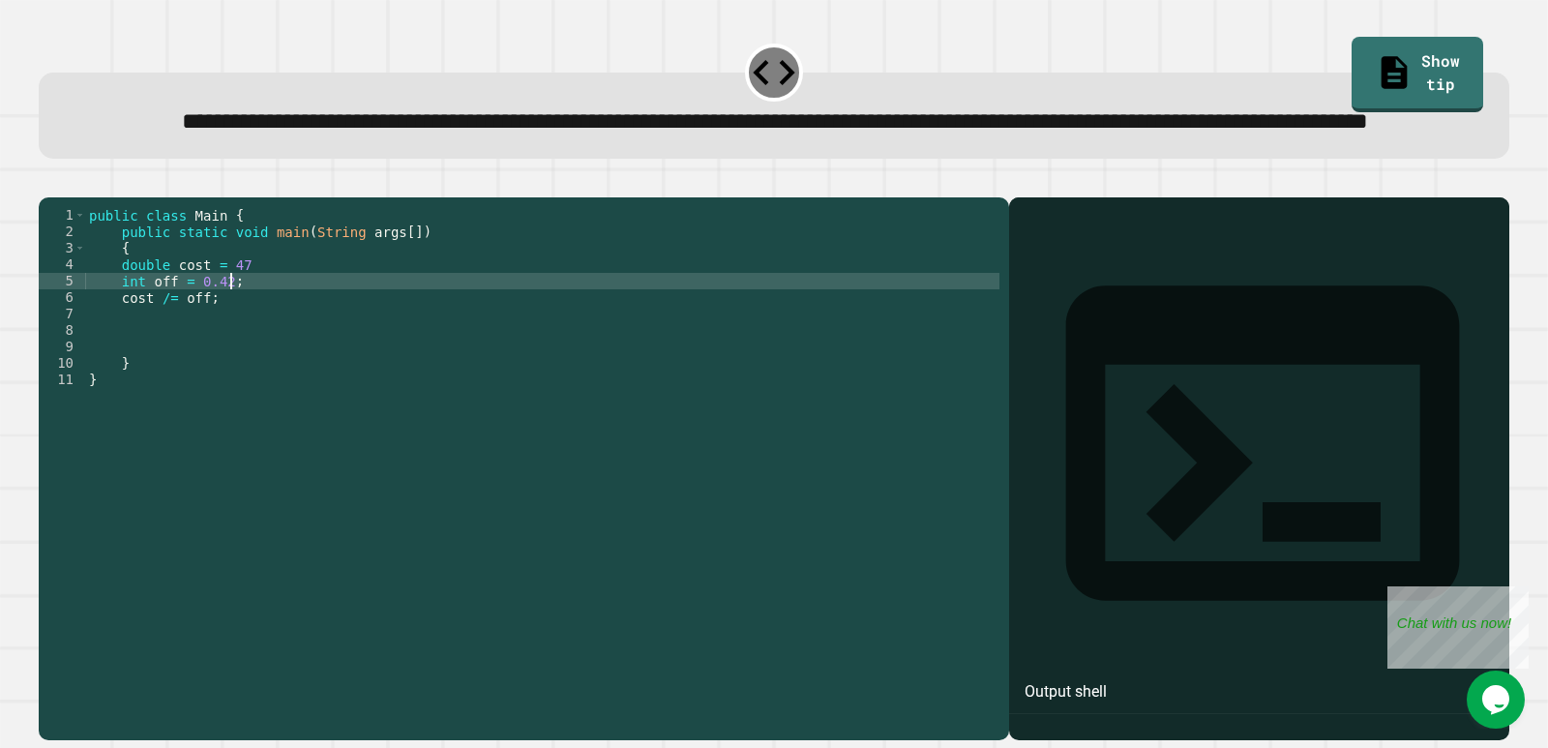
click at [257, 338] on div "public class Main { public static void main ( String args [ ]) { double cost = …" at bounding box center [542, 429] width 914 height 444
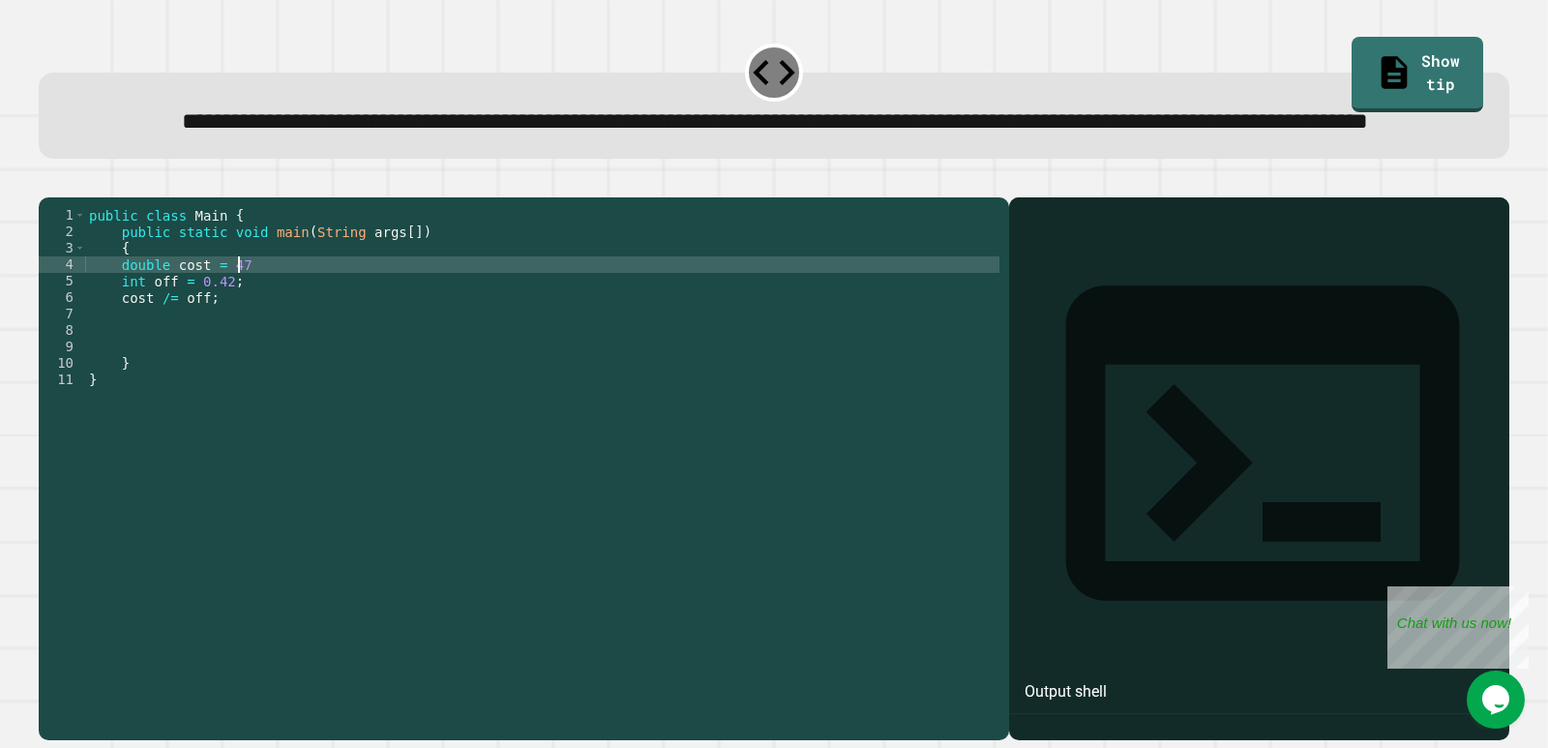
scroll to position [0, 10]
click at [66, 199] on icon "button" at bounding box center [61, 193] width 11 height 14
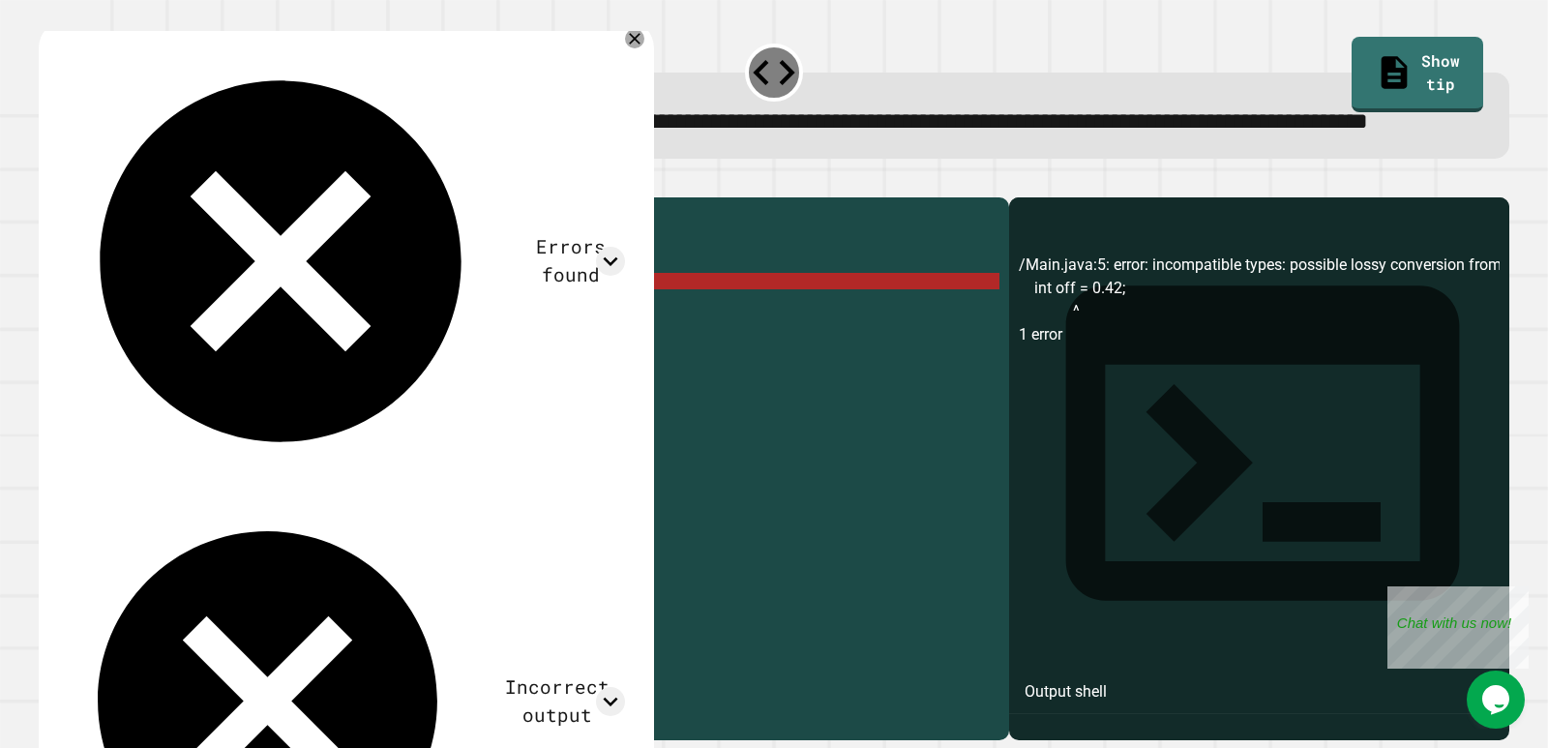
scroll to position [0, 9]
click at [139, 343] on div "public class Main { public static void main ( String args [ ]) { double cost = …" at bounding box center [542, 429] width 914 height 444
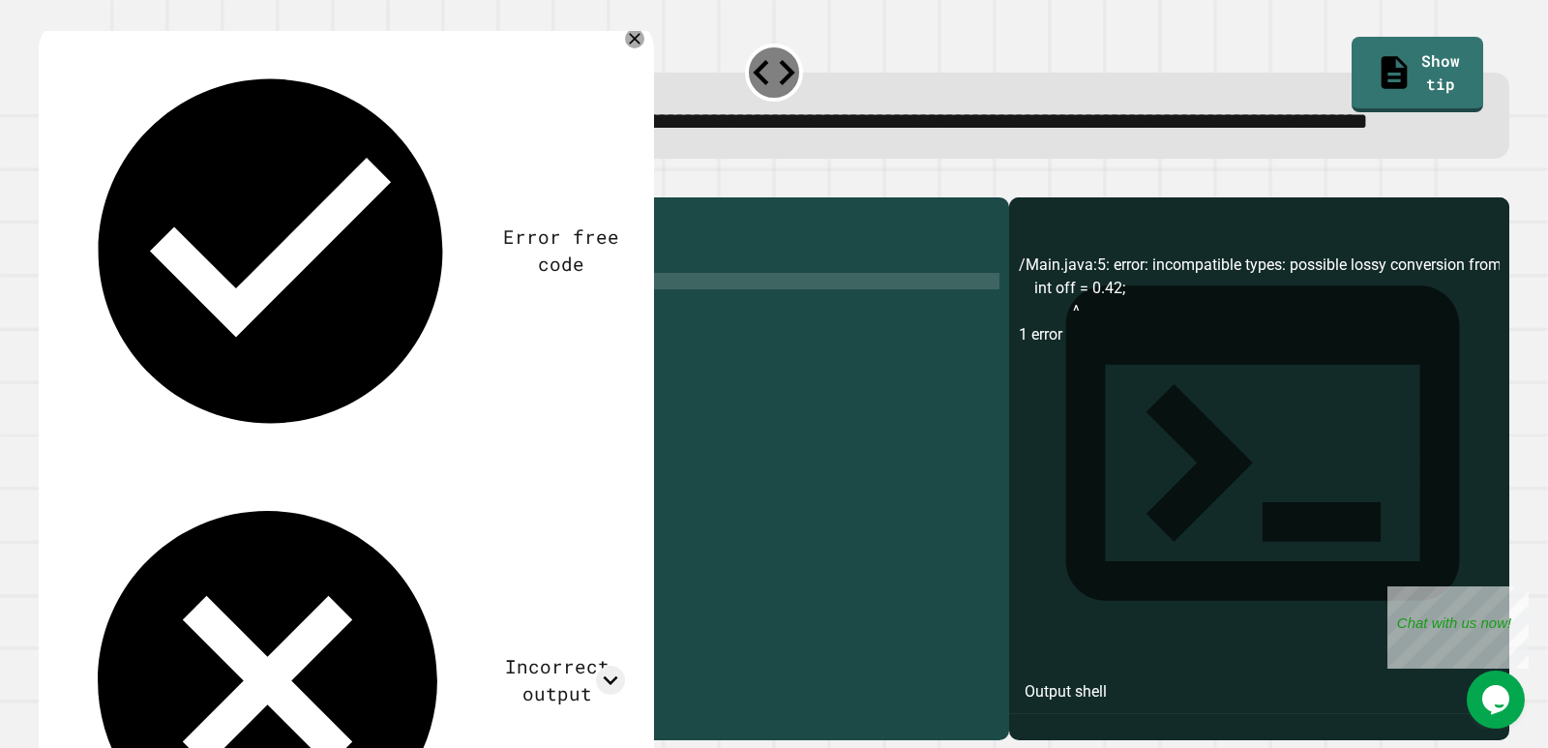
scroll to position [0, 5]
type textarea "**********"
click at [48, 181] on button "button" at bounding box center [48, 181] width 0 height 0
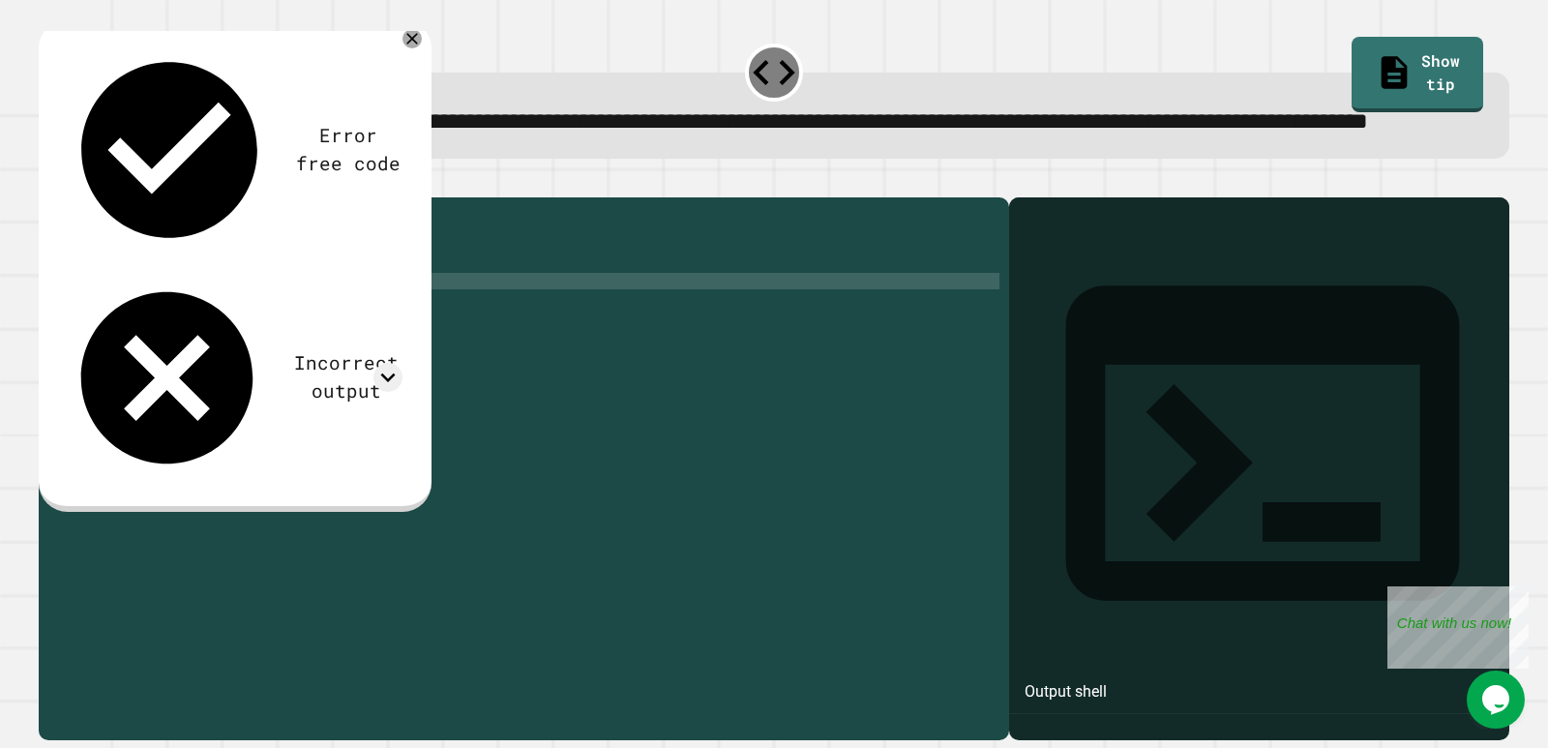
scroll to position [0, 0]
click at [180, 384] on div "public class Main { public static void main ( String args [ ]) { double cost = …" at bounding box center [542, 429] width 914 height 444
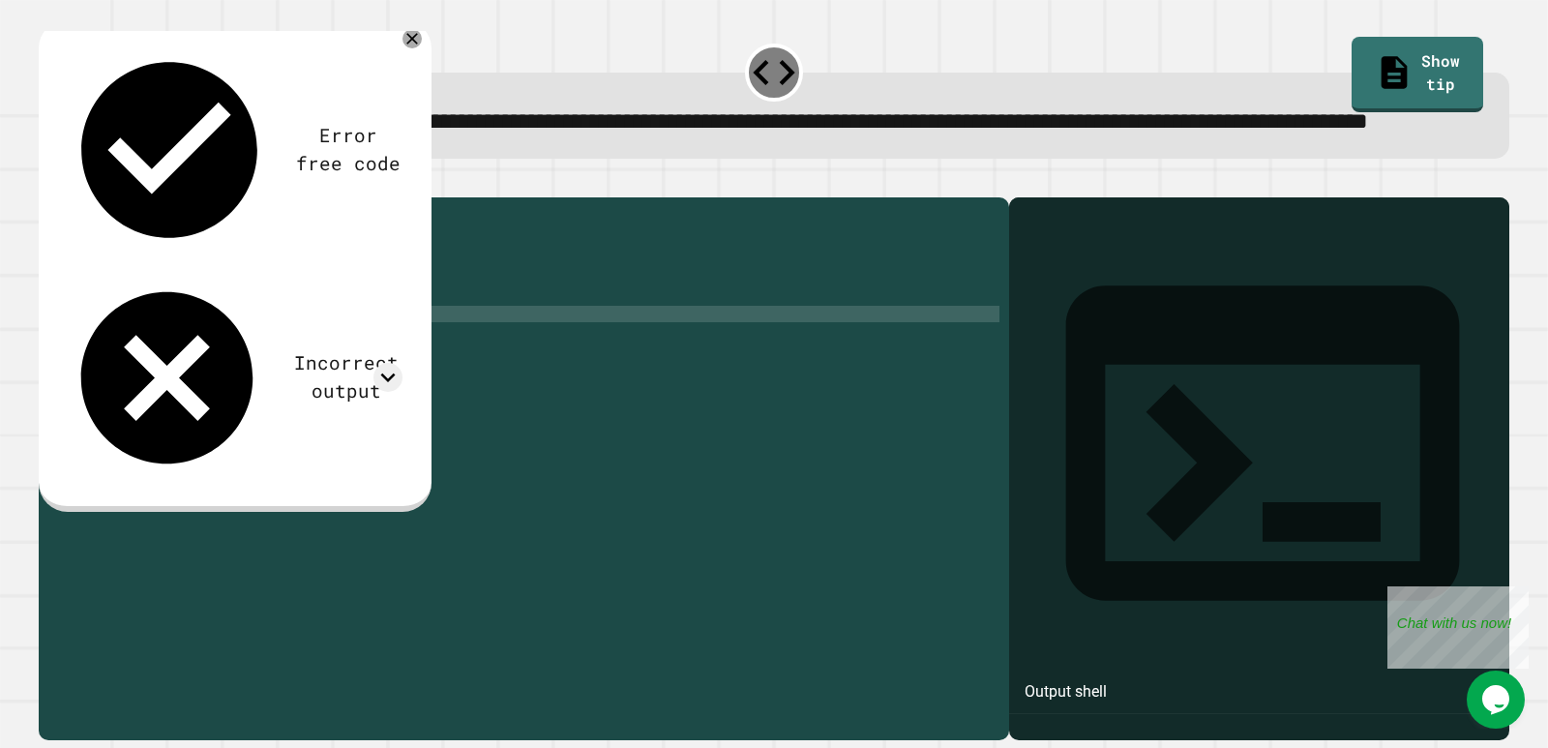
scroll to position [0, 11]
click at [48, 181] on icon "button" at bounding box center [48, 181] width 0 height 0
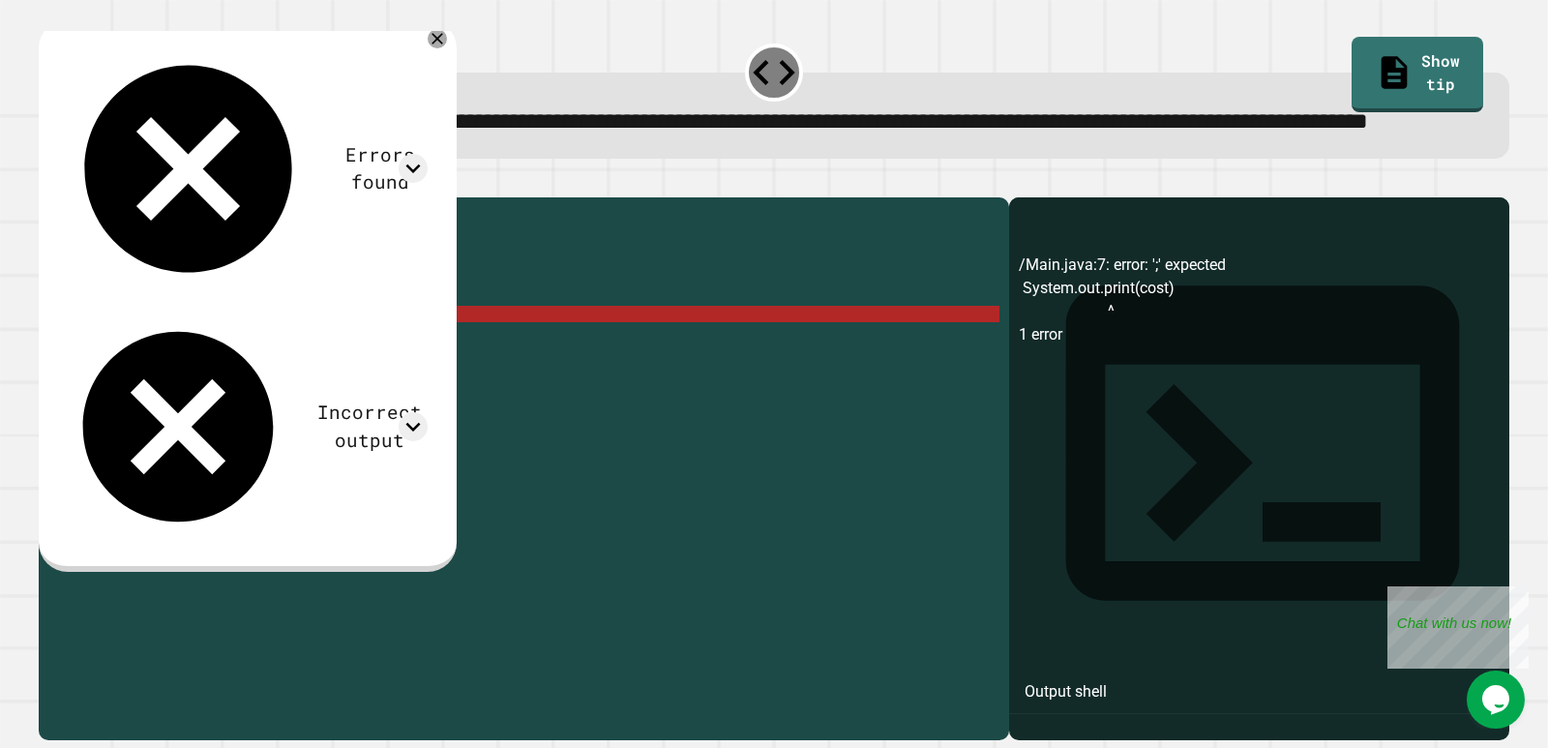
click at [265, 381] on div "public class Main { public static void main ( String args [ ]) { double cost = …" at bounding box center [542, 429] width 914 height 444
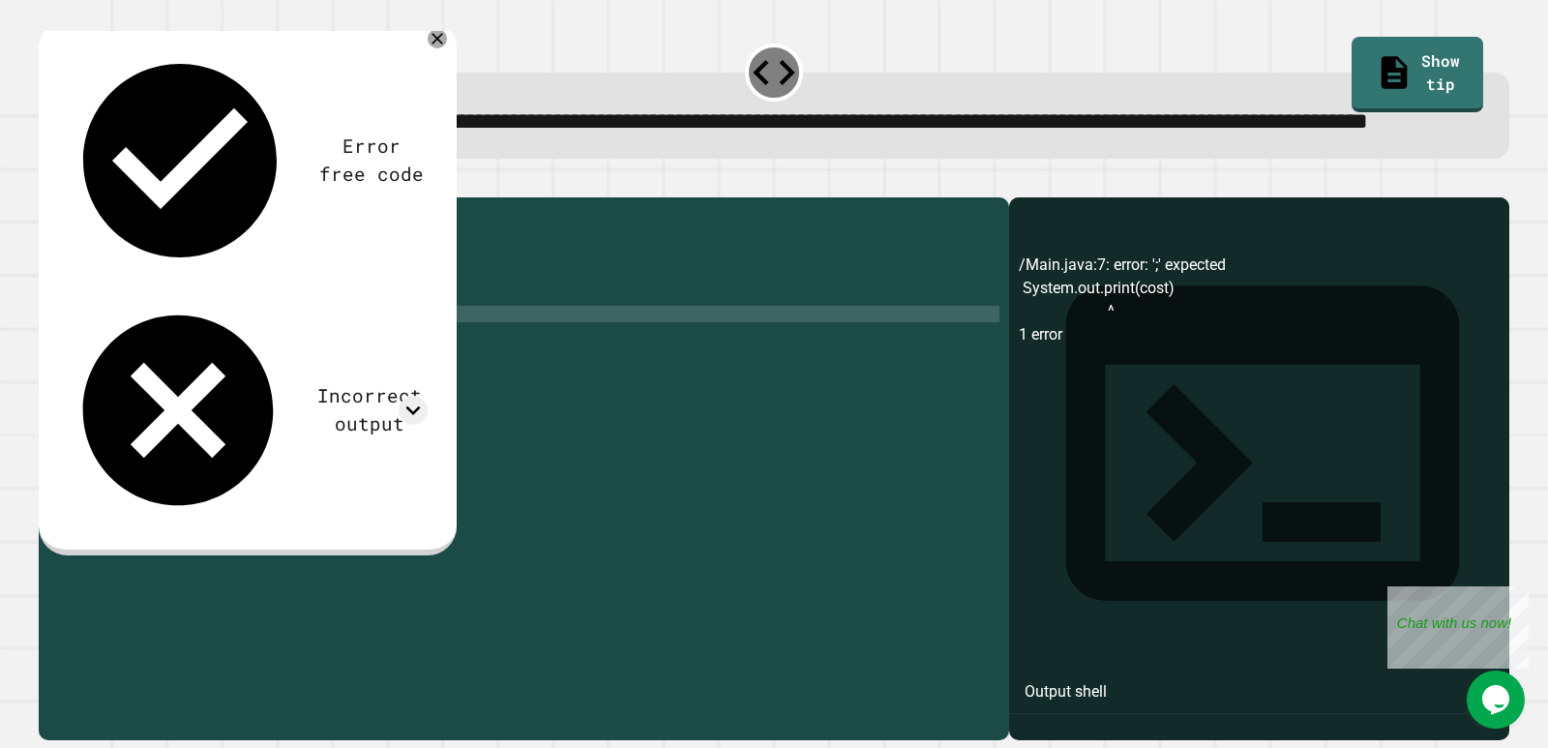
click at [48, 181] on icon "button" at bounding box center [48, 181] width 0 height 0
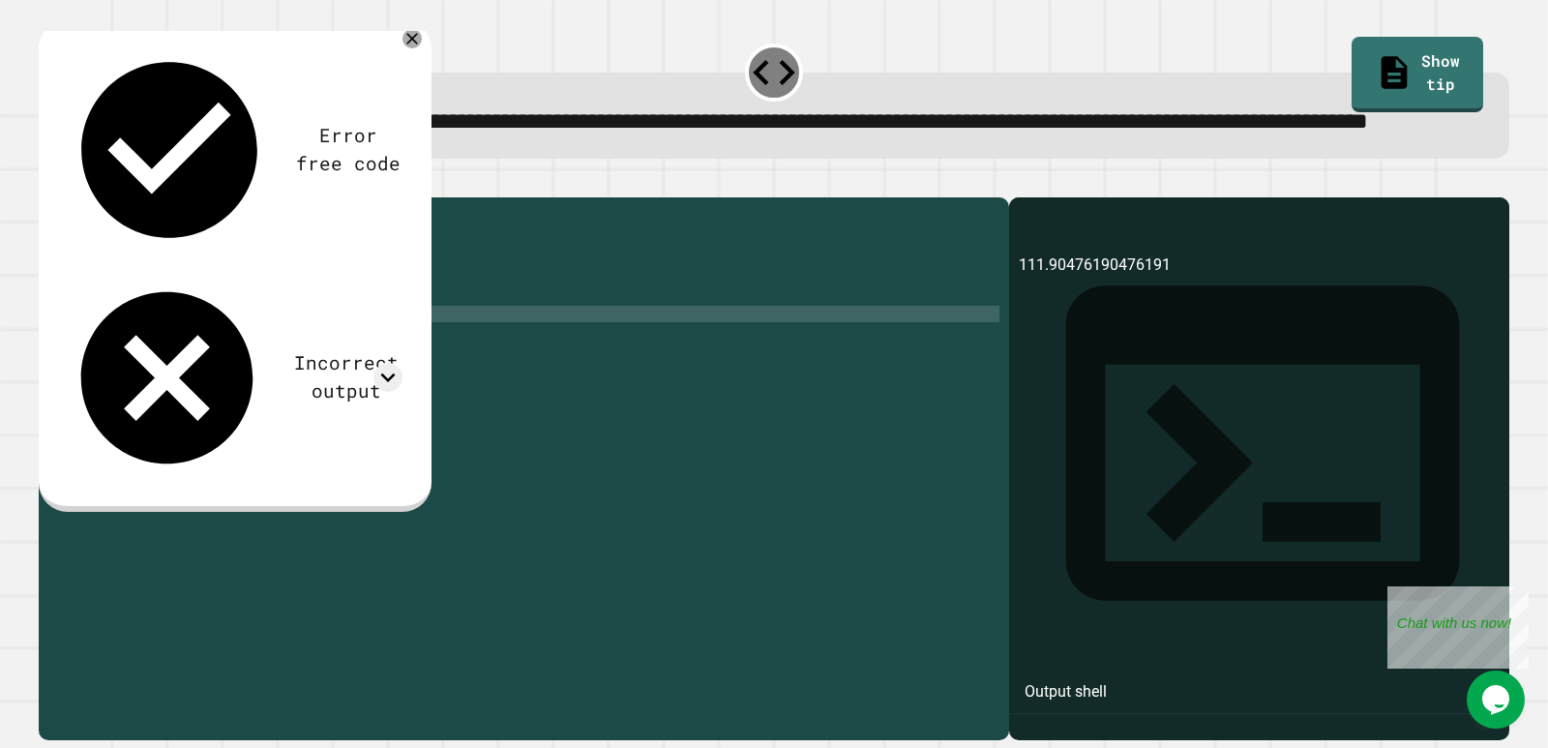
click at [100, 385] on div "public class Main { public static void main ( String args [ ]) { double cost = …" at bounding box center [542, 429] width 914 height 444
click at [160, 364] on div "public class Main { public static void main ( String args [ ]) { double cost = …" at bounding box center [542, 429] width 914 height 444
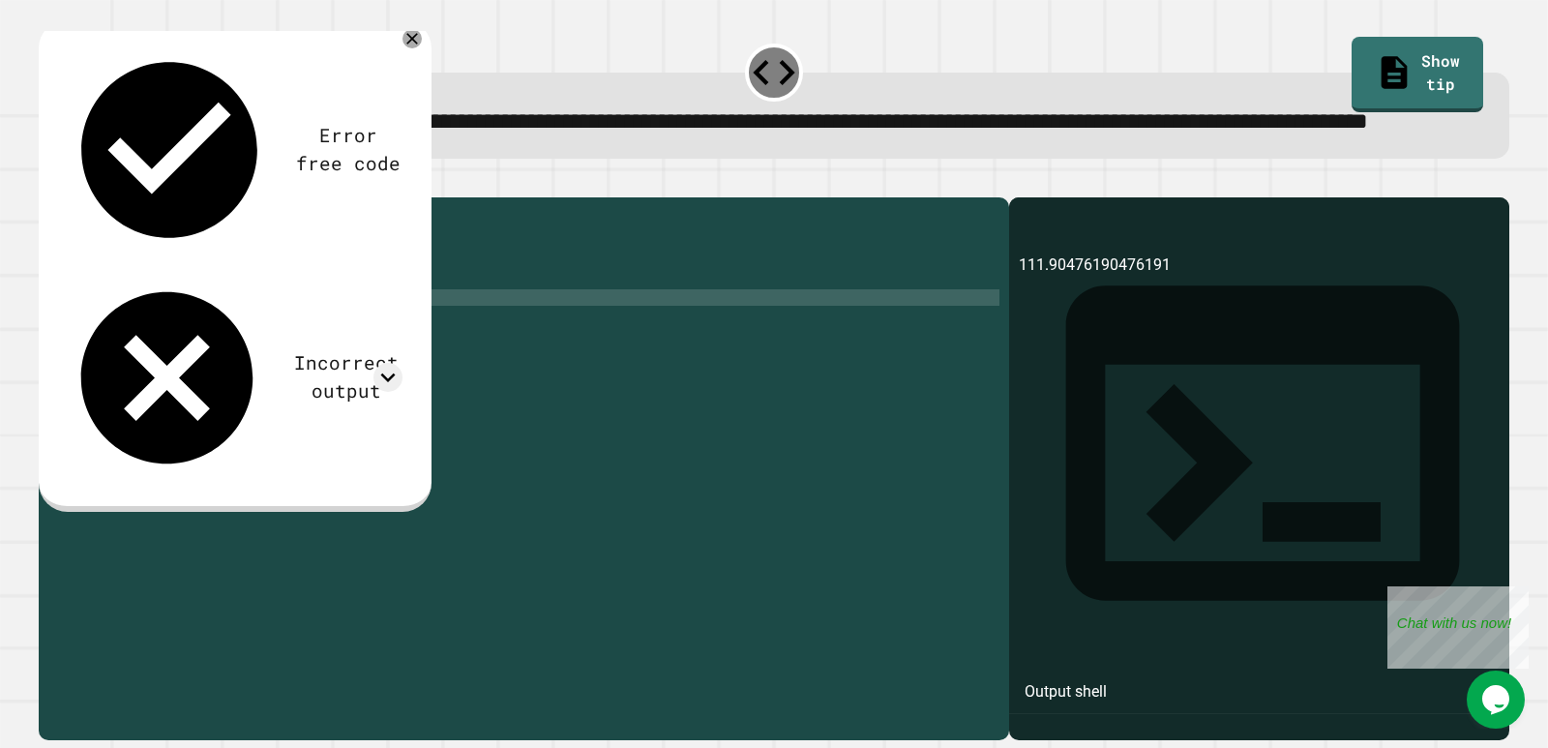
scroll to position [0, 8]
click at [163, 364] on div "public class Main { public static void main ( String args [ ]) { double cost = …" at bounding box center [542, 429] width 914 height 444
click at [171, 366] on div "public class Main { public static void main ( String args [ ]) { double cost = …" at bounding box center [542, 429] width 914 height 444
click at [118, 365] on div "public class Main { public static void main ( String args [ ]) { double cost = …" at bounding box center [542, 429] width 914 height 444
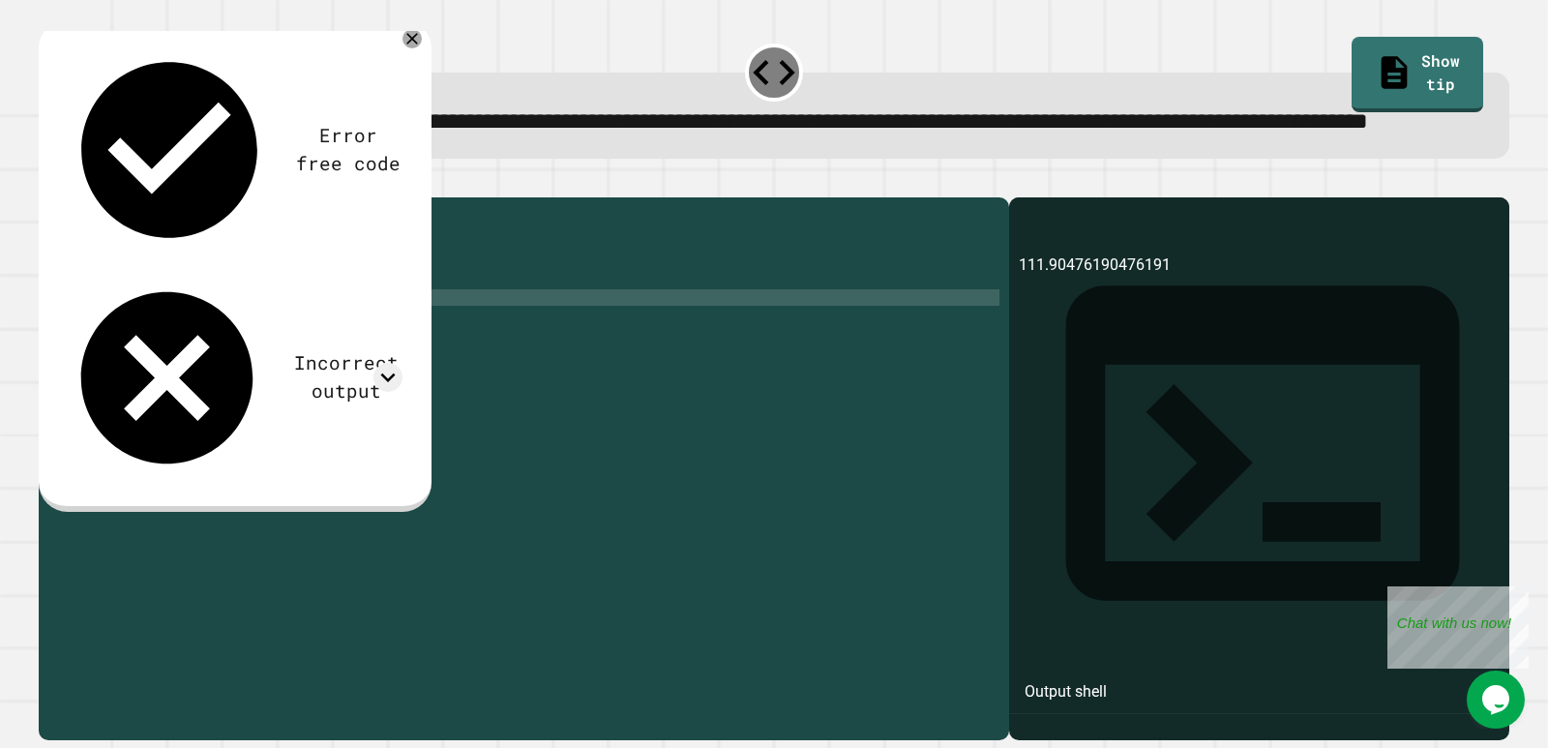
click at [147, 369] on div "public class Main { public static void main ( String args [ ]) { double cost = …" at bounding box center [542, 429] width 914 height 444
click at [154, 370] on div "public class Main { public static void main ( String args [ ]) { double cost = …" at bounding box center [542, 429] width 914 height 444
click at [191, 366] on div "public class Main { public static void main ( String args [ ]) { double cost = …" at bounding box center [542, 429] width 914 height 444
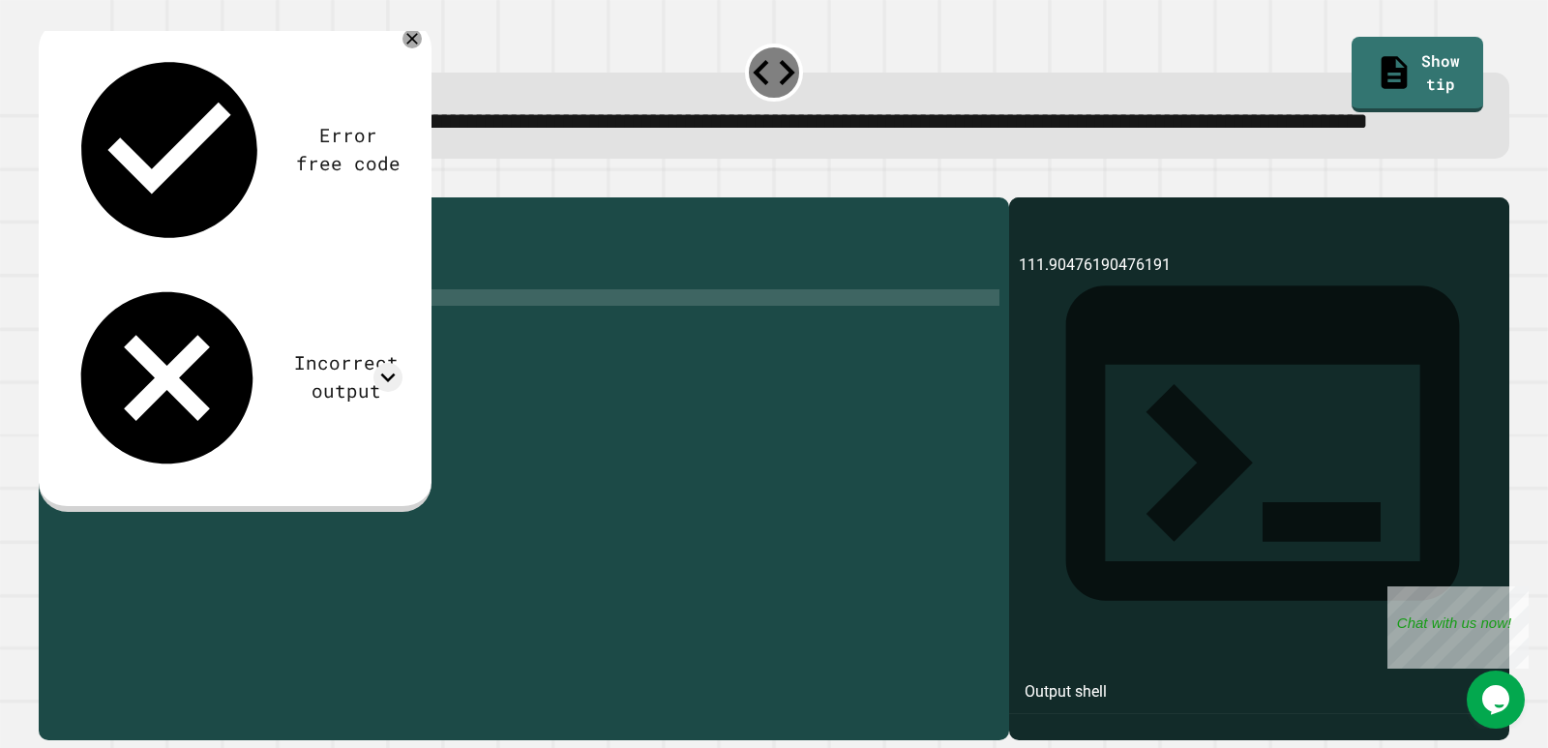
scroll to position [0, 7]
type textarea "**********"
click at [216, 370] on div "public class Main { public static void main ( String args [ ]) { double cost = …" at bounding box center [542, 429] width 914 height 444
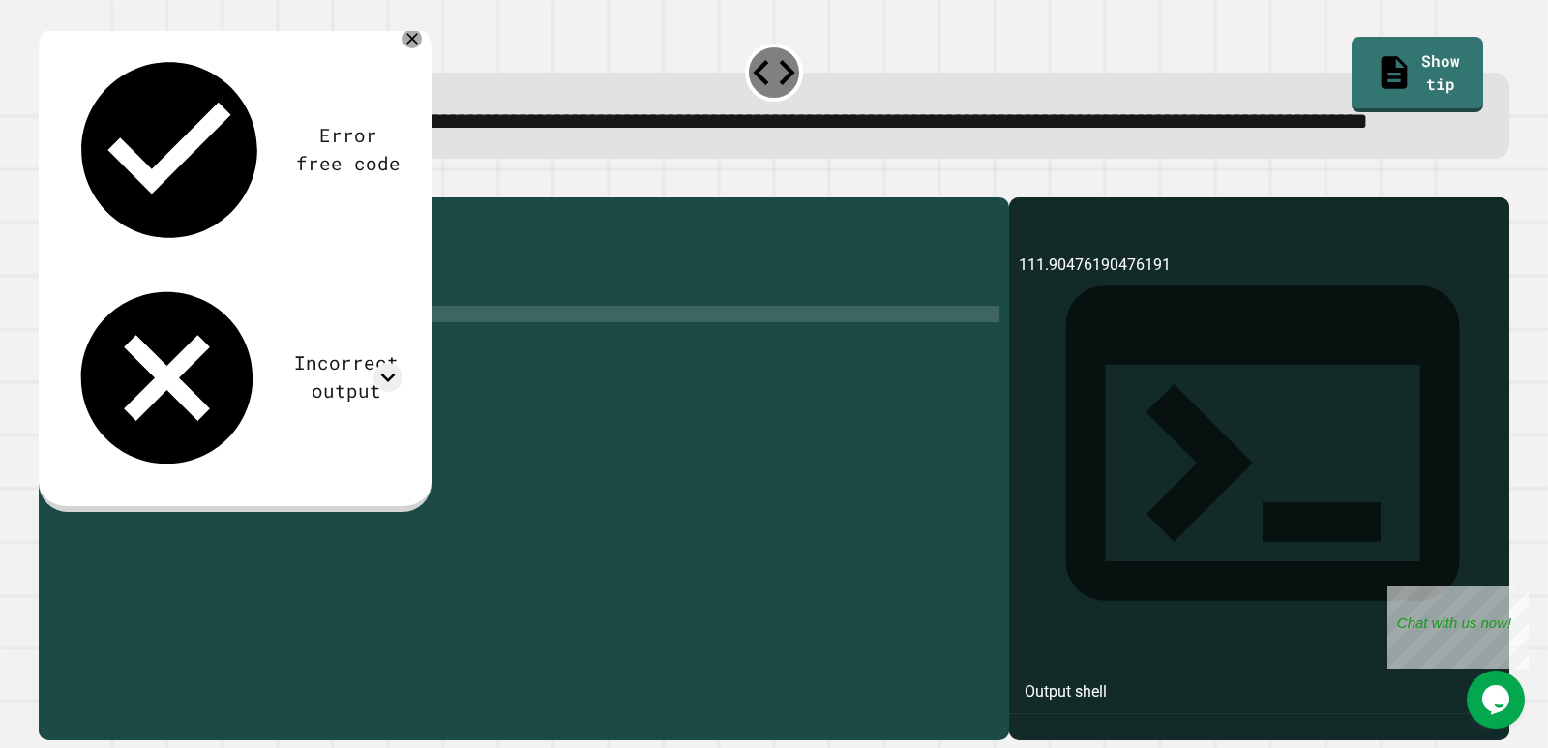
click at [48, 181] on icon "button" at bounding box center [48, 181] width 0 height 0
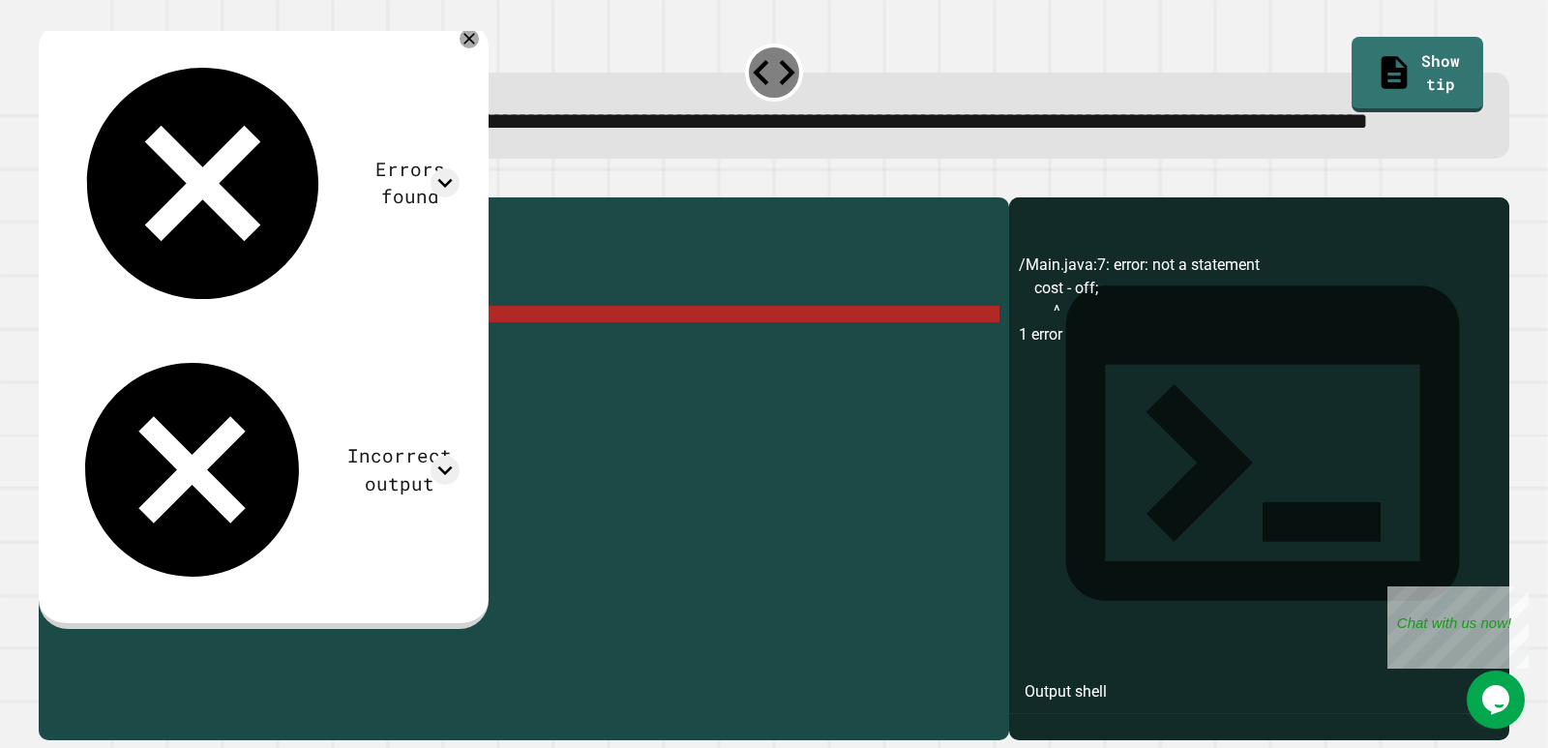
click at [162, 387] on div "public class Main { public static void main ( String args [ ]) { double cost = …" at bounding box center [542, 429] width 914 height 444
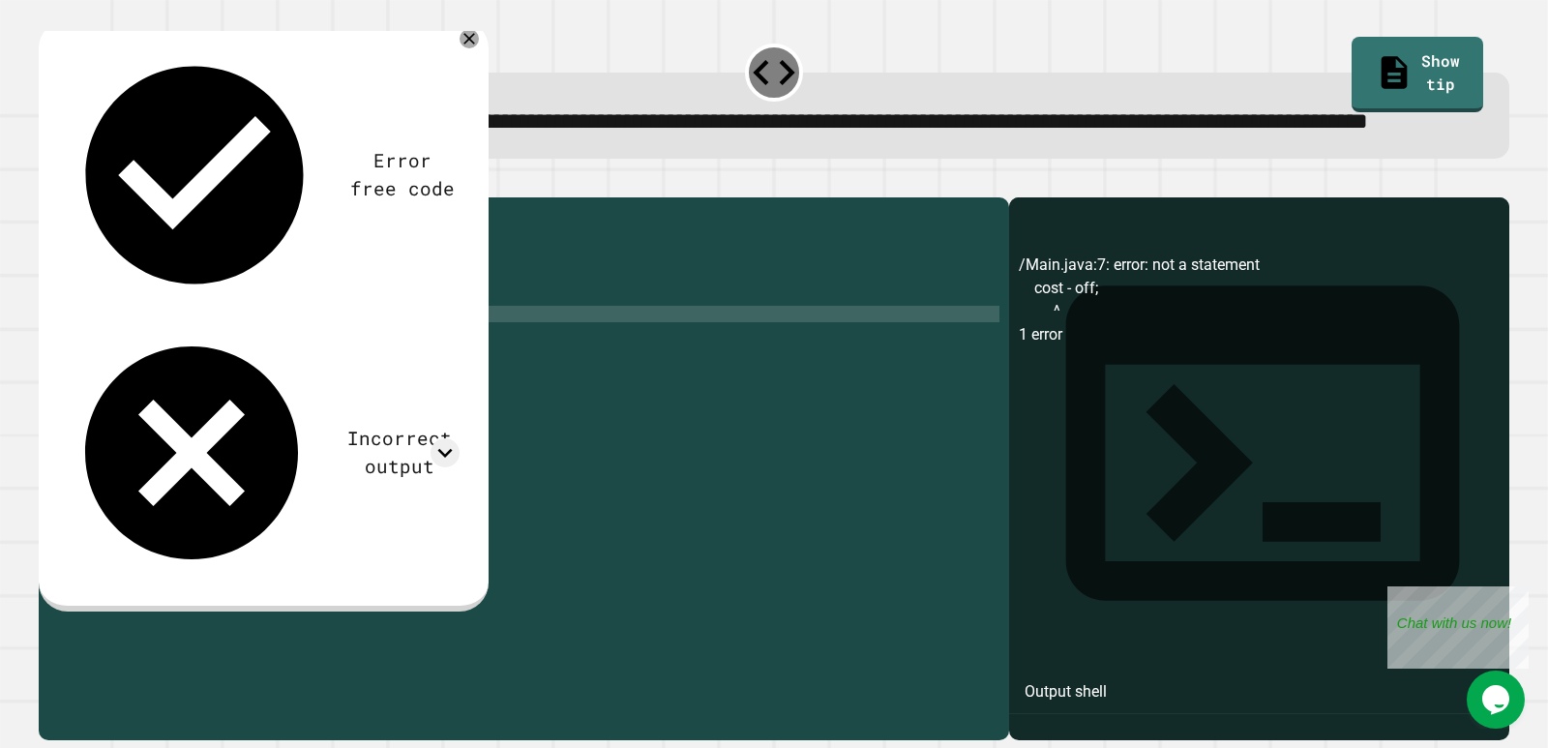
type textarea "**********"
click at [48, 181] on icon "button" at bounding box center [48, 181] width 0 height 0
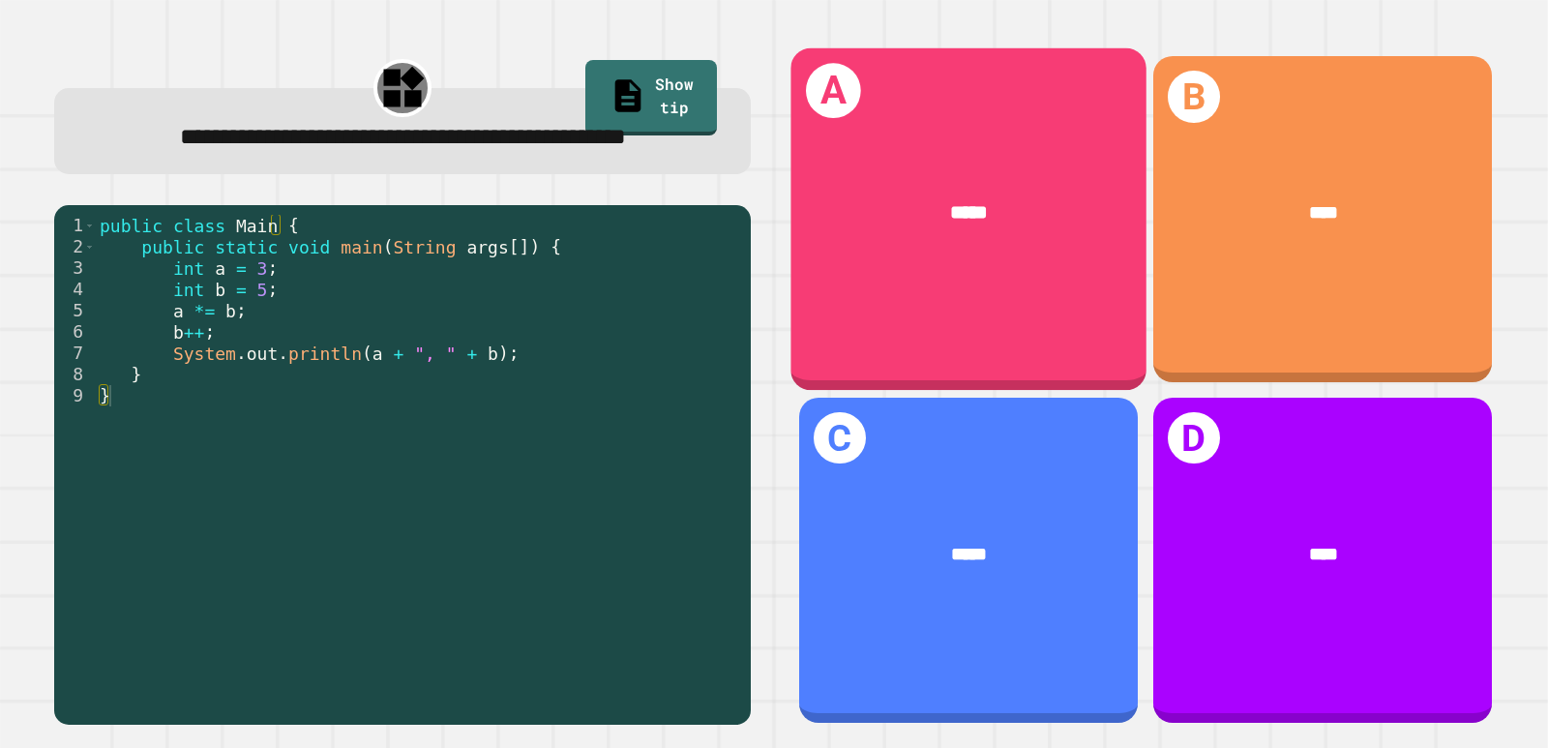
click at [995, 300] on div "A *****" at bounding box center [968, 219] width 356 height 342
